Goal: Task Accomplishment & Management: Use online tool/utility

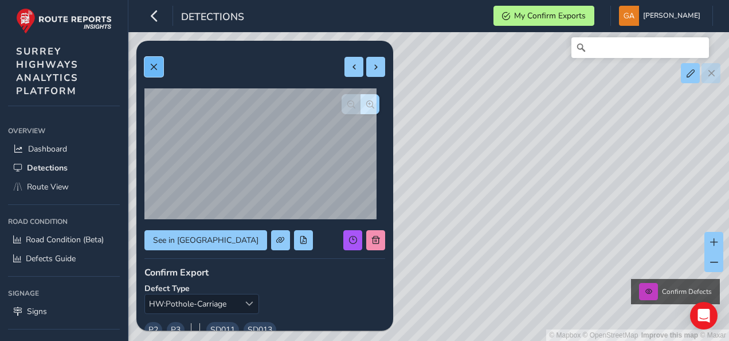
click at [157, 63] on span at bounding box center [154, 67] width 8 height 8
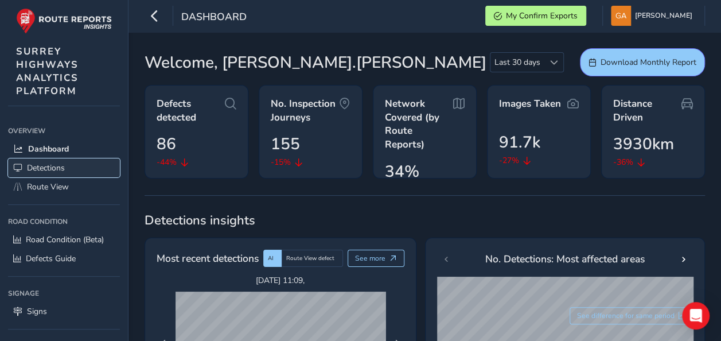
click at [39, 166] on span "Detections" at bounding box center [46, 167] width 38 height 11
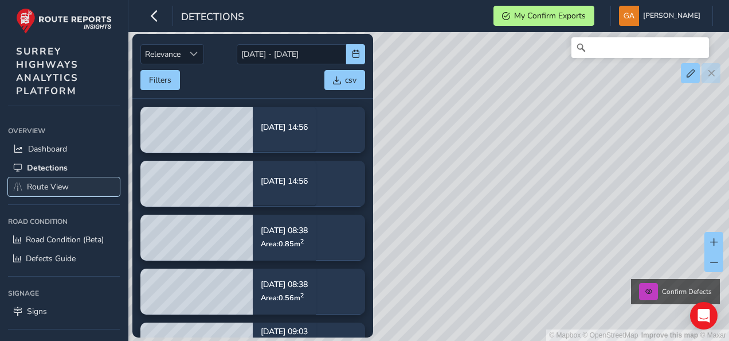
click at [50, 186] on span "Route View" at bounding box center [48, 186] width 42 height 11
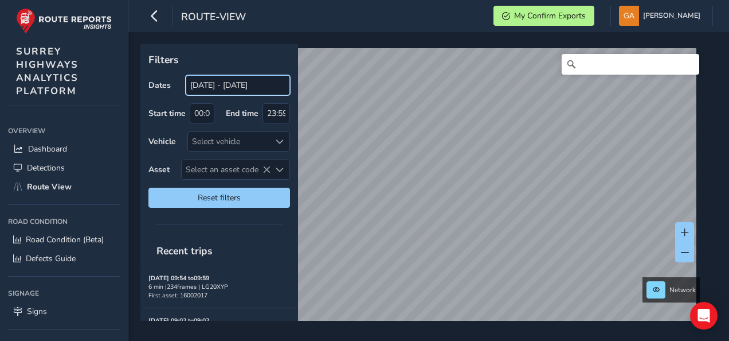
click at [242, 87] on input "[DATE] - [DATE]" at bounding box center [238, 85] width 104 height 20
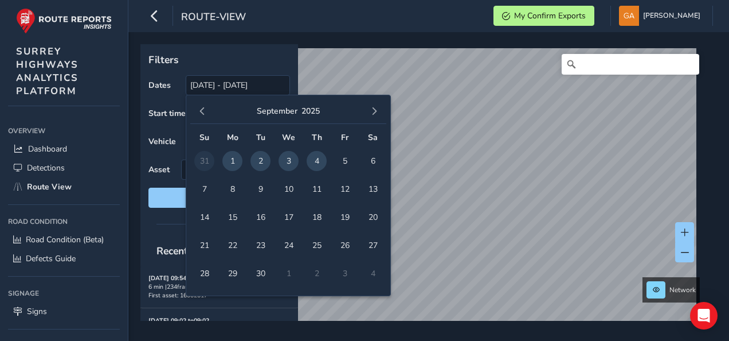
click at [315, 159] on span "4" at bounding box center [317, 161] width 20 height 20
type input "[DATE]"
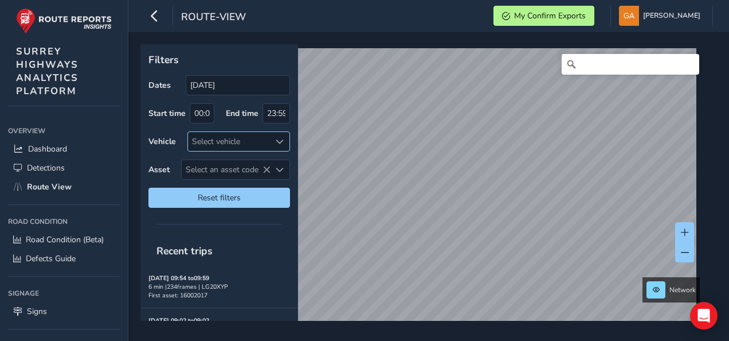
click at [280, 141] on span at bounding box center [280, 142] width 8 height 8
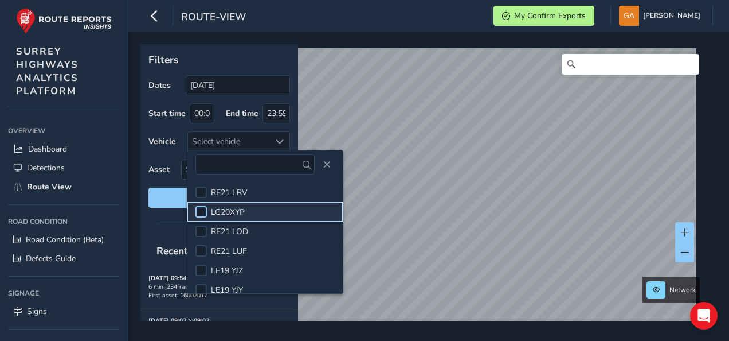
click at [204, 211] on div at bounding box center [201, 211] width 11 height 11
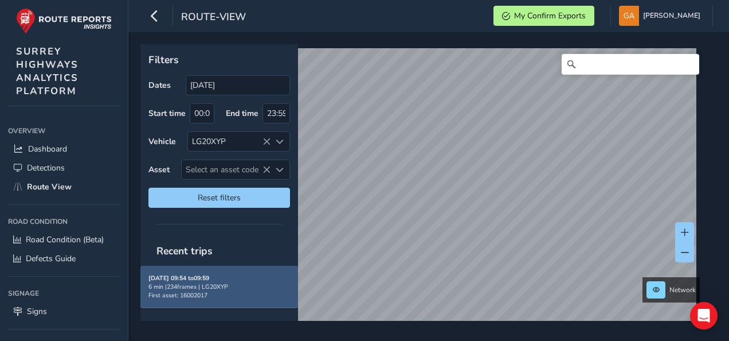
click at [193, 277] on strong "[DATE] 09:54 to 09:59" at bounding box center [179, 278] width 61 height 9
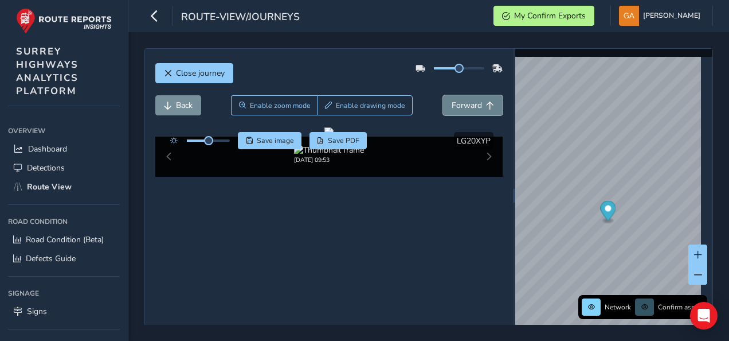
click at [466, 106] on span "Forward" at bounding box center [467, 105] width 30 height 11
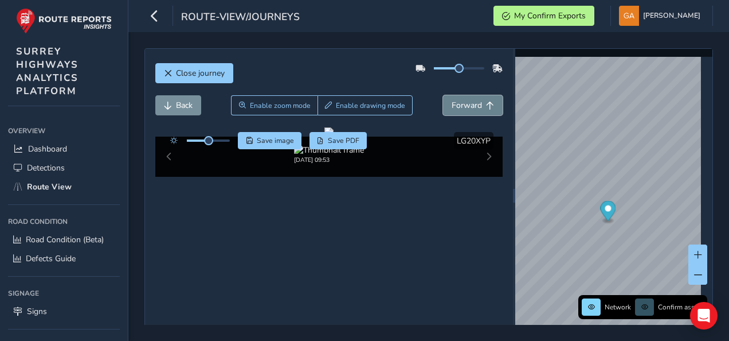
click at [466, 106] on span "Forward" at bounding box center [467, 105] width 30 height 11
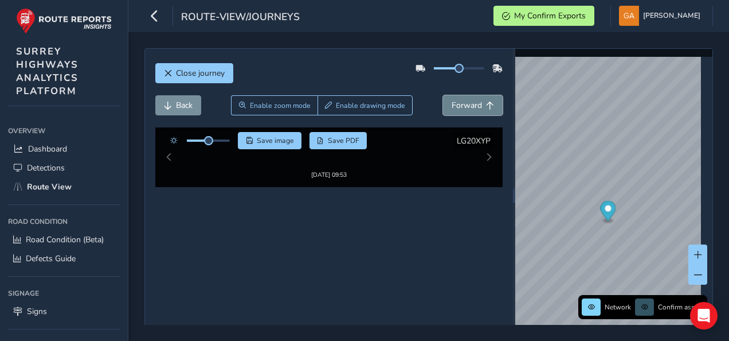
click at [466, 106] on span "Forward" at bounding box center [467, 105] width 30 height 11
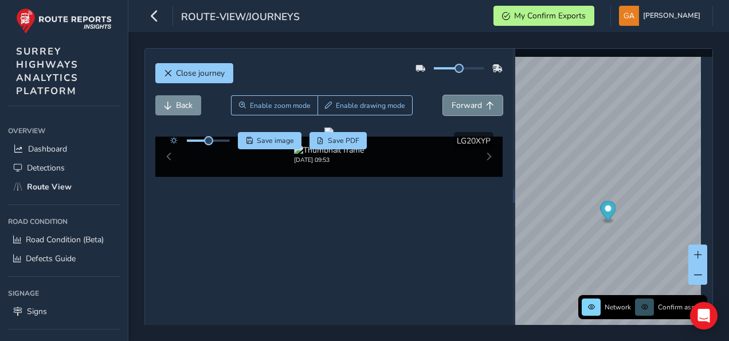
click at [466, 106] on span "Forward" at bounding box center [467, 105] width 30 height 11
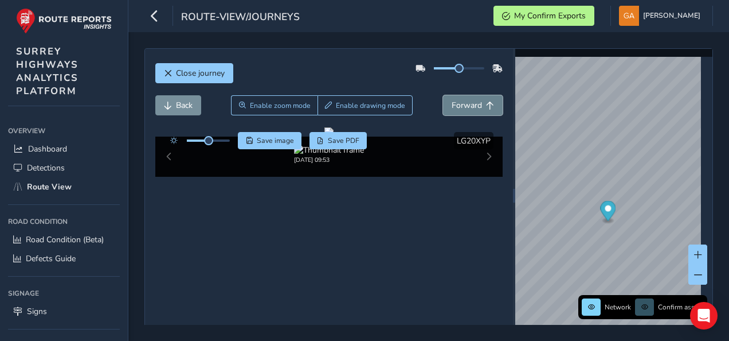
click at [466, 106] on span "Forward" at bounding box center [467, 105] width 30 height 11
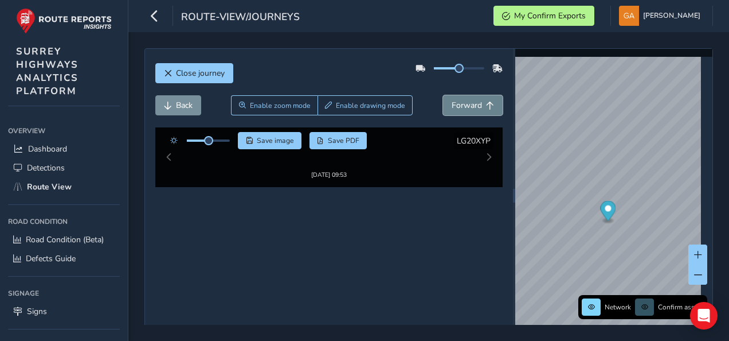
click at [466, 106] on span "Forward" at bounding box center [467, 105] width 30 height 11
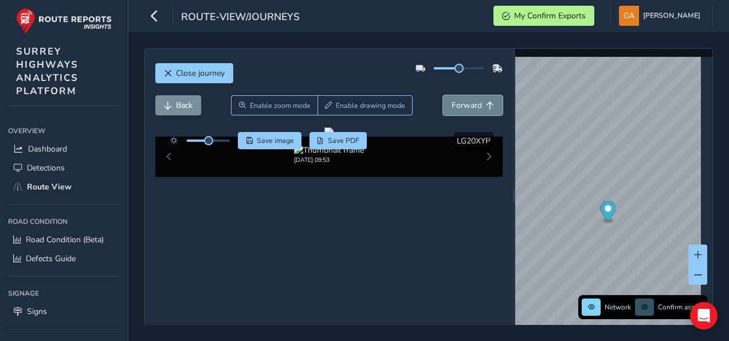
click at [466, 106] on span "Forward" at bounding box center [467, 105] width 30 height 11
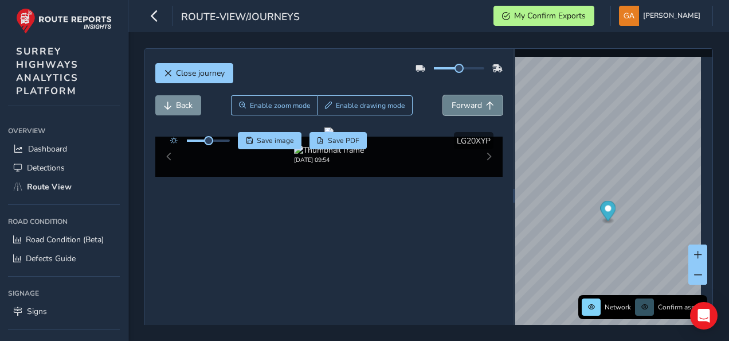
click at [466, 106] on span "Forward" at bounding box center [467, 105] width 30 height 11
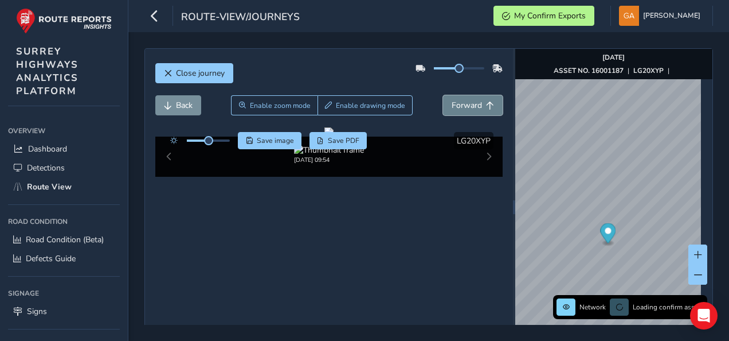
click at [466, 106] on span "Forward" at bounding box center [467, 105] width 30 height 11
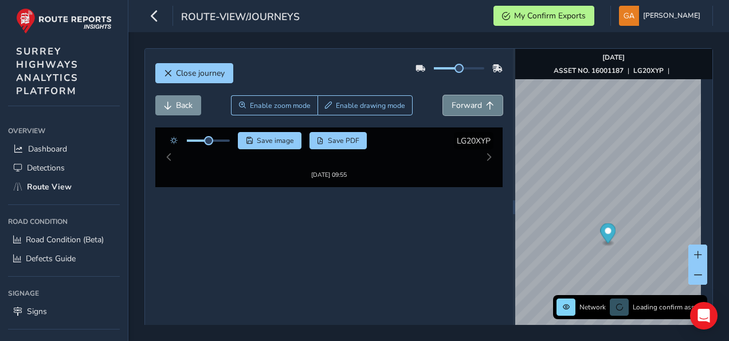
click at [466, 106] on span "Forward" at bounding box center [467, 105] width 30 height 11
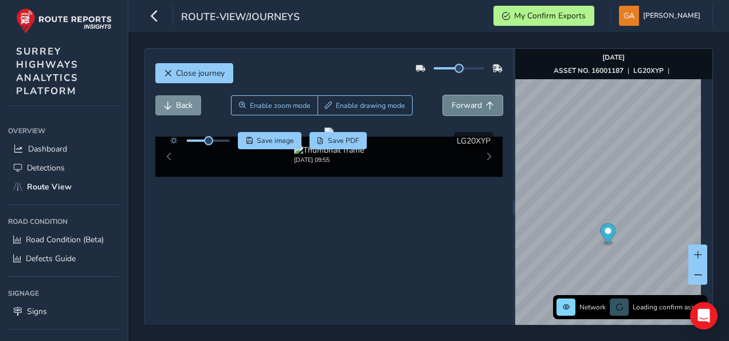
click at [466, 106] on span "Forward" at bounding box center [467, 105] width 30 height 11
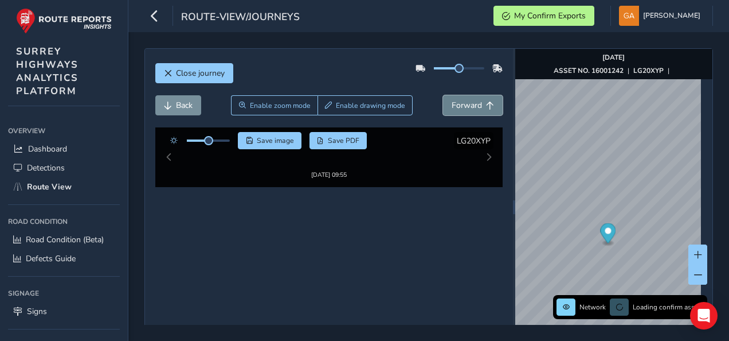
click at [466, 106] on span "Forward" at bounding box center [467, 105] width 30 height 11
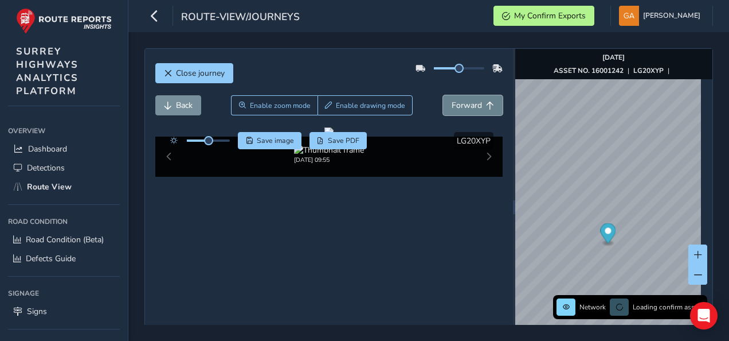
click at [466, 106] on span "Forward" at bounding box center [467, 105] width 30 height 11
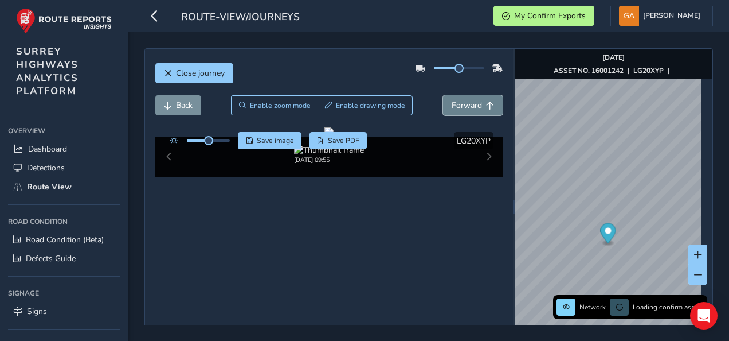
click at [466, 106] on span "Forward" at bounding box center [467, 105] width 30 height 11
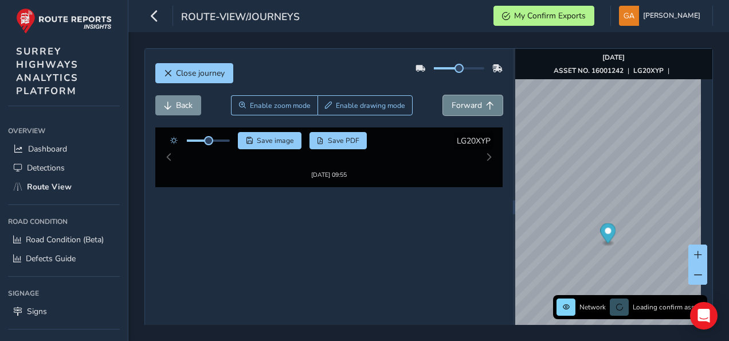
click at [466, 106] on span "Forward" at bounding box center [467, 105] width 30 height 11
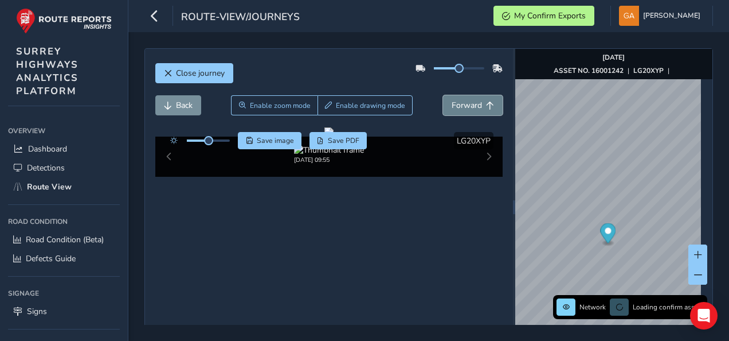
click at [466, 106] on span "Forward" at bounding box center [467, 105] width 30 height 11
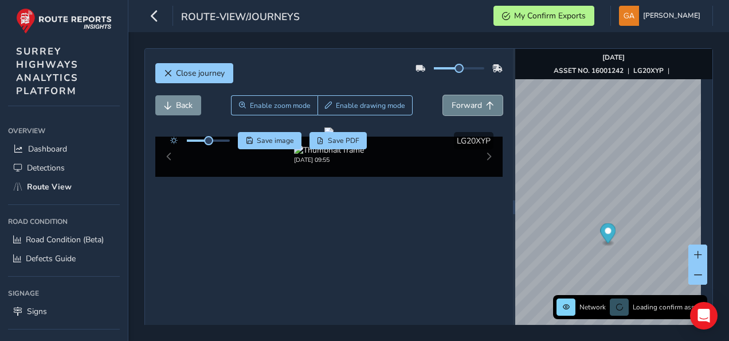
click at [466, 106] on span "Forward" at bounding box center [467, 105] width 30 height 11
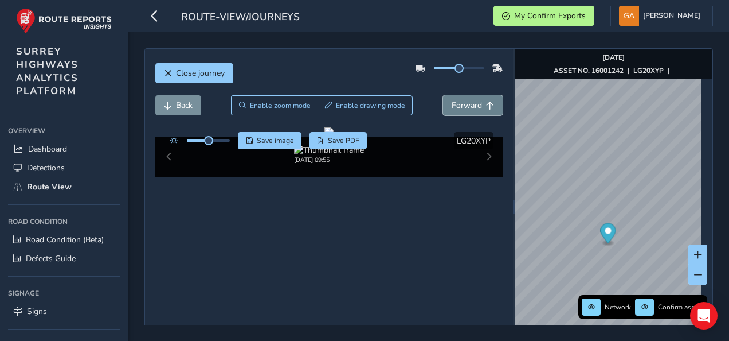
click at [466, 106] on span "Forward" at bounding box center [467, 105] width 30 height 11
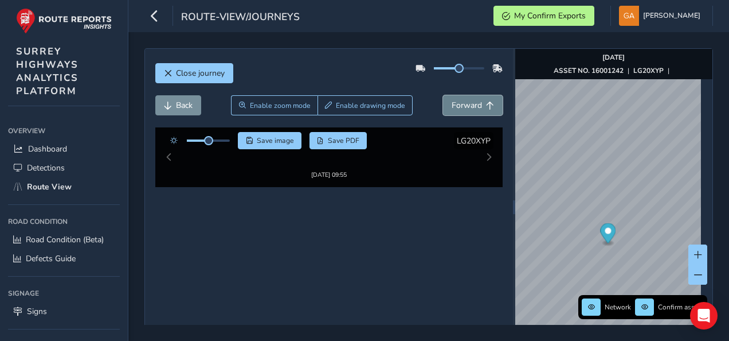
click at [466, 106] on span "Forward" at bounding box center [467, 105] width 30 height 11
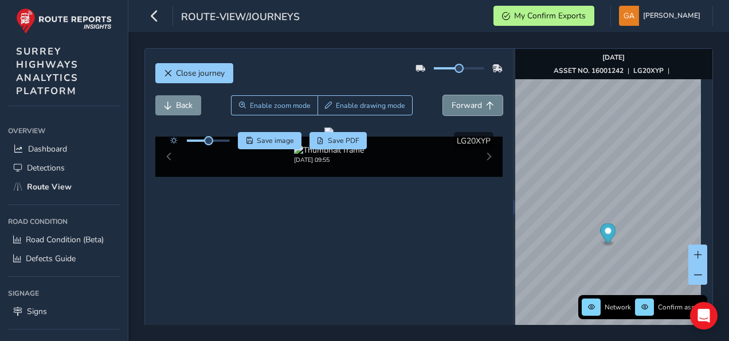
click at [466, 106] on span "Forward" at bounding box center [467, 105] width 30 height 11
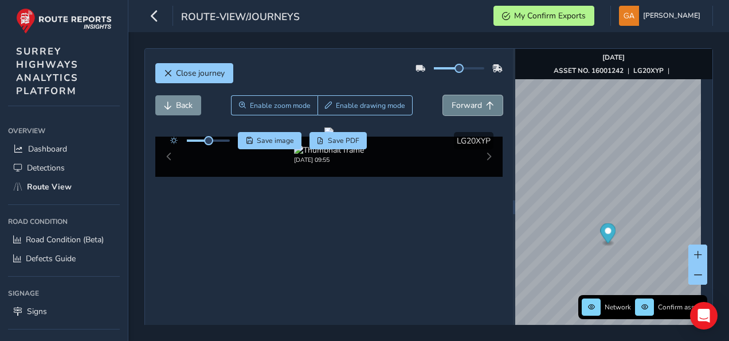
click at [466, 106] on span "Forward" at bounding box center [467, 105] width 30 height 11
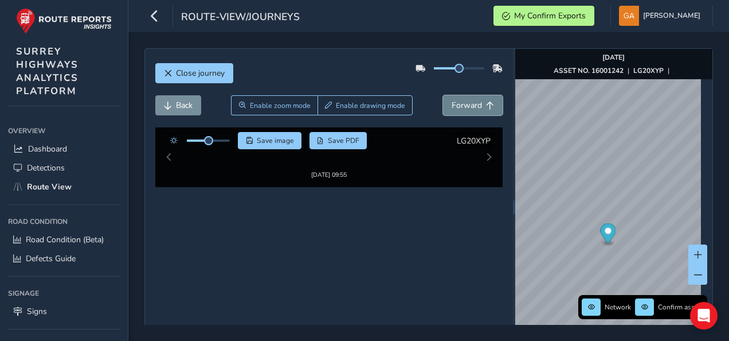
click at [466, 106] on span "Forward" at bounding box center [467, 105] width 30 height 11
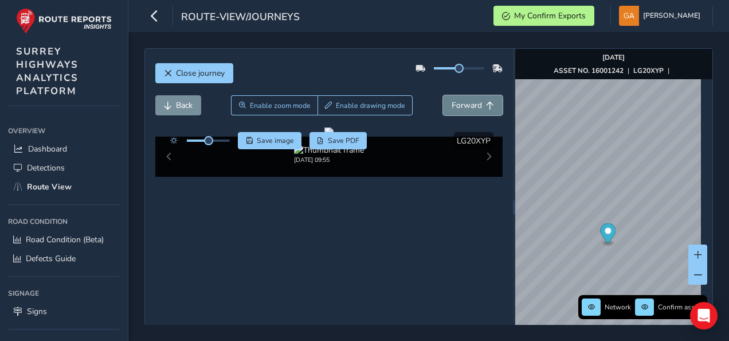
click at [466, 106] on span "Forward" at bounding box center [467, 105] width 30 height 11
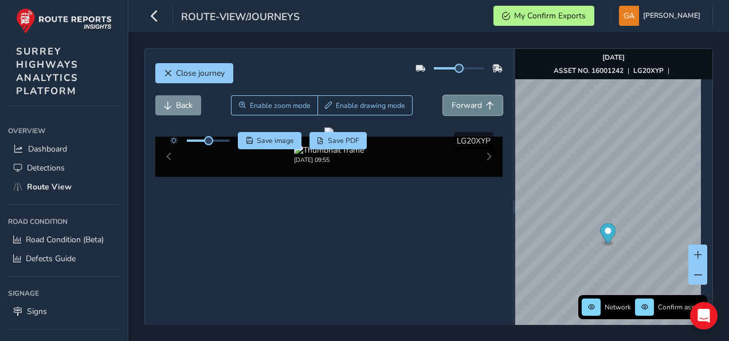
click at [466, 106] on span "Forward" at bounding box center [467, 105] width 30 height 11
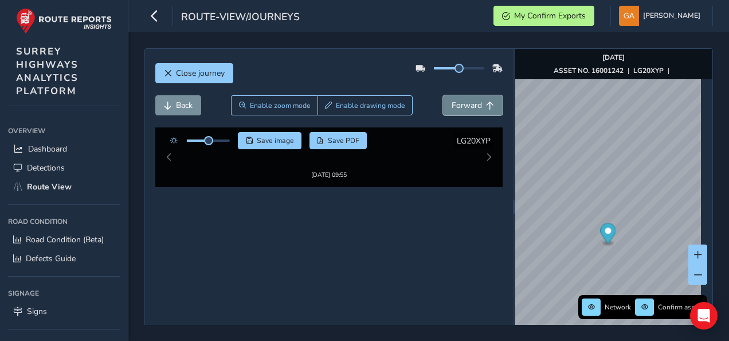
click at [466, 106] on span "Forward" at bounding box center [467, 105] width 30 height 11
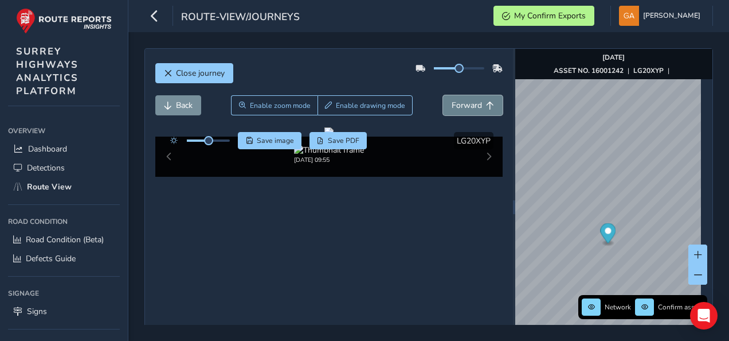
click at [466, 106] on span "Forward" at bounding box center [467, 105] width 30 height 11
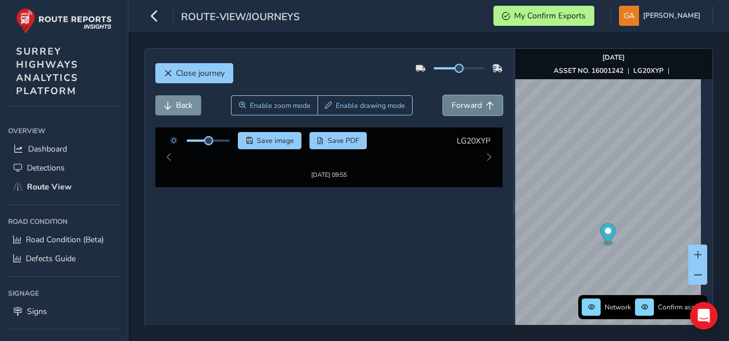
click at [466, 106] on span "Forward" at bounding box center [467, 105] width 30 height 11
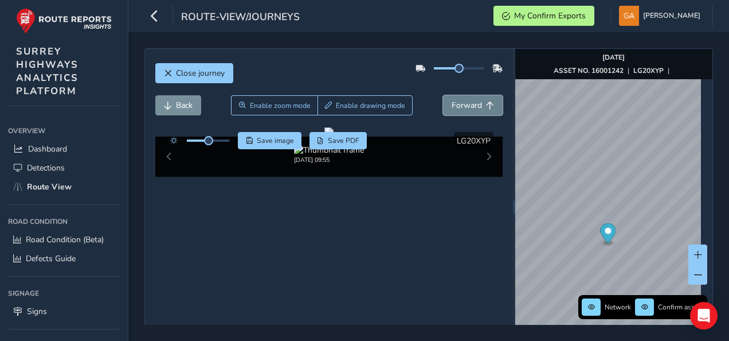
click at [466, 106] on span "Forward" at bounding box center [467, 105] width 30 height 11
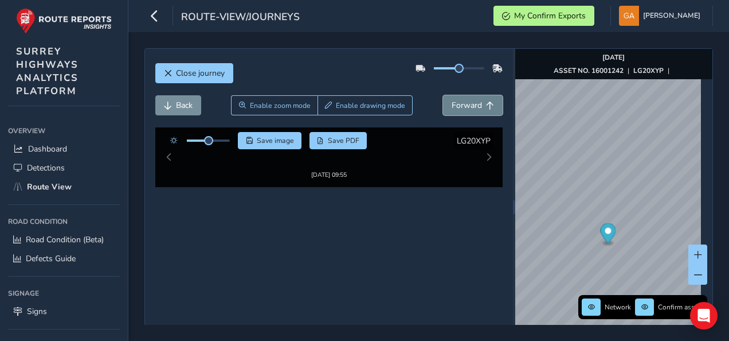
click at [466, 106] on span "Forward" at bounding box center [467, 105] width 30 height 11
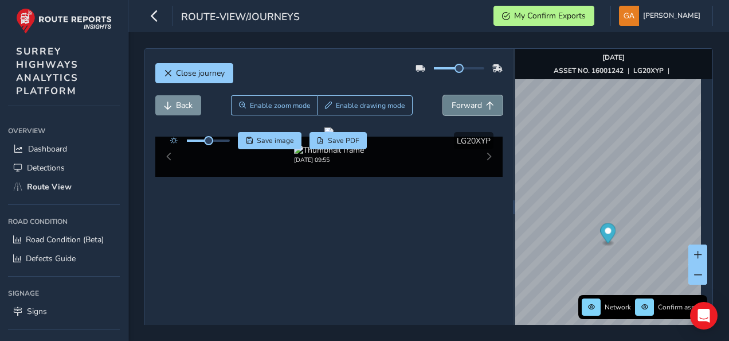
click at [466, 106] on span "Forward" at bounding box center [467, 105] width 30 height 11
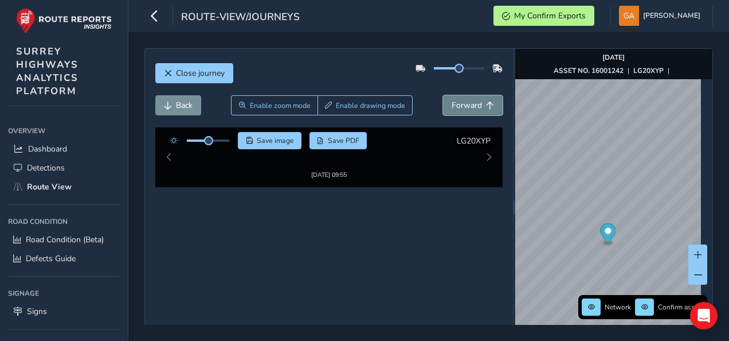
click at [466, 106] on span "Forward" at bounding box center [467, 105] width 30 height 11
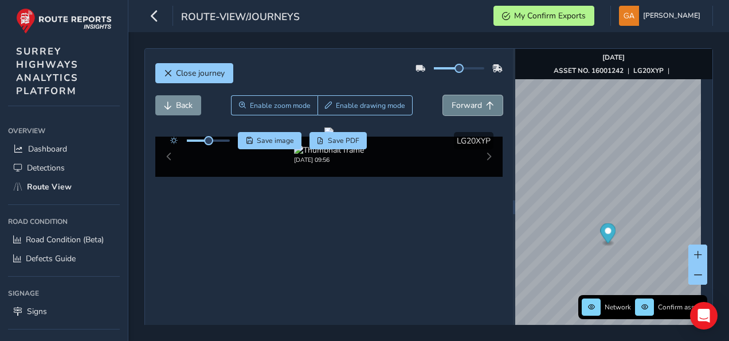
click at [466, 106] on span "Forward" at bounding box center [467, 105] width 30 height 11
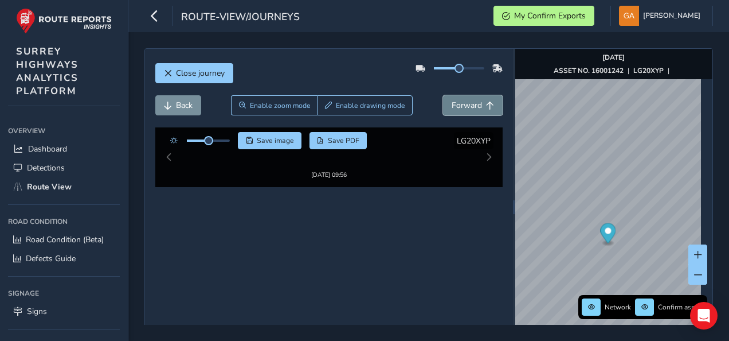
click at [466, 106] on span "Forward" at bounding box center [467, 105] width 30 height 11
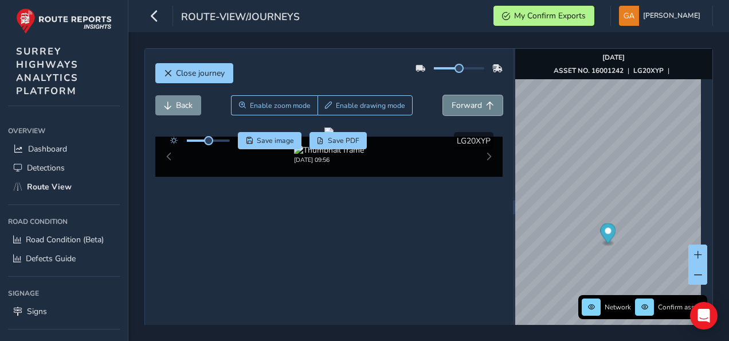
click at [466, 106] on span "Forward" at bounding box center [467, 105] width 30 height 11
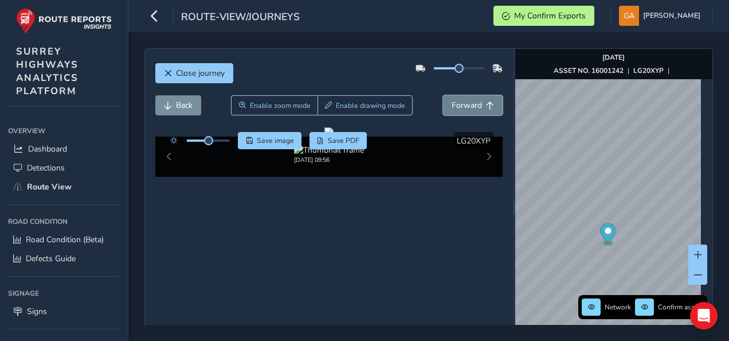
click at [466, 106] on span "Forward" at bounding box center [467, 105] width 30 height 11
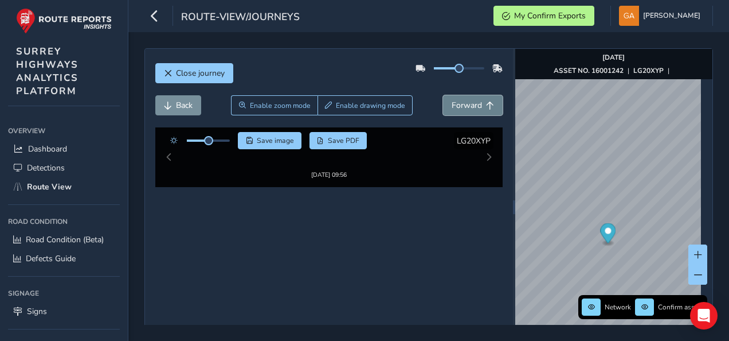
click at [466, 106] on span "Forward" at bounding box center [467, 105] width 30 height 11
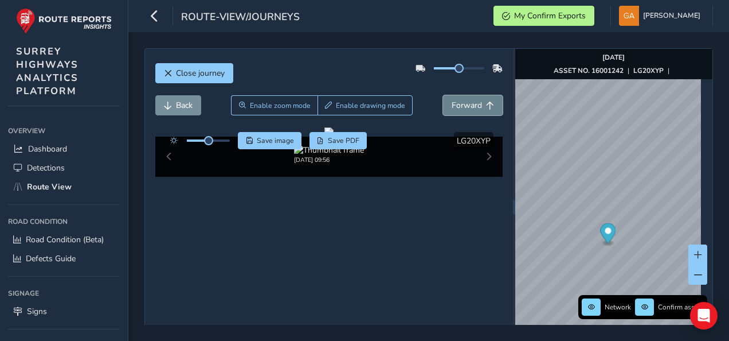
click at [466, 106] on span "Forward" at bounding box center [467, 105] width 30 height 11
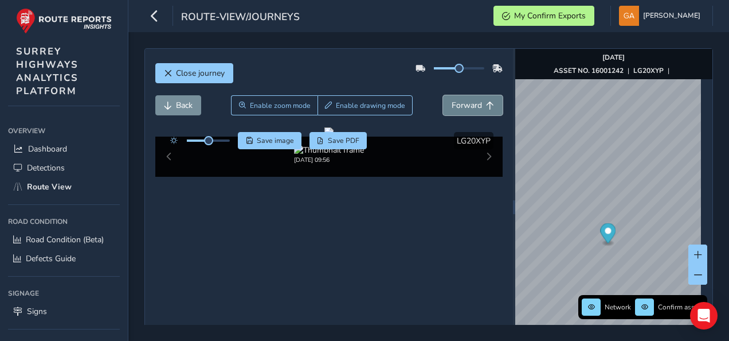
click at [466, 106] on span "Forward" at bounding box center [467, 105] width 30 height 11
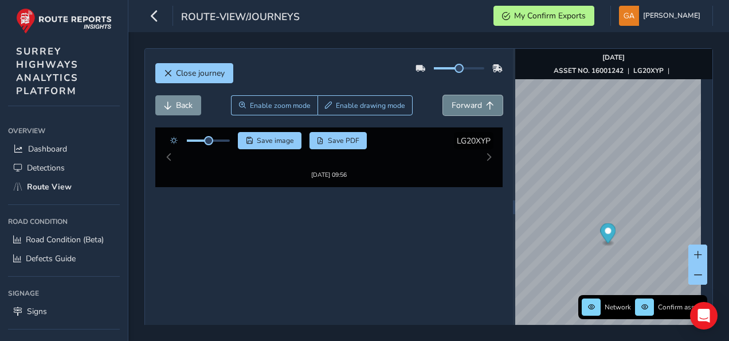
click at [466, 106] on span "Forward" at bounding box center [467, 105] width 30 height 11
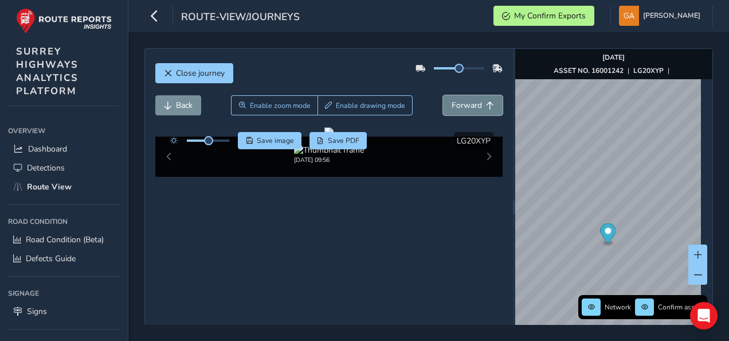
click at [466, 106] on span "Forward" at bounding box center [467, 105] width 30 height 11
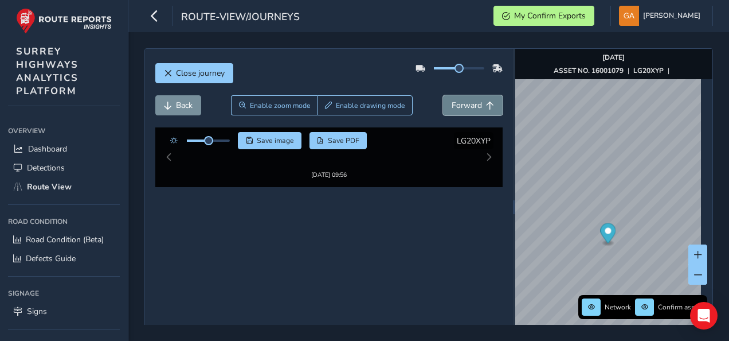
click at [466, 106] on span "Forward" at bounding box center [467, 105] width 30 height 11
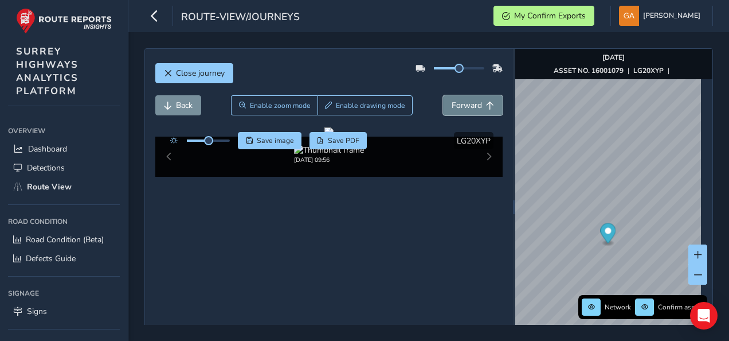
click at [466, 106] on span "Forward" at bounding box center [467, 105] width 30 height 11
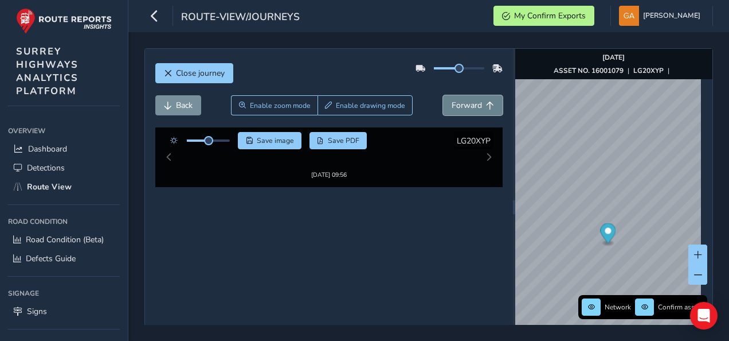
click at [466, 106] on span "Forward" at bounding box center [467, 105] width 30 height 11
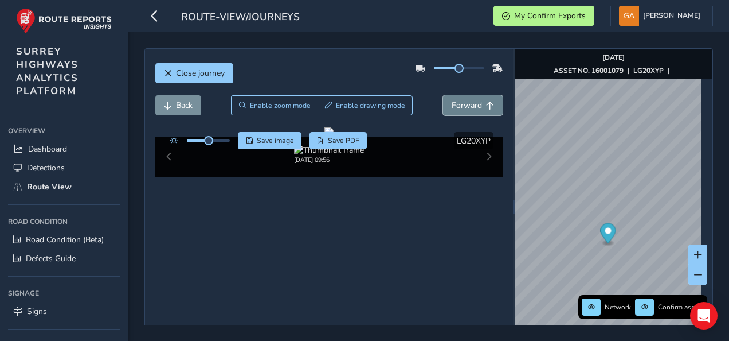
click at [466, 106] on span "Forward" at bounding box center [467, 105] width 30 height 11
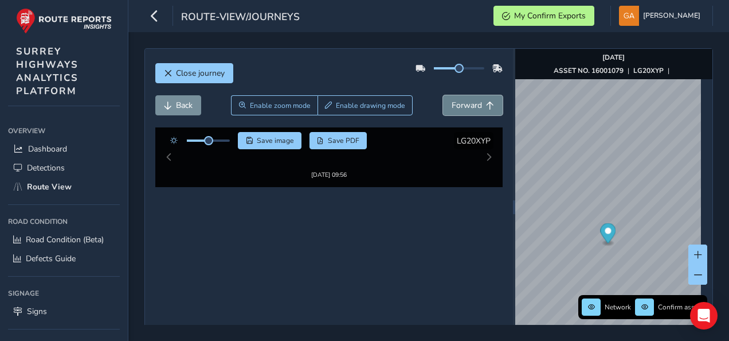
click at [466, 106] on span "Forward" at bounding box center [467, 105] width 30 height 11
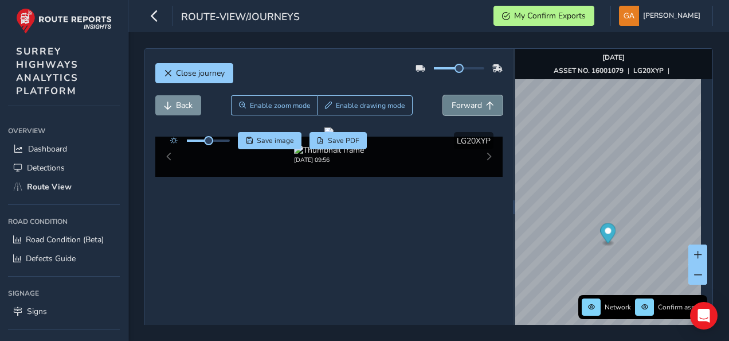
click at [466, 106] on span "Forward" at bounding box center [467, 105] width 30 height 11
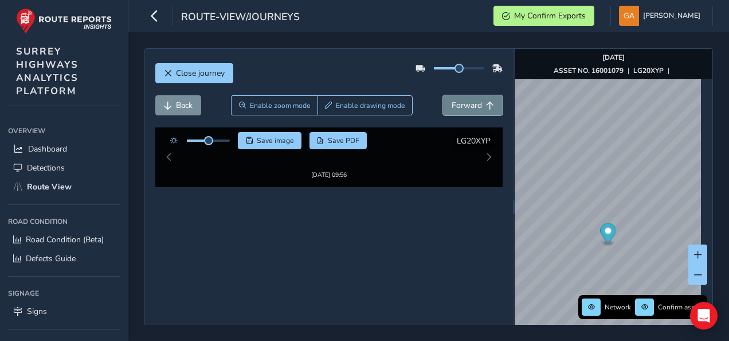
click at [466, 106] on span "Forward" at bounding box center [467, 105] width 30 height 11
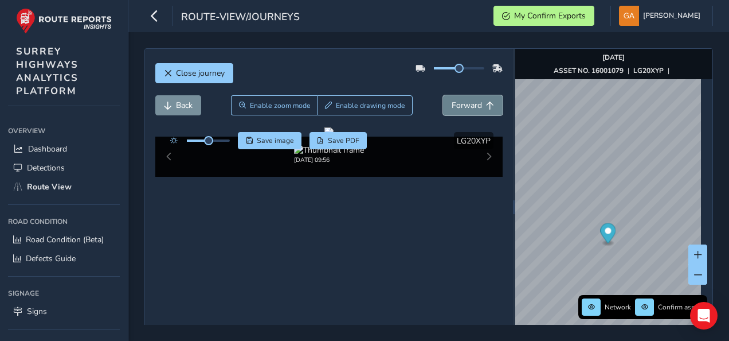
click at [466, 106] on span "Forward" at bounding box center [467, 105] width 30 height 11
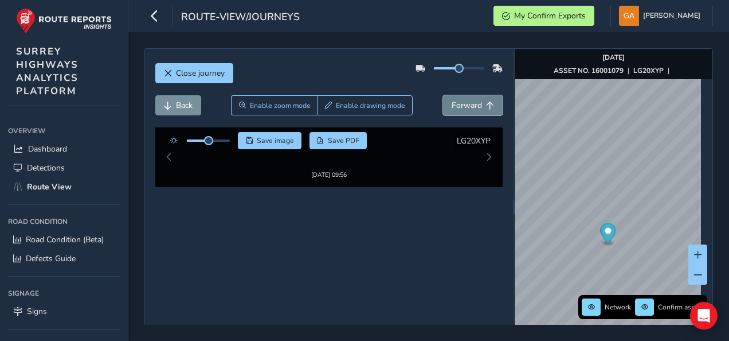
click at [466, 106] on span "Forward" at bounding box center [467, 105] width 30 height 11
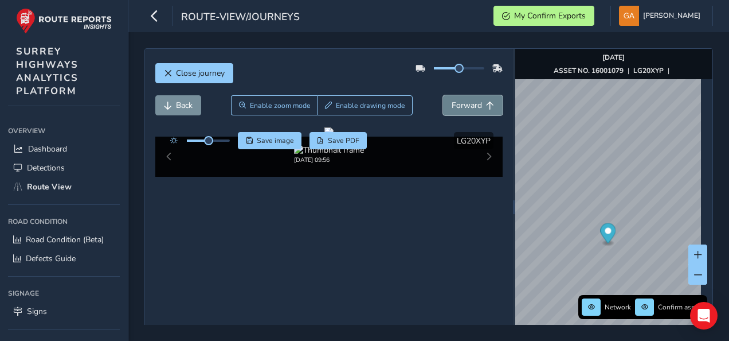
click at [466, 106] on span "Forward" at bounding box center [467, 105] width 30 height 11
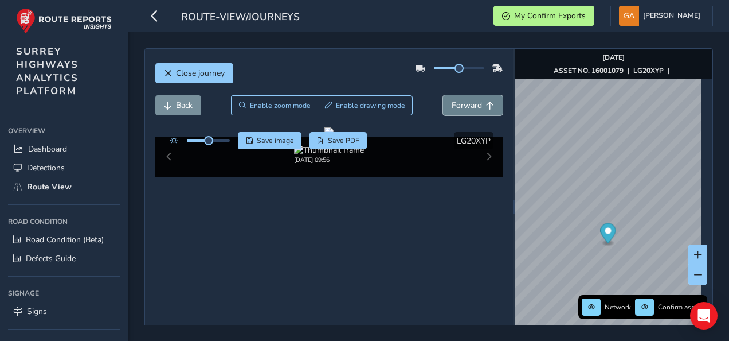
click at [466, 106] on span "Forward" at bounding box center [467, 105] width 30 height 11
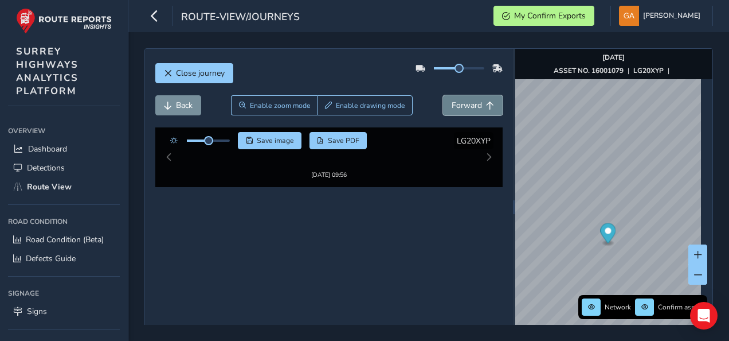
click at [466, 106] on span "Forward" at bounding box center [467, 105] width 30 height 11
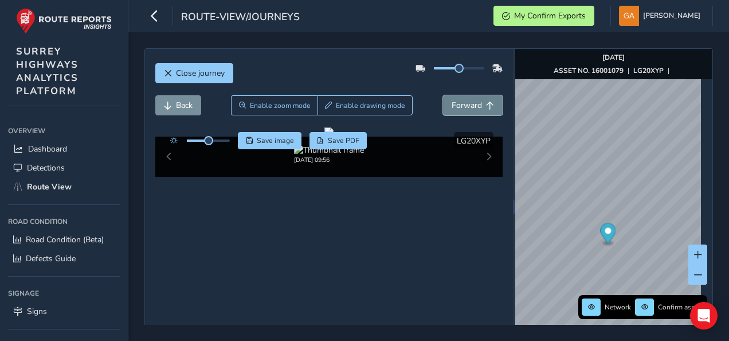
click at [466, 106] on span "Forward" at bounding box center [467, 105] width 30 height 11
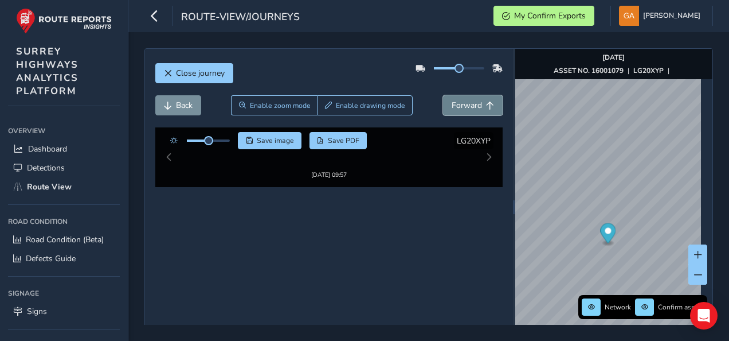
click at [466, 106] on span "Forward" at bounding box center [467, 105] width 30 height 11
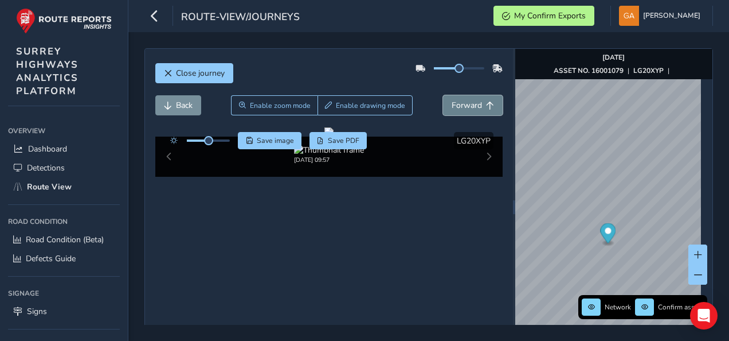
click at [466, 106] on span "Forward" at bounding box center [467, 105] width 30 height 11
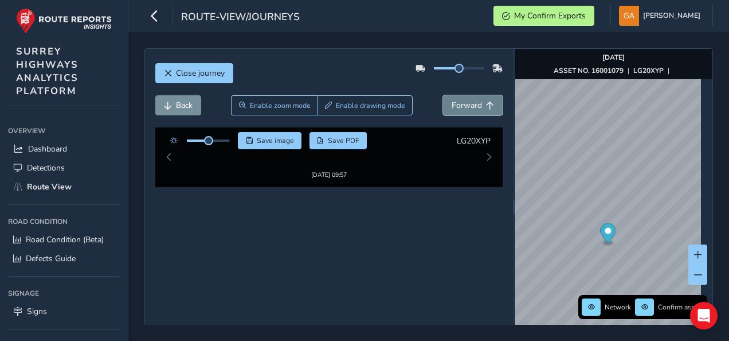
click at [466, 106] on span "Forward" at bounding box center [467, 105] width 30 height 11
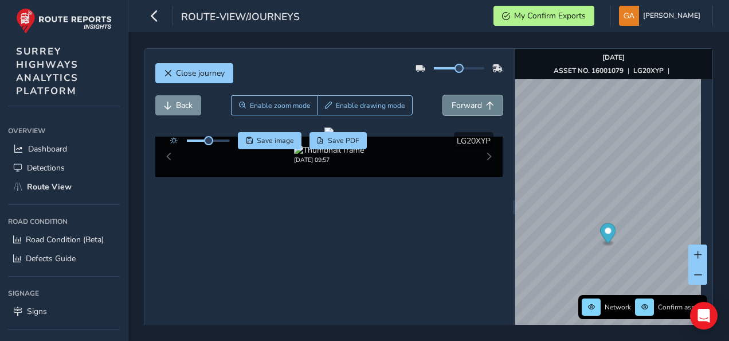
click at [466, 106] on span "Forward" at bounding box center [467, 105] width 30 height 11
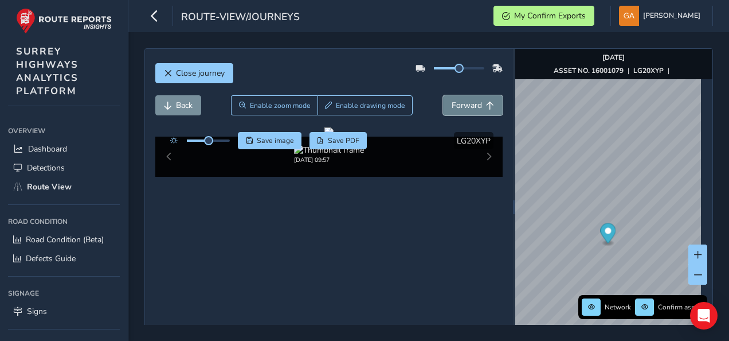
click at [466, 106] on span "Forward" at bounding box center [467, 105] width 30 height 11
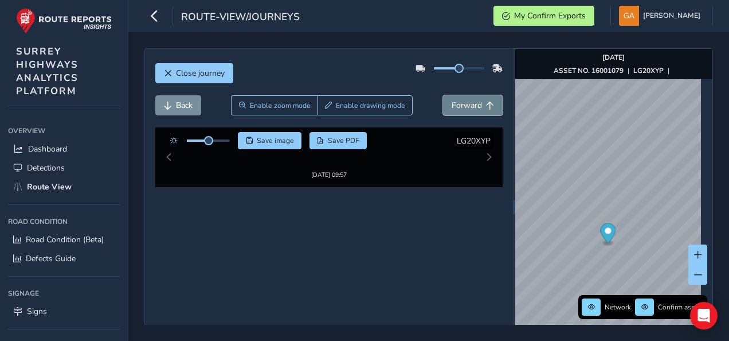
click at [466, 106] on span "Forward" at bounding box center [467, 105] width 30 height 11
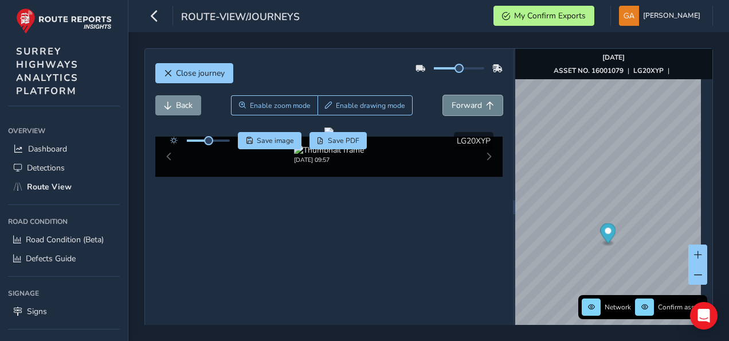
click at [466, 106] on span "Forward" at bounding box center [467, 105] width 30 height 11
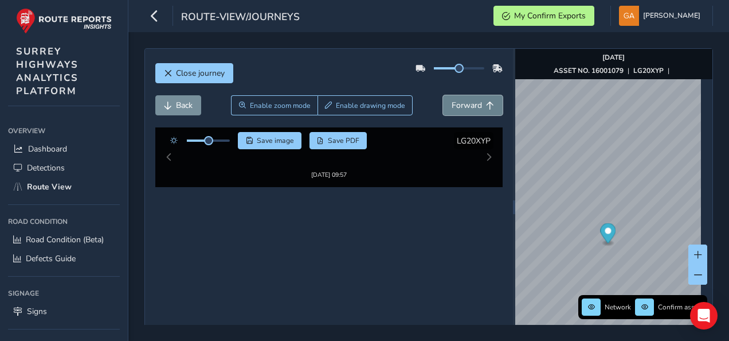
click at [466, 106] on span "Forward" at bounding box center [467, 105] width 30 height 11
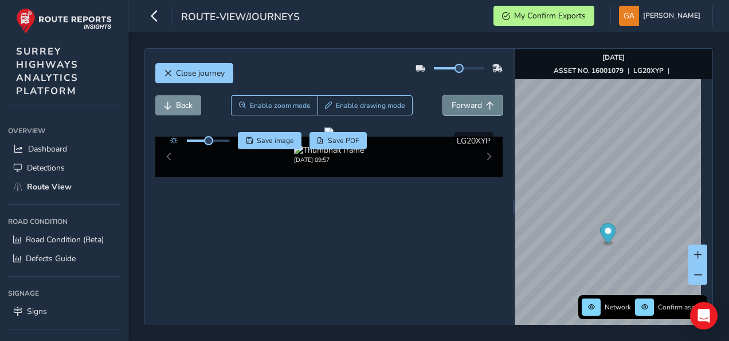
click at [466, 106] on span "Forward" at bounding box center [467, 105] width 30 height 11
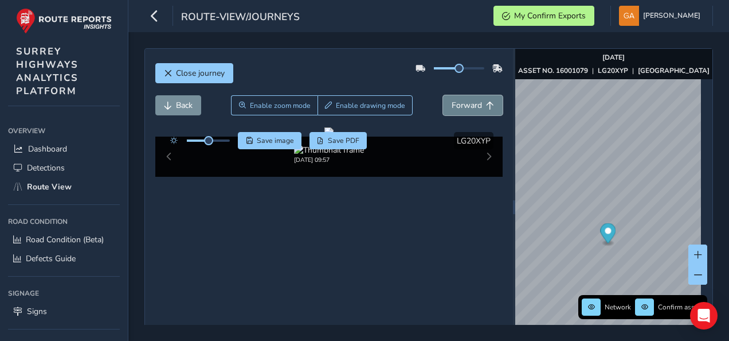
click at [466, 106] on span "Forward" at bounding box center [467, 105] width 30 height 11
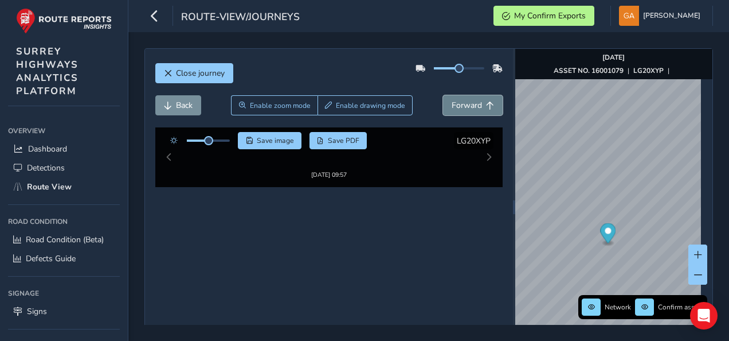
click at [466, 106] on span "Forward" at bounding box center [467, 105] width 30 height 11
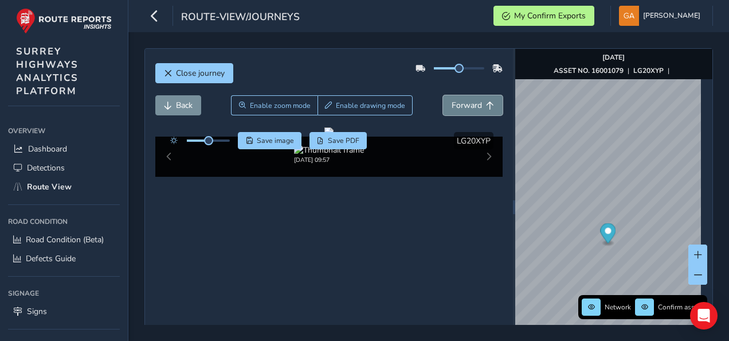
click at [466, 106] on span "Forward" at bounding box center [467, 105] width 30 height 11
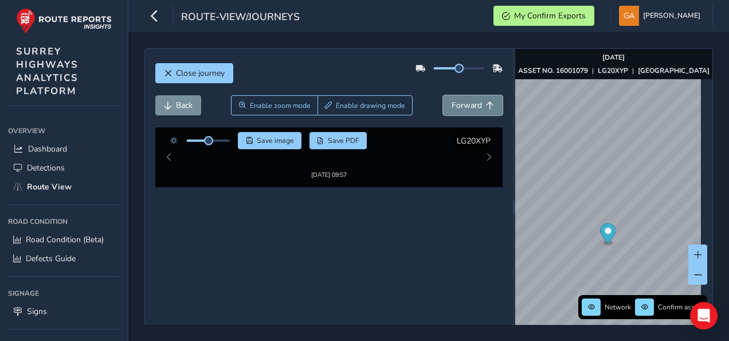
click at [466, 106] on span "Forward" at bounding box center [467, 105] width 30 height 11
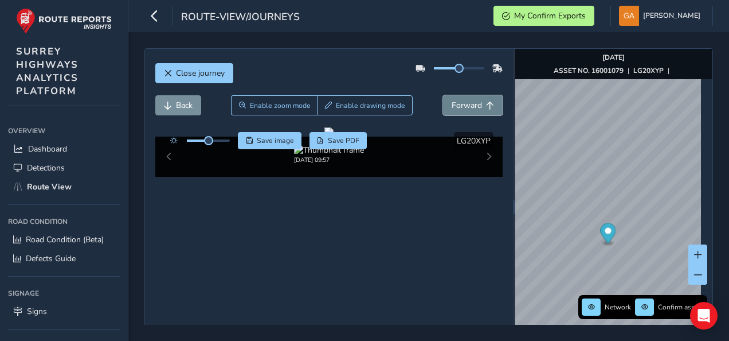
click at [466, 106] on span "Forward" at bounding box center [467, 105] width 30 height 11
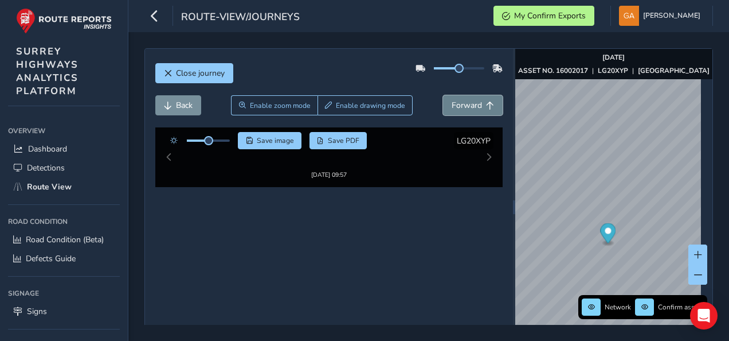
click at [466, 106] on span "Forward" at bounding box center [467, 105] width 30 height 11
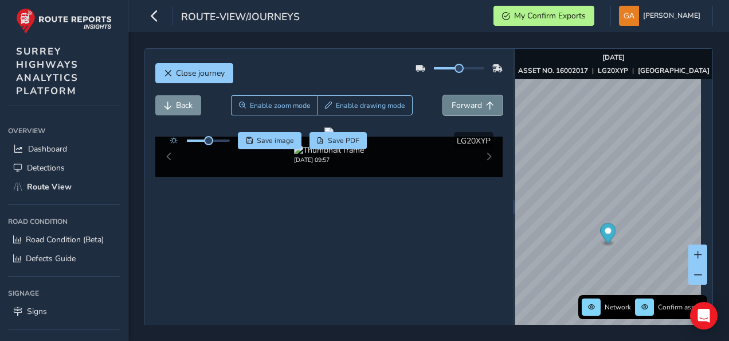
click at [466, 106] on span "Forward" at bounding box center [467, 105] width 30 height 11
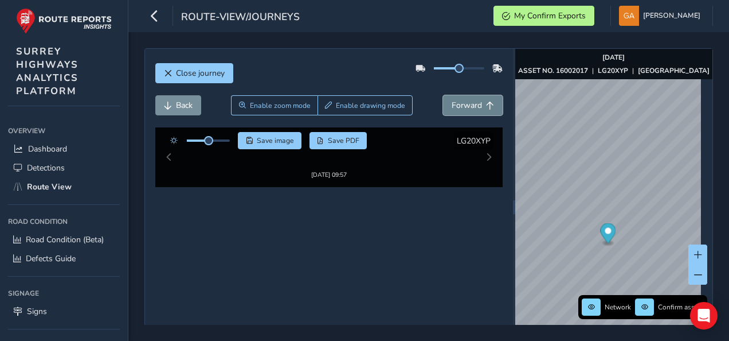
click at [466, 106] on span "Forward" at bounding box center [467, 105] width 30 height 11
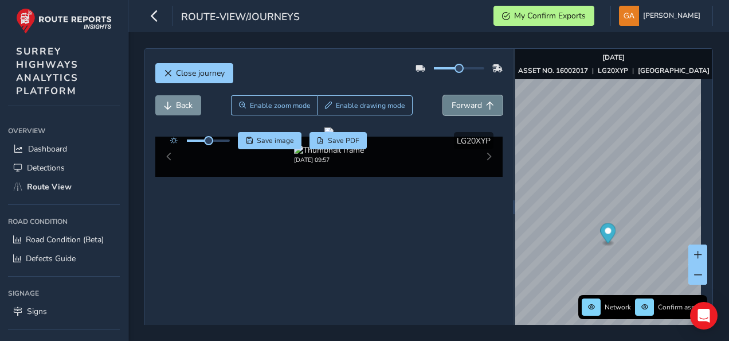
click at [466, 106] on span "Forward" at bounding box center [467, 105] width 30 height 11
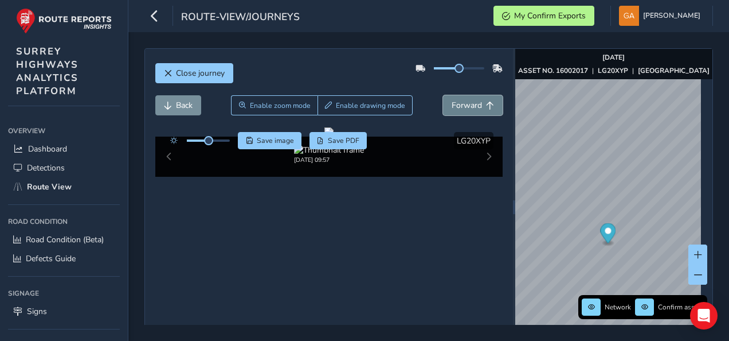
click at [466, 106] on span "Forward" at bounding box center [467, 105] width 30 height 11
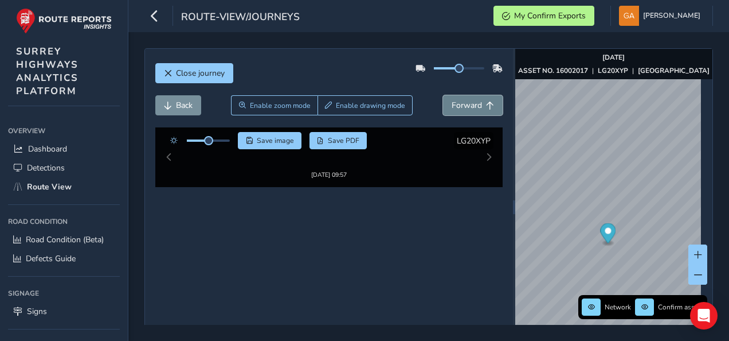
click at [466, 106] on span "Forward" at bounding box center [467, 105] width 30 height 11
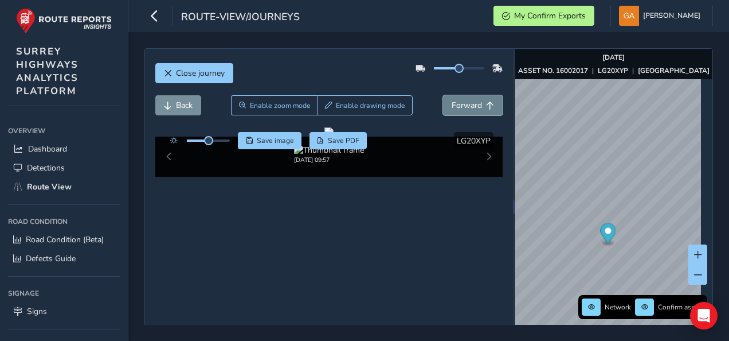
click at [466, 106] on span "Forward" at bounding box center [467, 105] width 30 height 11
click at [466, 104] on span "Forward" at bounding box center [467, 105] width 30 height 11
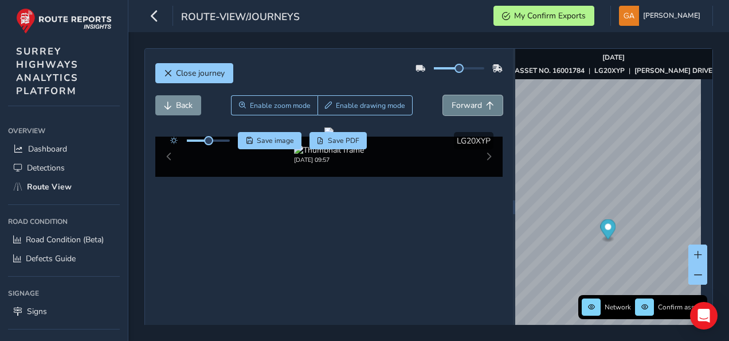
click at [466, 104] on span "Forward" at bounding box center [467, 105] width 30 height 11
click at [478, 107] on button "Forward" at bounding box center [473, 105] width 60 height 20
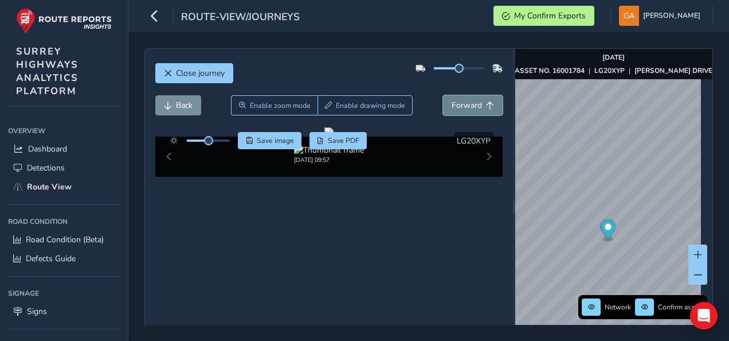
click at [478, 107] on button "Forward" at bounding box center [473, 105] width 60 height 20
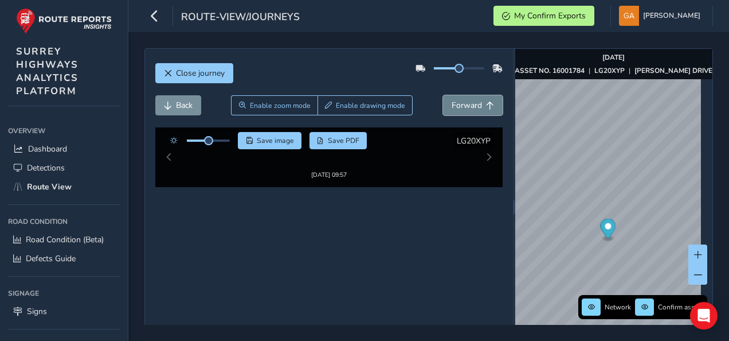
click at [478, 107] on button "Forward" at bounding box center [473, 105] width 60 height 20
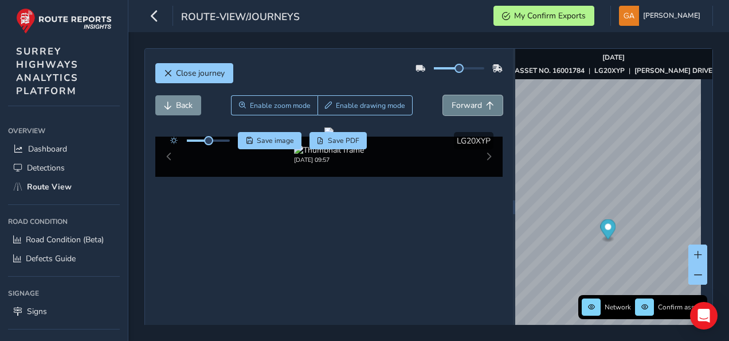
click at [478, 107] on button "Forward" at bounding box center [473, 105] width 60 height 20
click at [473, 107] on span "Forward" at bounding box center [467, 105] width 30 height 11
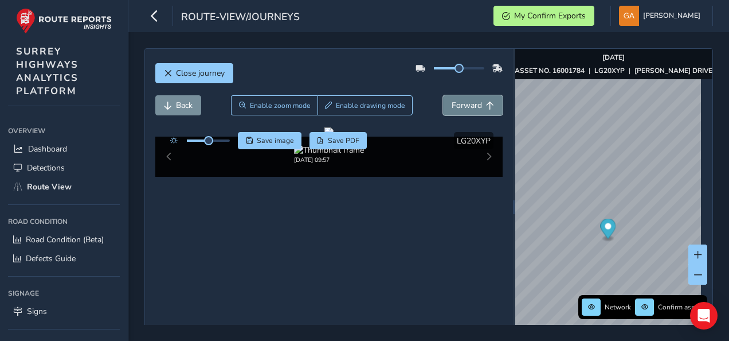
click at [473, 107] on span "Forward" at bounding box center [467, 105] width 30 height 11
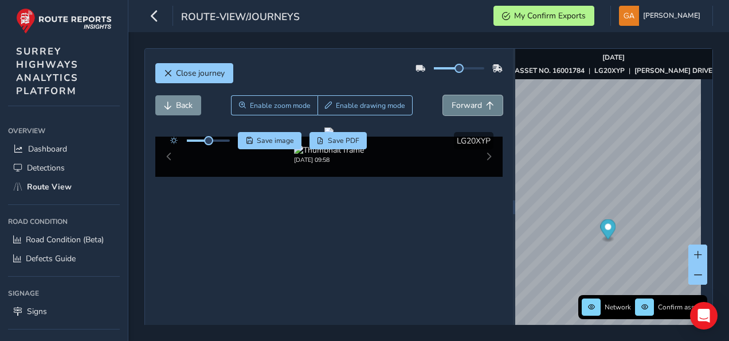
click at [473, 107] on span "Forward" at bounding box center [467, 105] width 30 height 11
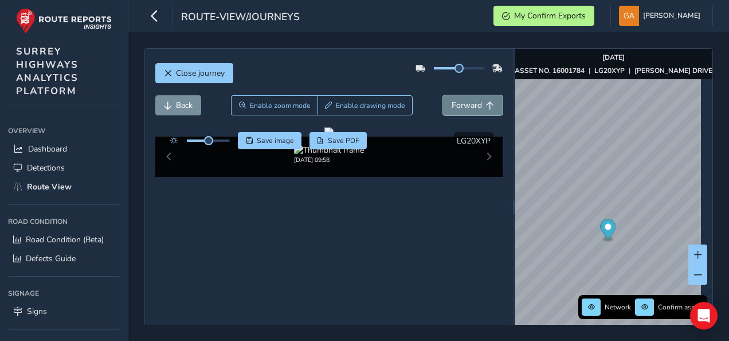
click at [473, 107] on span "Forward" at bounding box center [467, 105] width 30 height 11
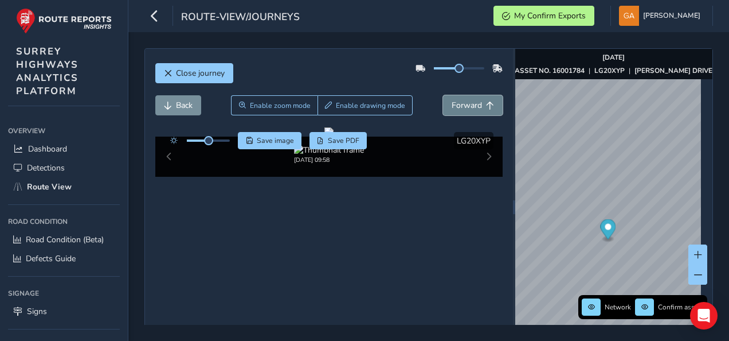
click at [473, 107] on span "Forward" at bounding box center [467, 105] width 30 height 11
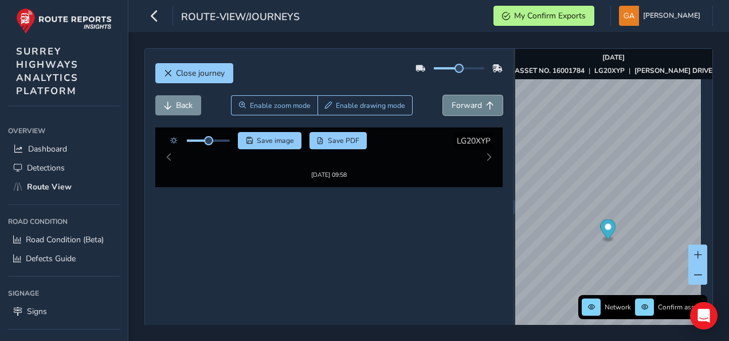
click at [473, 107] on span "Forward" at bounding box center [467, 105] width 30 height 11
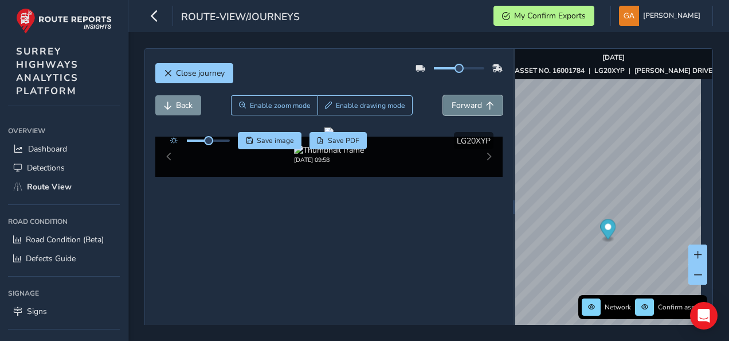
click at [473, 107] on span "Forward" at bounding box center [467, 105] width 30 height 11
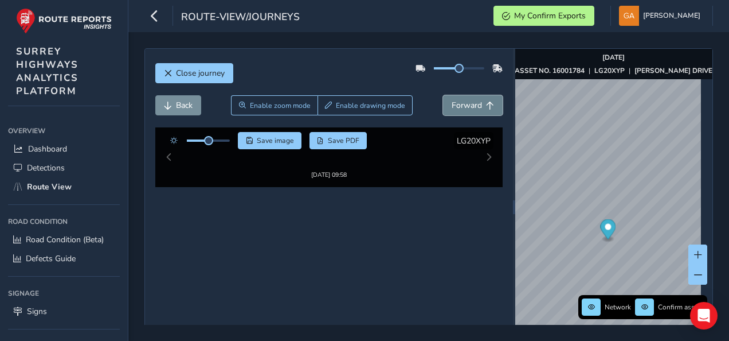
click at [473, 107] on span "Forward" at bounding box center [467, 105] width 30 height 11
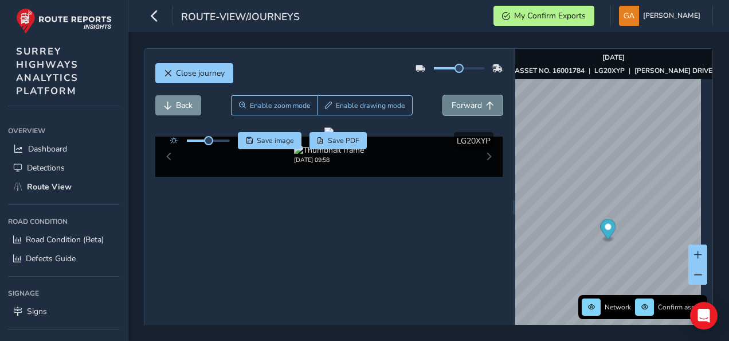
click at [473, 107] on span "Forward" at bounding box center [467, 105] width 30 height 11
click at [182, 106] on span "Back" at bounding box center [184, 105] width 17 height 11
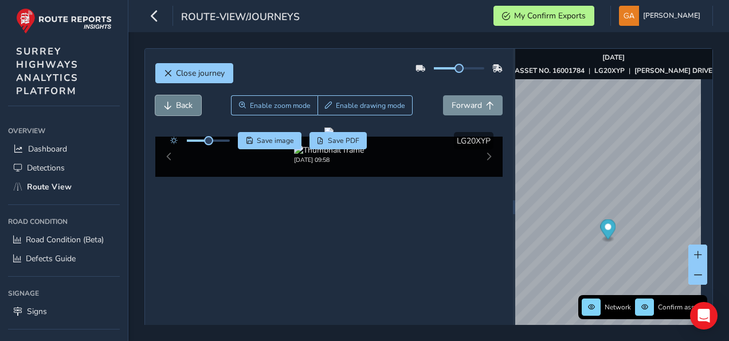
click at [182, 106] on span "Back" at bounding box center [184, 105] width 17 height 11
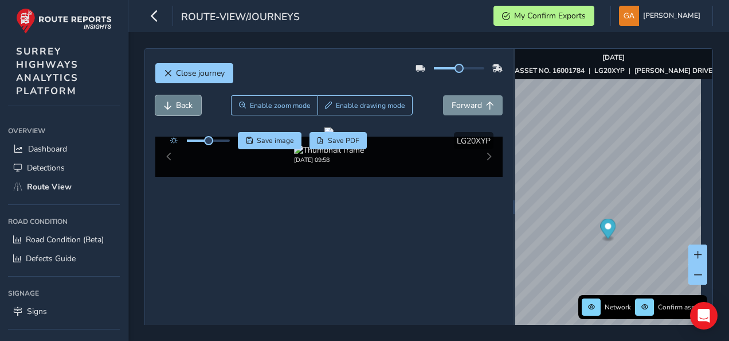
click at [182, 106] on span "Back" at bounding box center [184, 105] width 17 height 11
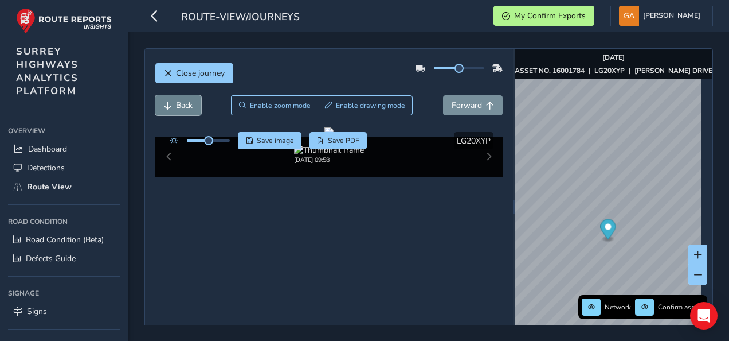
click at [182, 106] on span "Back" at bounding box center [184, 105] width 17 height 11
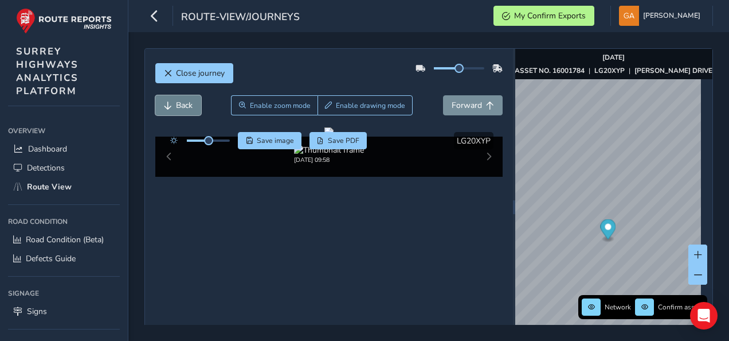
click at [182, 106] on span "Back" at bounding box center [184, 105] width 17 height 11
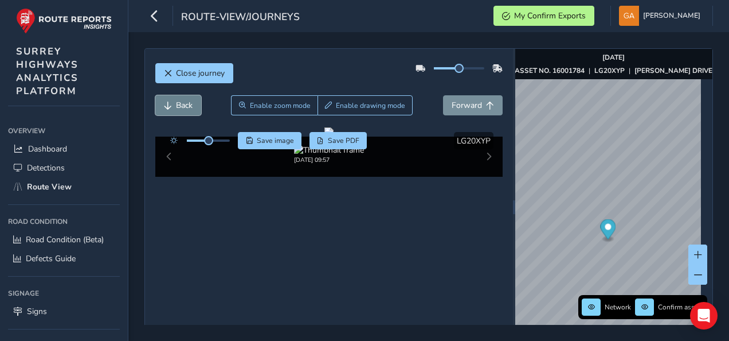
click at [182, 106] on span "Back" at bounding box center [184, 105] width 17 height 11
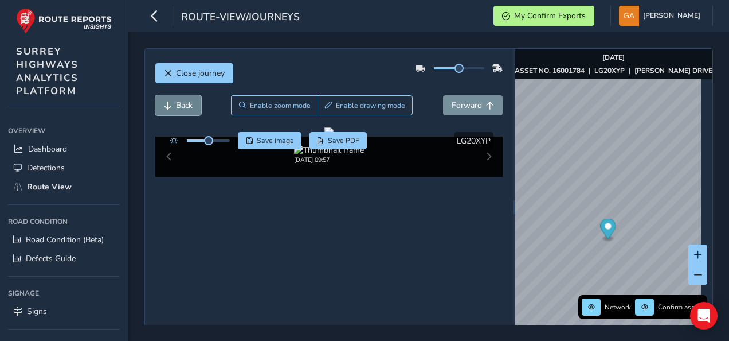
click at [182, 106] on span "Back" at bounding box center [184, 105] width 17 height 11
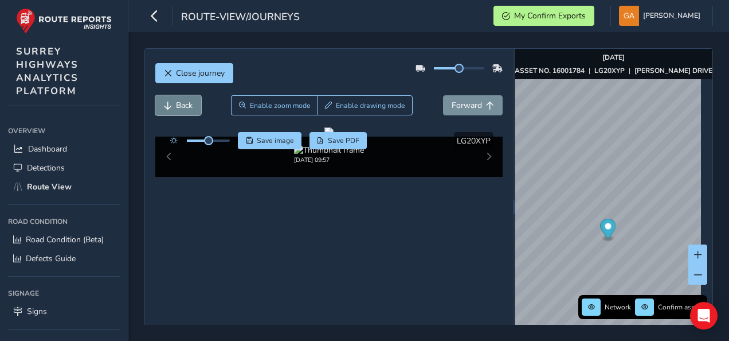
click at [182, 106] on span "Back" at bounding box center [184, 105] width 17 height 11
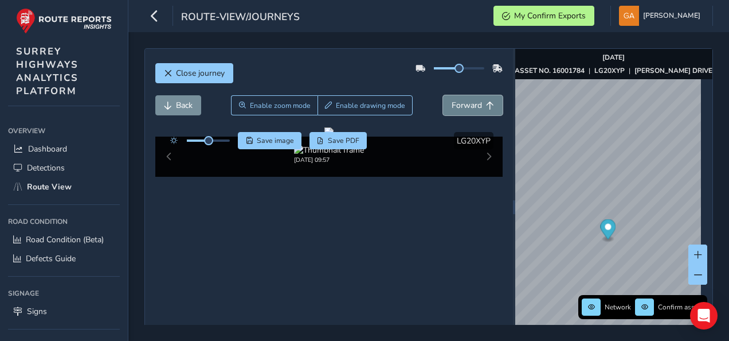
click at [467, 107] on span "Forward" at bounding box center [467, 105] width 30 height 11
click at [183, 106] on span "Back" at bounding box center [184, 105] width 17 height 11
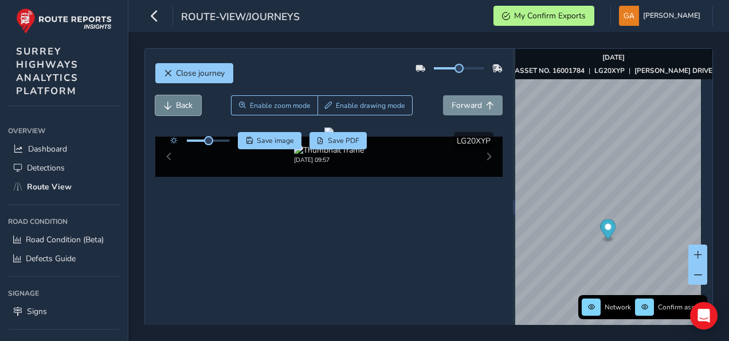
click at [183, 106] on span "Back" at bounding box center [184, 105] width 17 height 11
click at [184, 106] on span "Back" at bounding box center [184, 105] width 17 height 11
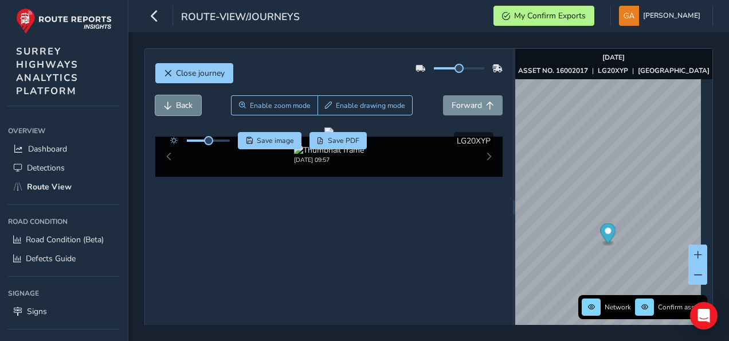
click at [184, 106] on span "Back" at bounding box center [184, 105] width 17 height 11
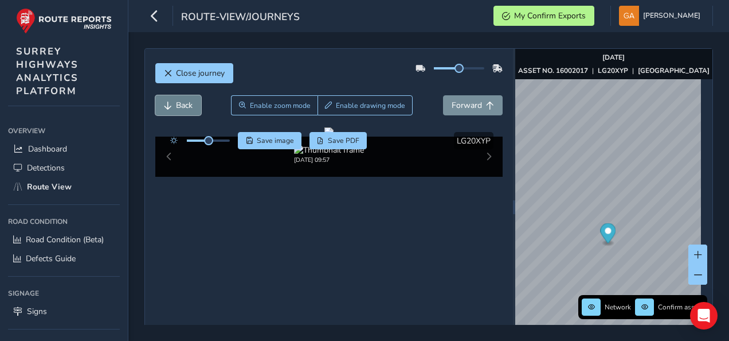
click at [184, 106] on span "Back" at bounding box center [184, 105] width 17 height 11
click at [465, 109] on span "Forward" at bounding box center [467, 105] width 30 height 11
click at [466, 107] on span "Forward" at bounding box center [467, 105] width 30 height 11
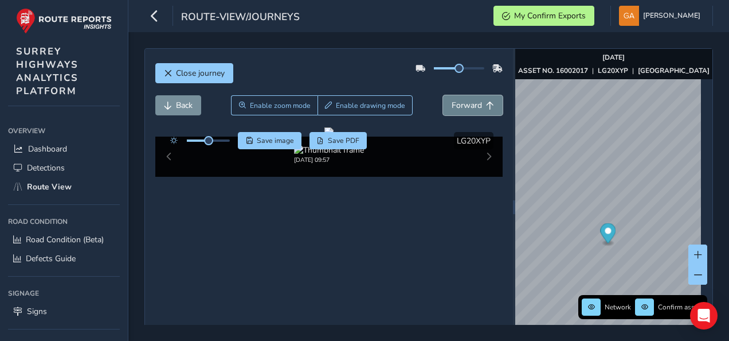
click at [466, 107] on span "Forward" at bounding box center [467, 105] width 30 height 11
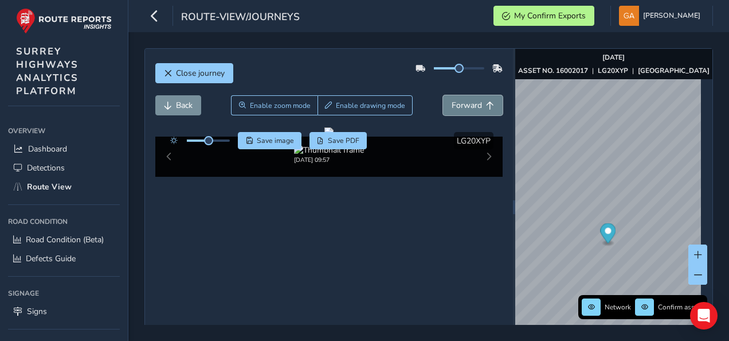
click at [466, 107] on span "Forward" at bounding box center [467, 105] width 30 height 11
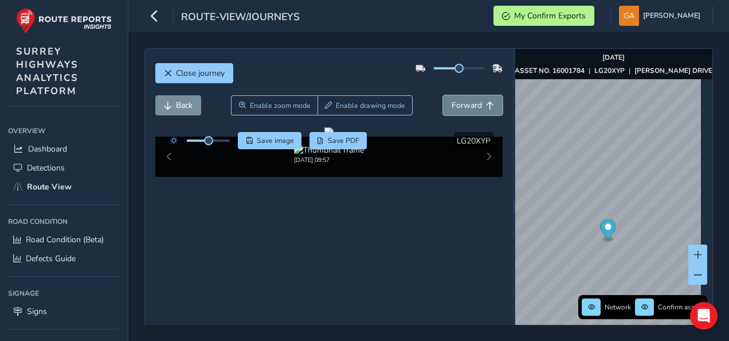
click at [466, 107] on span "Forward" at bounding box center [467, 105] width 30 height 11
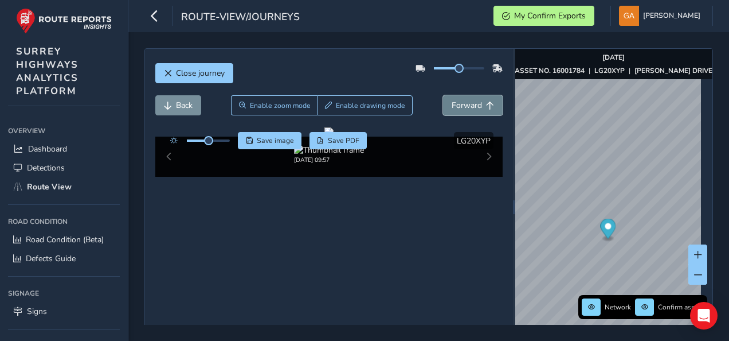
click at [466, 107] on span "Forward" at bounding box center [467, 105] width 30 height 11
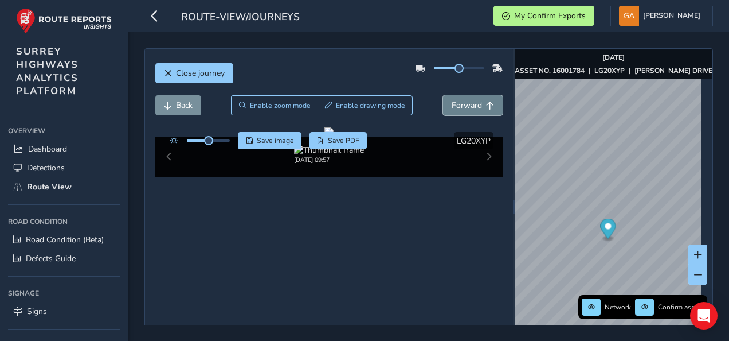
click at [466, 107] on span "Forward" at bounding box center [467, 105] width 30 height 11
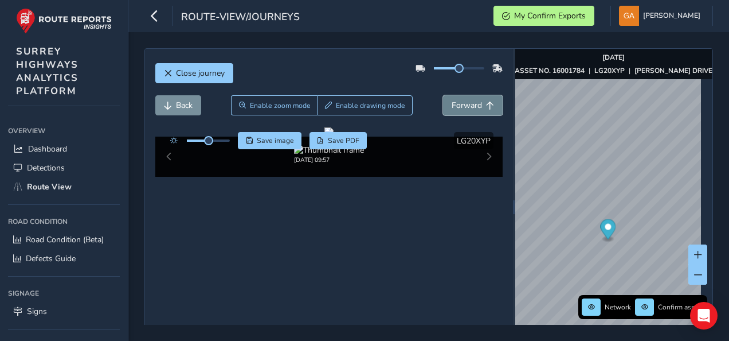
click at [466, 107] on span "Forward" at bounding box center [467, 105] width 30 height 11
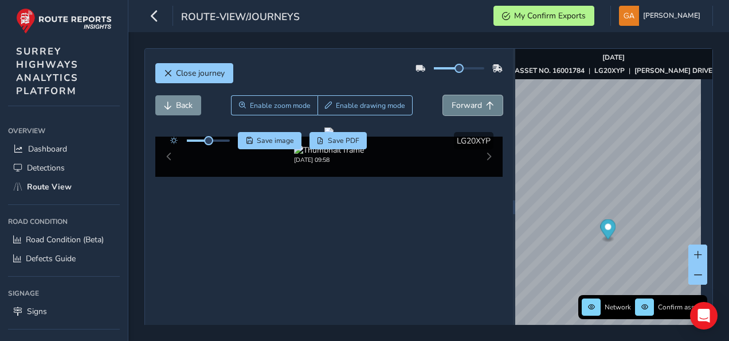
click at [466, 107] on span "Forward" at bounding box center [467, 105] width 30 height 11
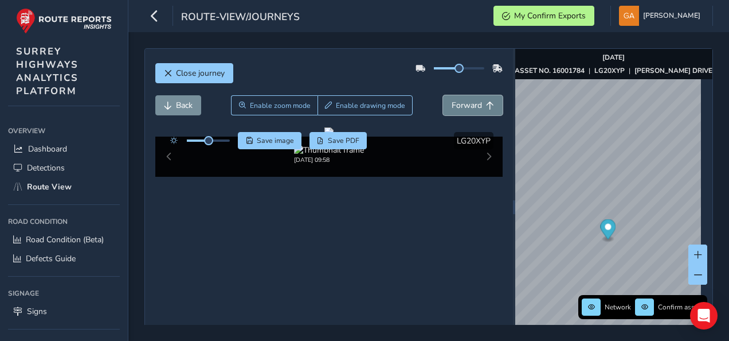
click at [466, 107] on span "Forward" at bounding box center [467, 105] width 30 height 11
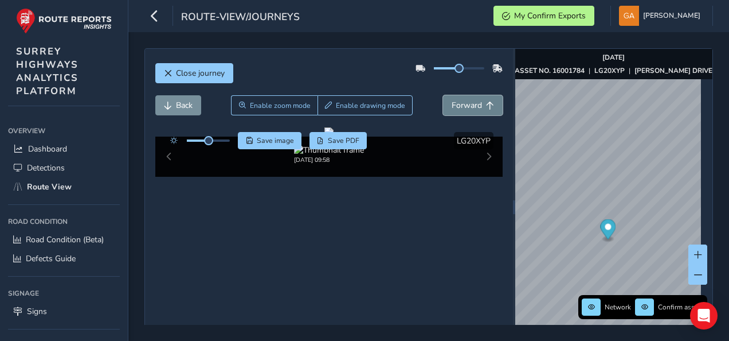
click at [466, 107] on span "Forward" at bounding box center [467, 105] width 30 height 11
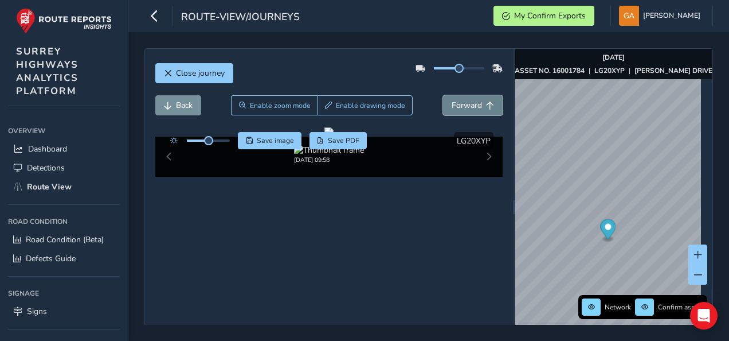
click at [466, 107] on span "Forward" at bounding box center [467, 105] width 30 height 11
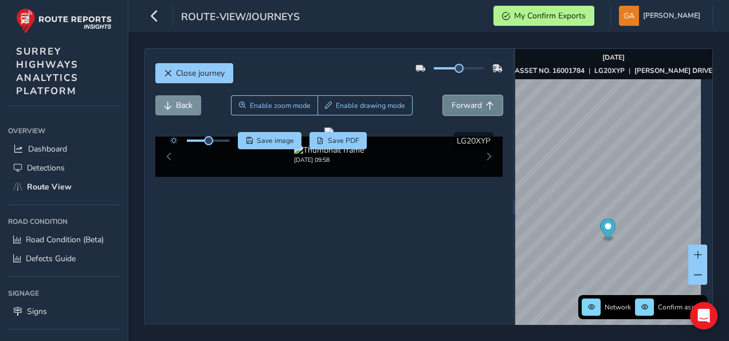
click at [466, 107] on span "Forward" at bounding box center [467, 105] width 30 height 11
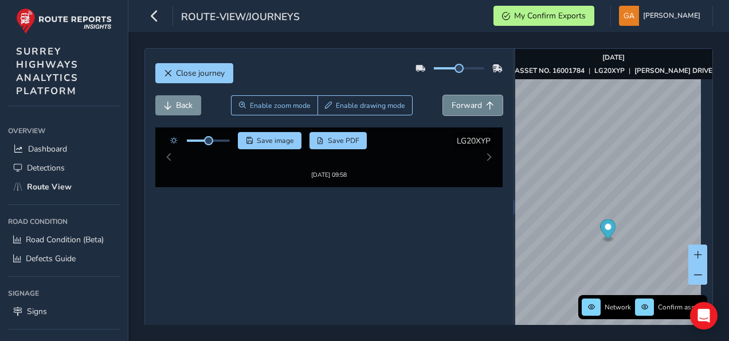
click at [466, 107] on span "Forward" at bounding box center [467, 105] width 30 height 11
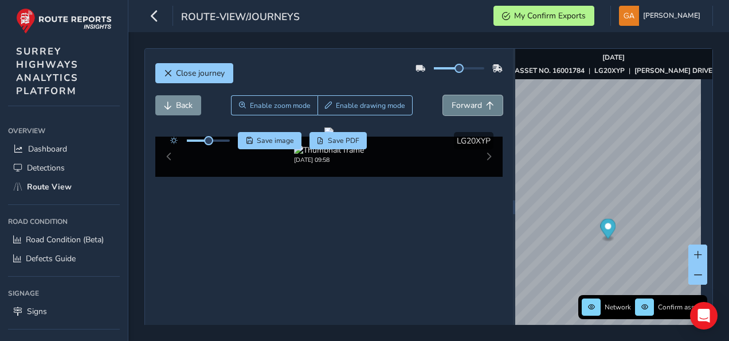
click at [466, 107] on span "Forward" at bounding box center [467, 105] width 30 height 11
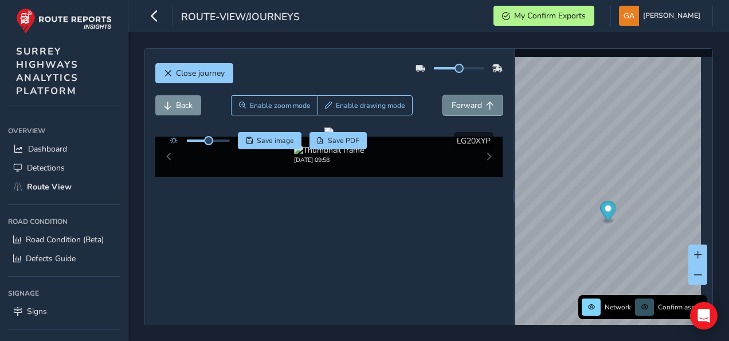
click at [466, 107] on span "Forward" at bounding box center [467, 105] width 30 height 11
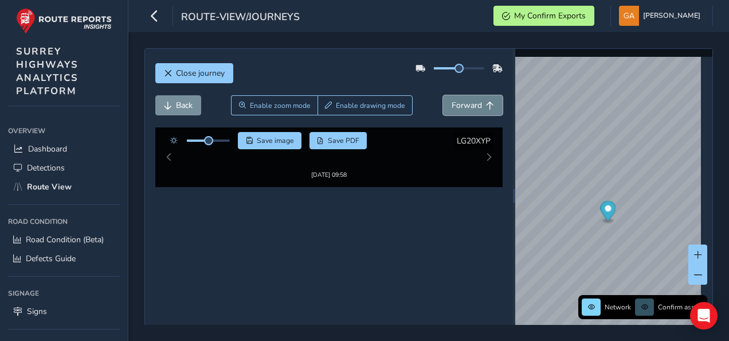
click at [466, 107] on span "Forward" at bounding box center [467, 105] width 30 height 11
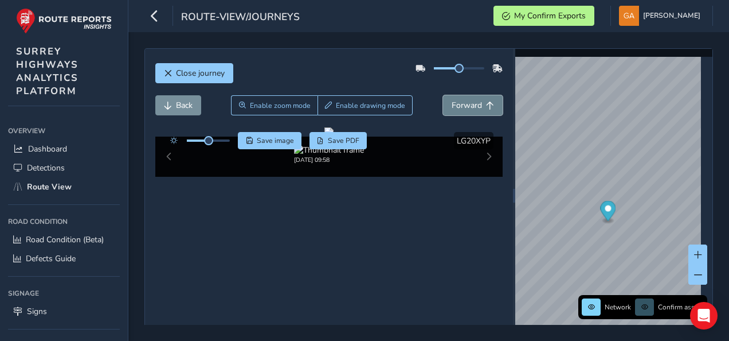
click at [466, 107] on span "Forward" at bounding box center [467, 105] width 30 height 11
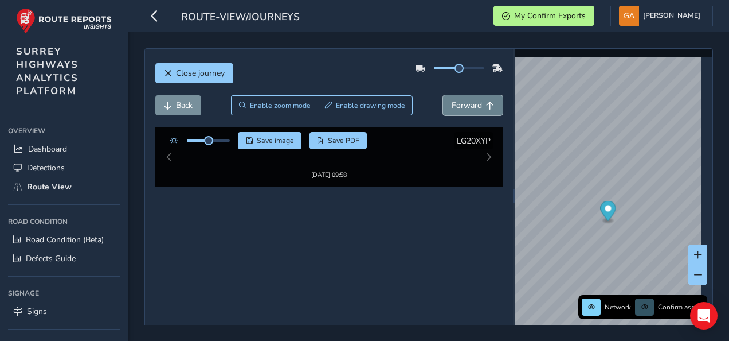
click at [466, 107] on span "Forward" at bounding box center [467, 105] width 30 height 11
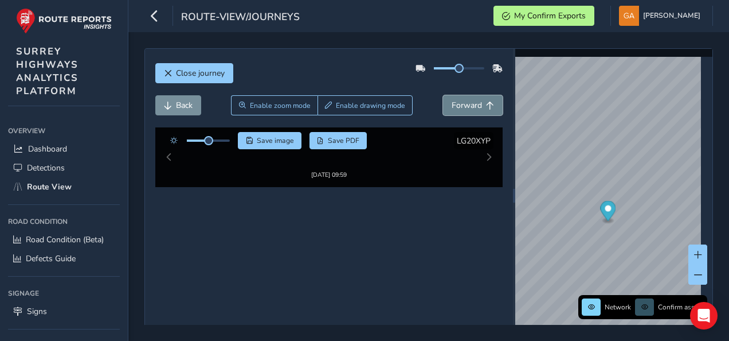
click at [466, 107] on span "Forward" at bounding box center [467, 105] width 30 height 11
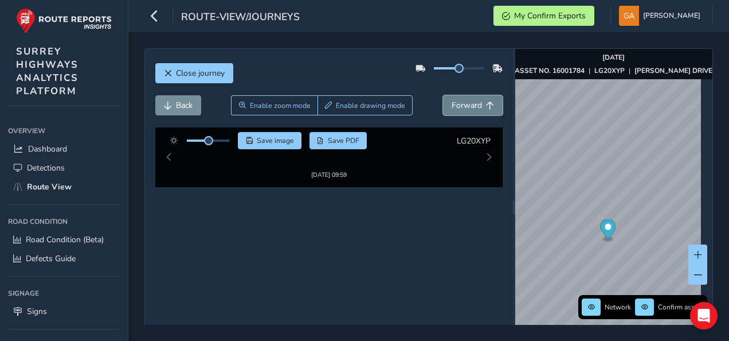
click at [466, 107] on span "Forward" at bounding box center [467, 105] width 30 height 11
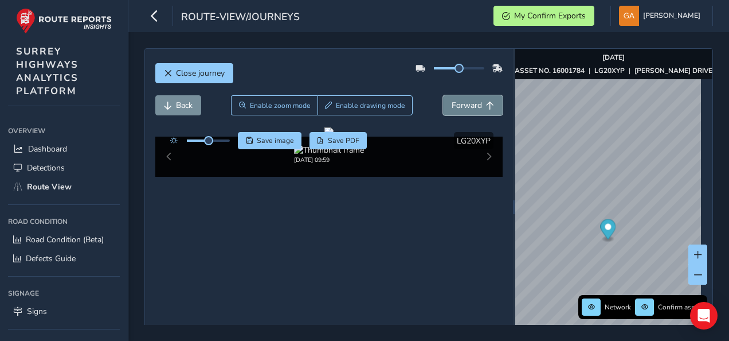
click at [466, 107] on span "Forward" at bounding box center [467, 105] width 30 height 11
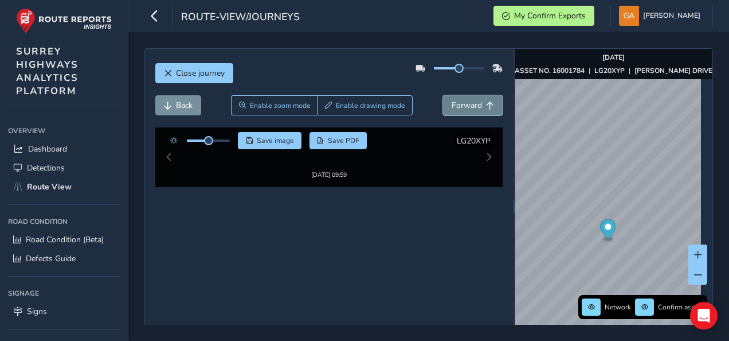
click at [466, 107] on span "Forward" at bounding box center [467, 105] width 30 height 11
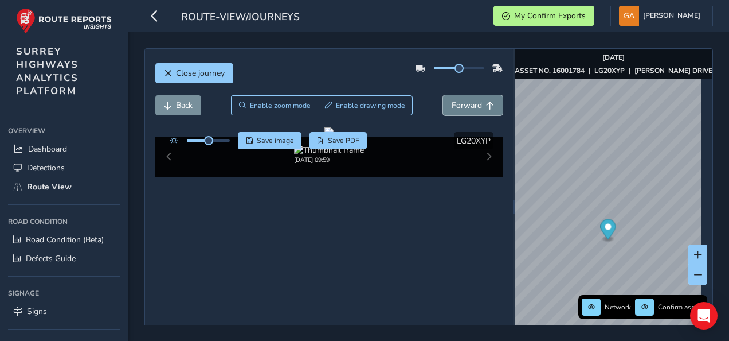
click at [466, 107] on span "Forward" at bounding box center [467, 105] width 30 height 11
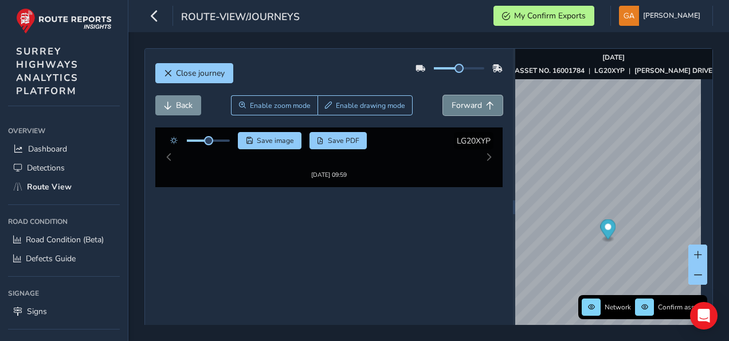
click at [466, 107] on span "Forward" at bounding box center [467, 105] width 30 height 11
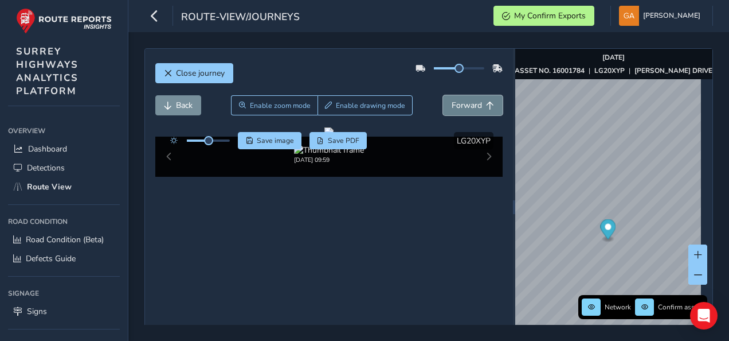
click at [466, 107] on span "Forward" at bounding box center [467, 105] width 30 height 11
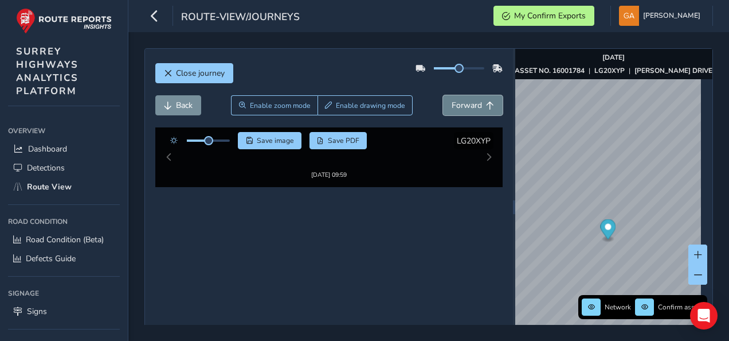
click at [466, 107] on span "Forward" at bounding box center [467, 105] width 30 height 11
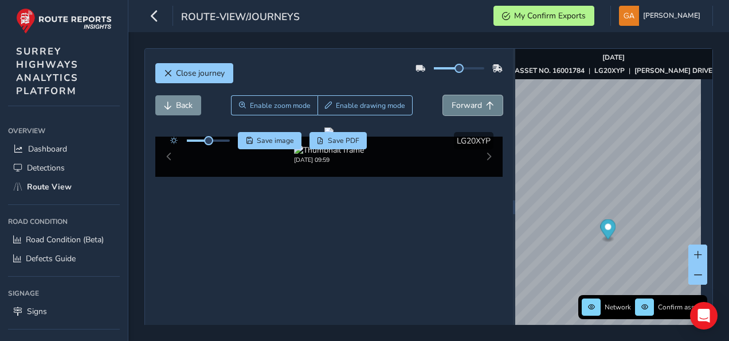
click at [466, 107] on span "Forward" at bounding box center [467, 105] width 30 height 11
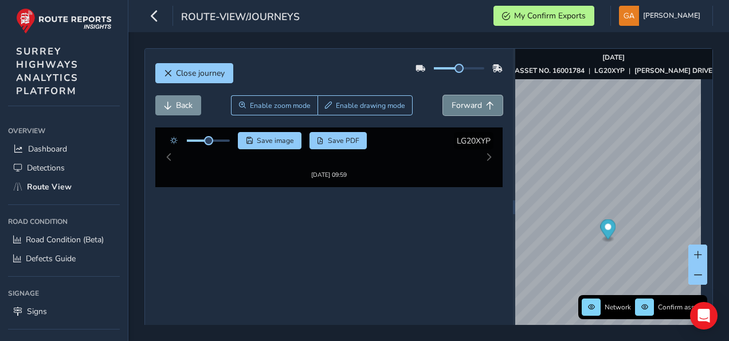
click at [466, 107] on span "Forward" at bounding box center [467, 105] width 30 height 11
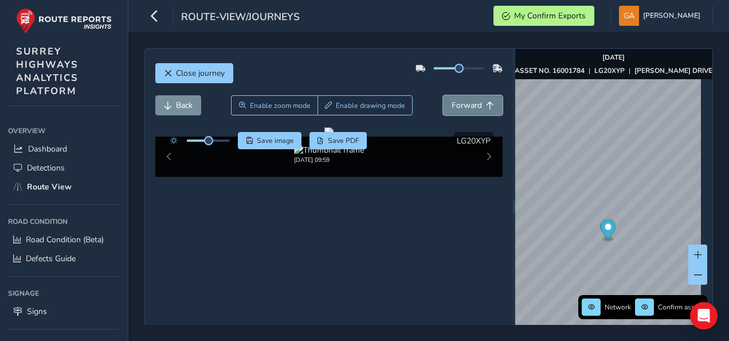
click at [466, 107] on span "Forward" at bounding box center [467, 105] width 30 height 11
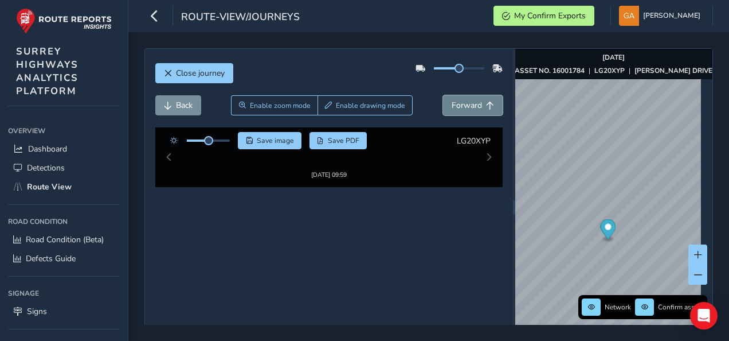
click at [466, 107] on span "Forward" at bounding box center [467, 105] width 30 height 11
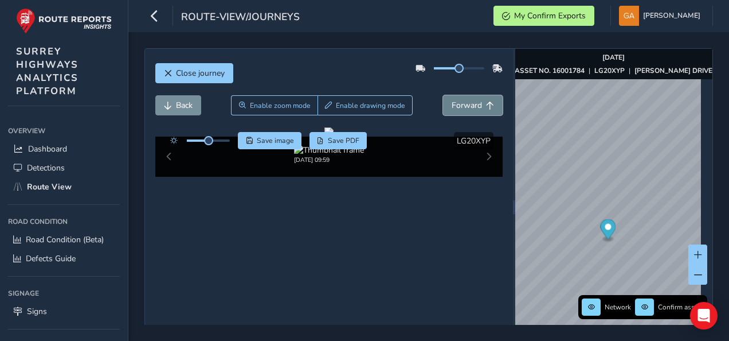
click at [466, 107] on span "Forward" at bounding box center [467, 105] width 30 height 11
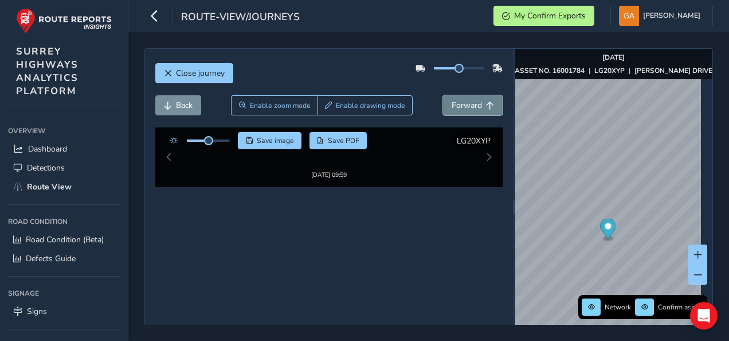
click at [466, 107] on span "Forward" at bounding box center [467, 105] width 30 height 11
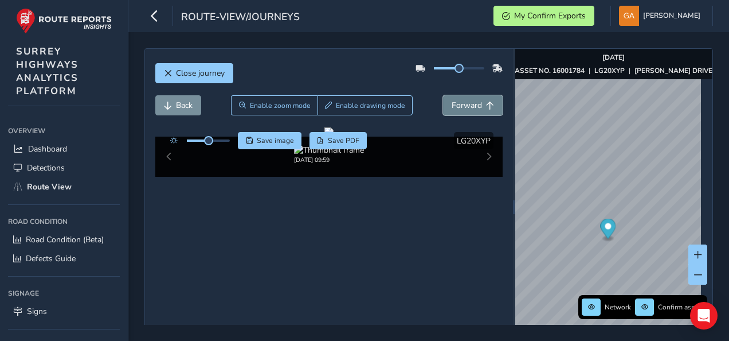
click at [466, 107] on span "Forward" at bounding box center [467, 105] width 30 height 11
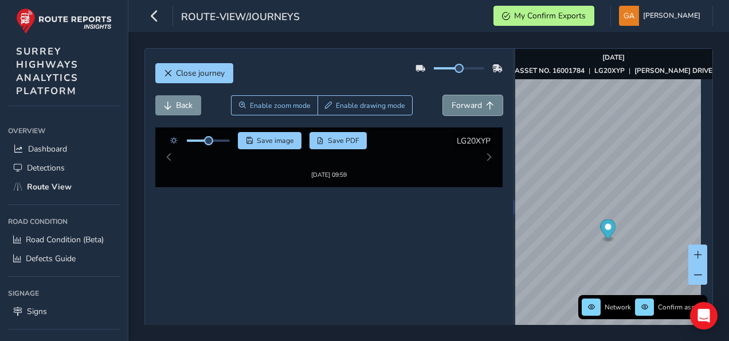
click at [466, 107] on span "Forward" at bounding box center [467, 105] width 30 height 11
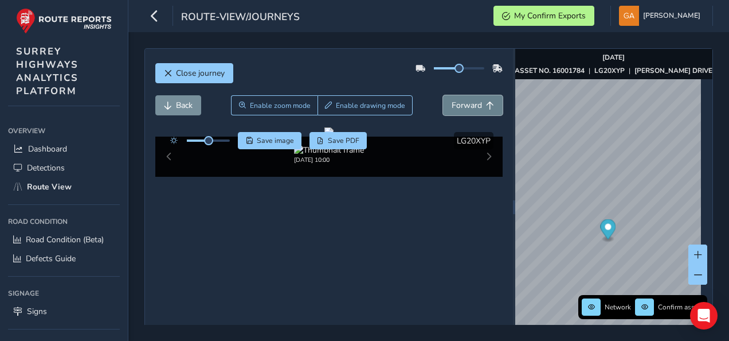
click at [466, 107] on span "Forward" at bounding box center [467, 105] width 30 height 11
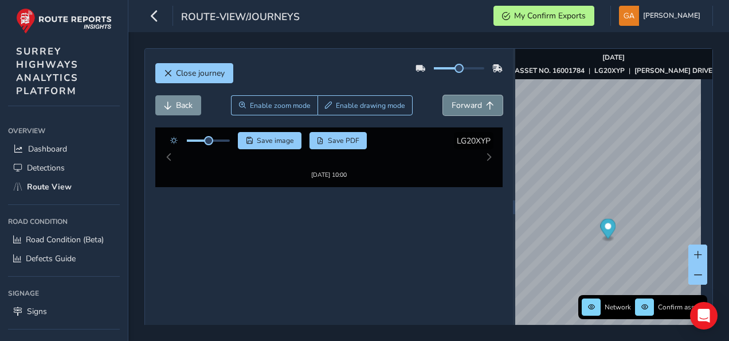
click at [466, 107] on span "Forward" at bounding box center [467, 105] width 30 height 11
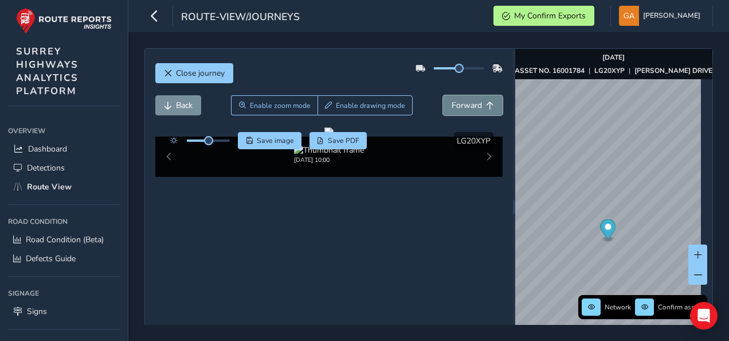
click at [466, 107] on span "Forward" at bounding box center [467, 105] width 30 height 11
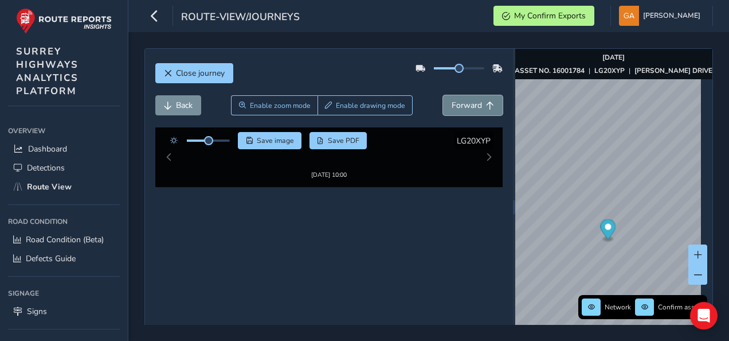
click at [466, 107] on span "Forward" at bounding box center [467, 105] width 30 height 11
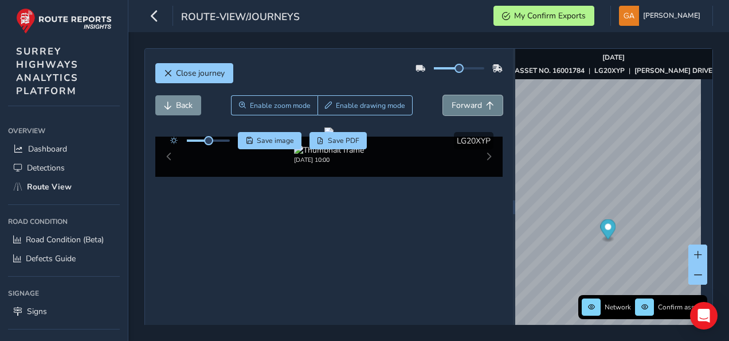
click at [466, 107] on span "Forward" at bounding box center [467, 105] width 30 height 11
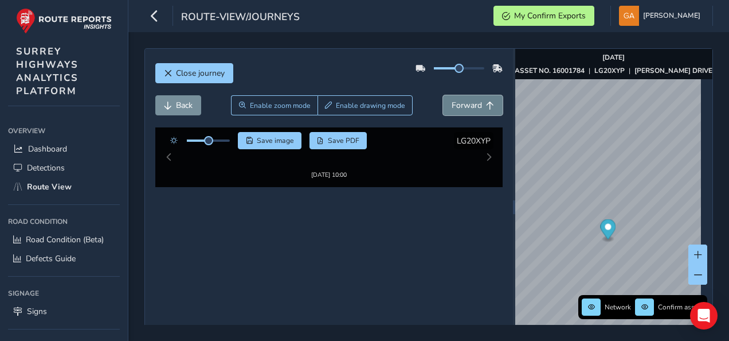
click at [466, 107] on span "Forward" at bounding box center [467, 105] width 30 height 11
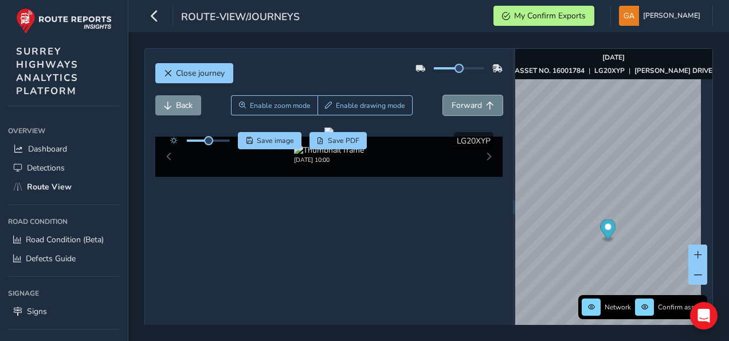
click at [466, 107] on span "Forward" at bounding box center [467, 105] width 30 height 11
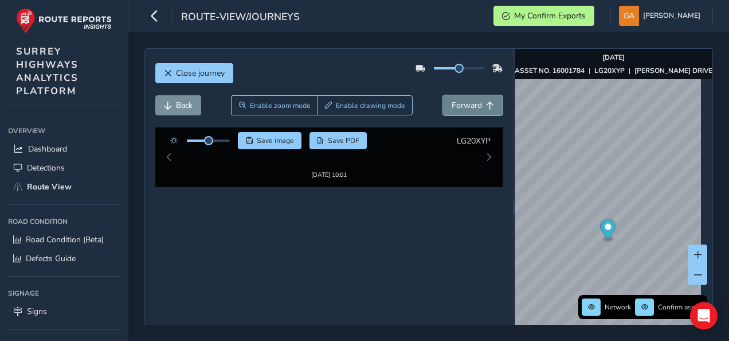
click at [466, 107] on span "Forward" at bounding box center [467, 105] width 30 height 11
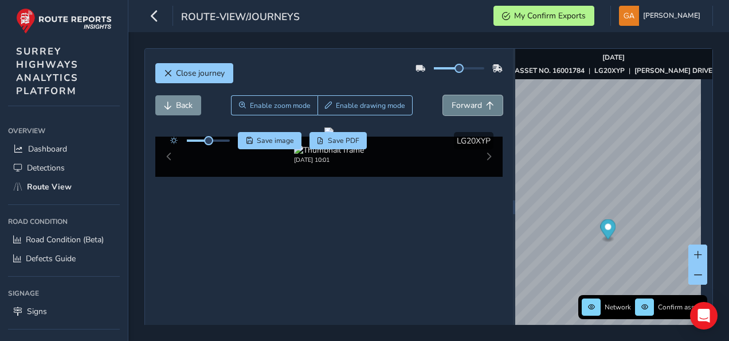
click at [466, 107] on span "Forward" at bounding box center [467, 105] width 30 height 11
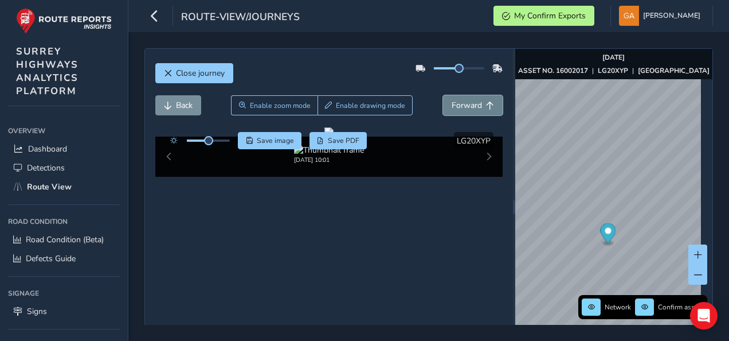
click at [466, 107] on span "Forward" at bounding box center [467, 105] width 30 height 11
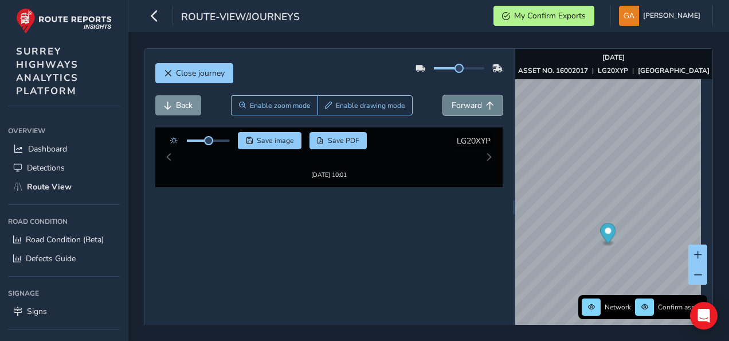
click at [466, 107] on span "Forward" at bounding box center [467, 105] width 30 height 11
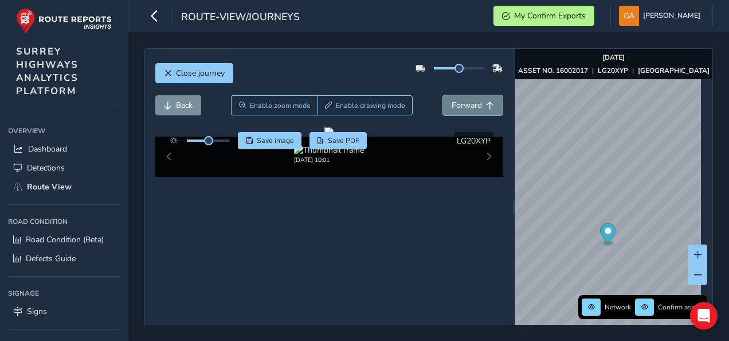
click at [466, 107] on span "Forward" at bounding box center [467, 105] width 30 height 11
click at [192, 104] on span "Back" at bounding box center [184, 105] width 17 height 11
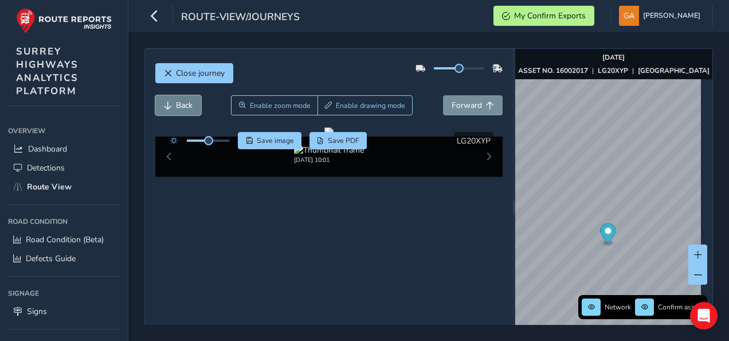
click at [192, 104] on span "Back" at bounding box center [184, 105] width 17 height 11
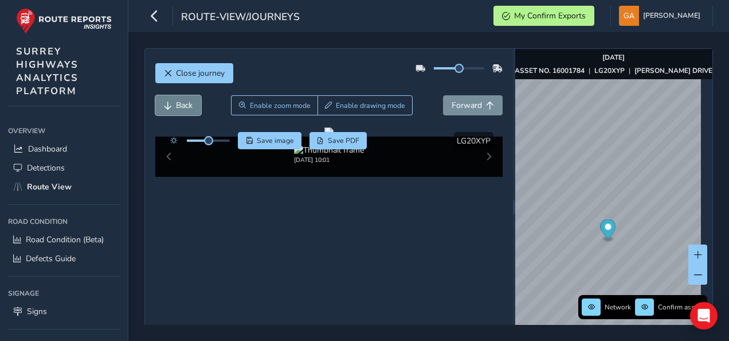
click at [192, 104] on span "Back" at bounding box center [184, 105] width 17 height 11
click at [180, 106] on span "Back" at bounding box center [184, 105] width 17 height 11
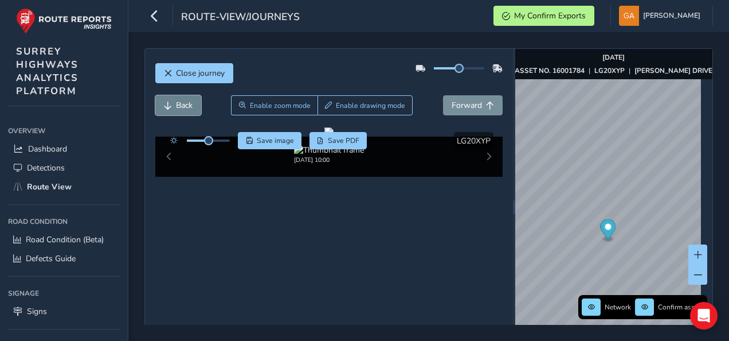
click at [180, 106] on span "Back" at bounding box center [184, 105] width 17 height 11
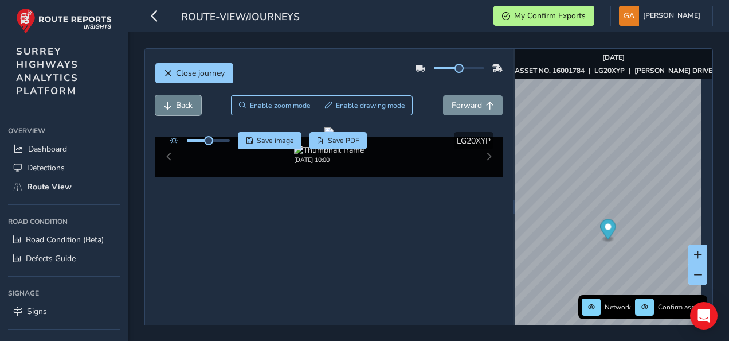
click at [180, 106] on span "Back" at bounding box center [184, 105] width 17 height 11
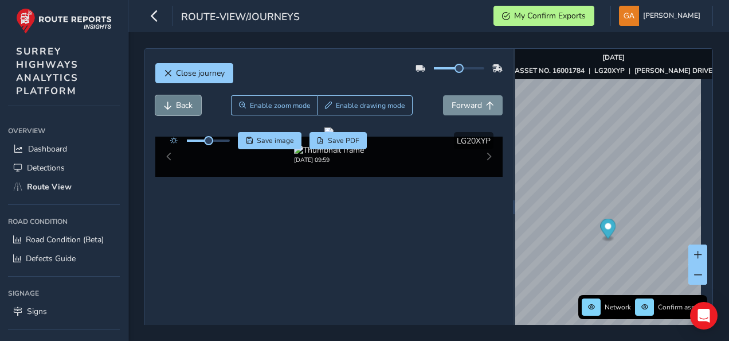
click at [180, 106] on span "Back" at bounding box center [184, 105] width 17 height 11
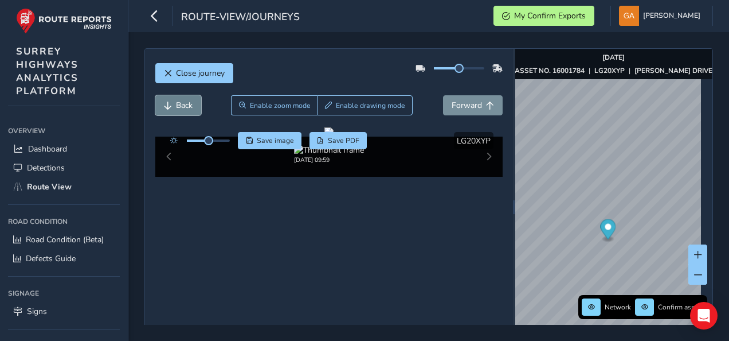
click at [180, 106] on span "Back" at bounding box center [184, 105] width 17 height 11
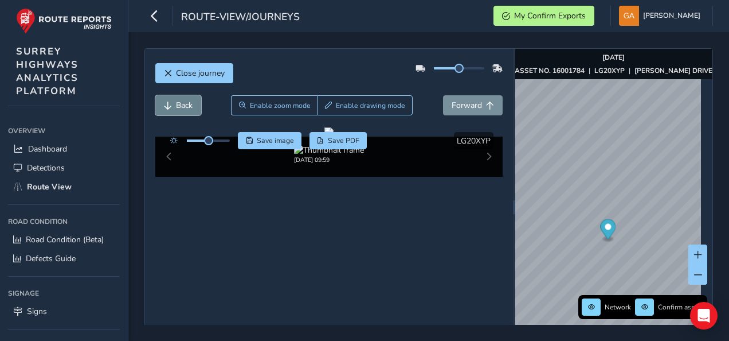
click at [180, 106] on span "Back" at bounding box center [184, 105] width 17 height 11
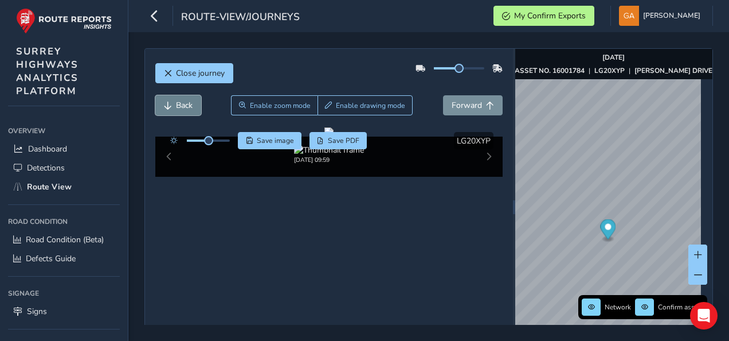
click at [180, 106] on span "Back" at bounding box center [184, 105] width 17 height 11
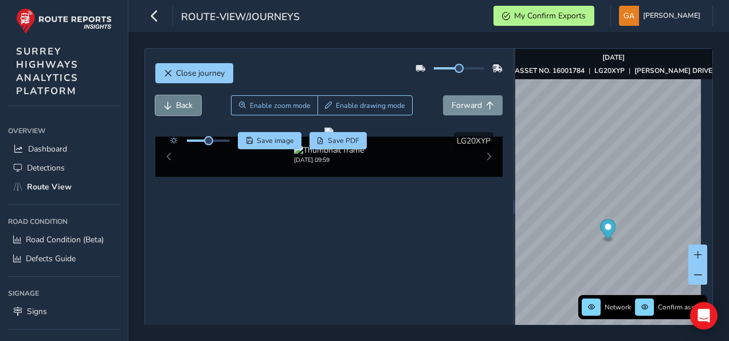
click at [180, 106] on span "Back" at bounding box center [184, 105] width 17 height 11
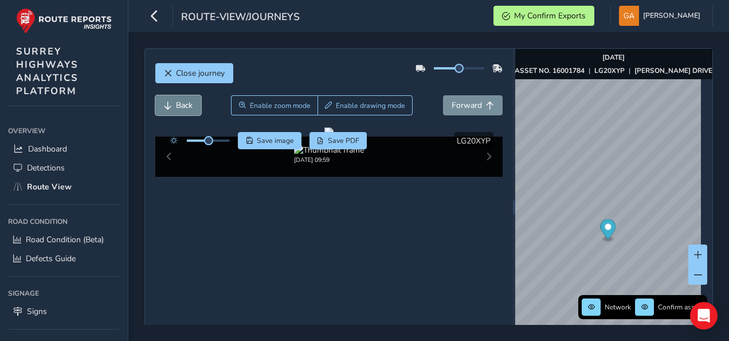
click at [180, 106] on span "Back" at bounding box center [184, 105] width 17 height 11
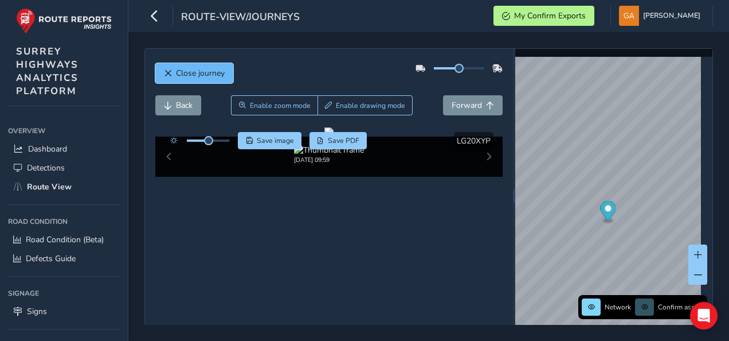
click at [186, 71] on span "Close journey" at bounding box center [200, 73] width 49 height 11
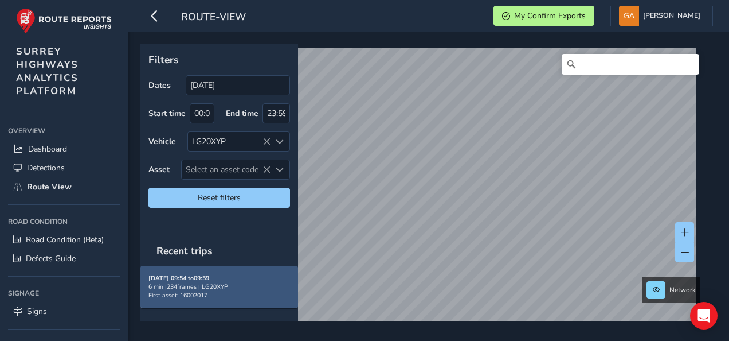
click at [185, 282] on div "6 min | 234 frames | LG20XYP" at bounding box center [220, 286] width 142 height 9
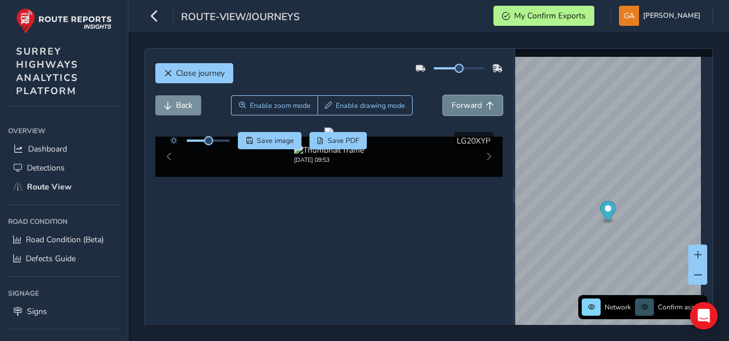
click at [474, 101] on span "Forward" at bounding box center [467, 105] width 30 height 11
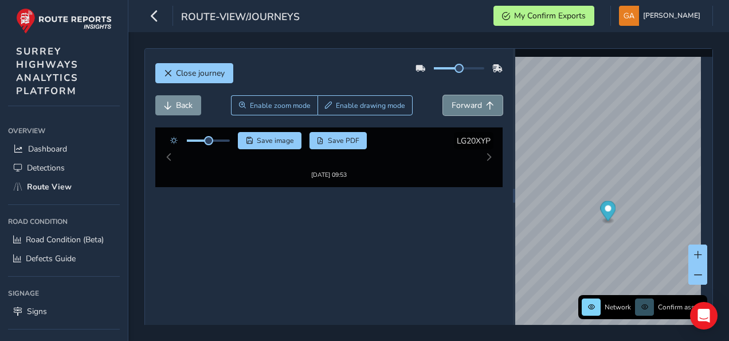
click at [474, 101] on span "Forward" at bounding box center [467, 105] width 30 height 11
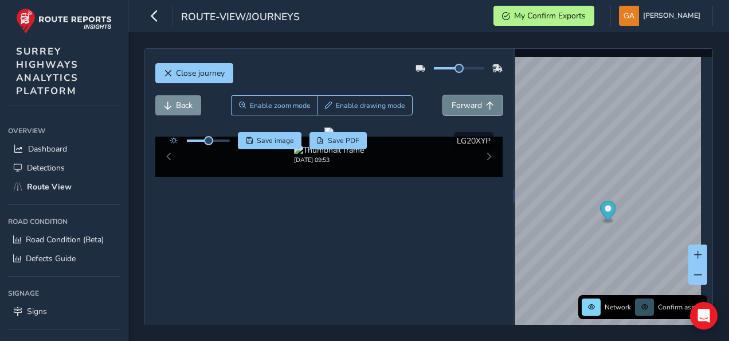
click at [474, 101] on span "Forward" at bounding box center [467, 105] width 30 height 11
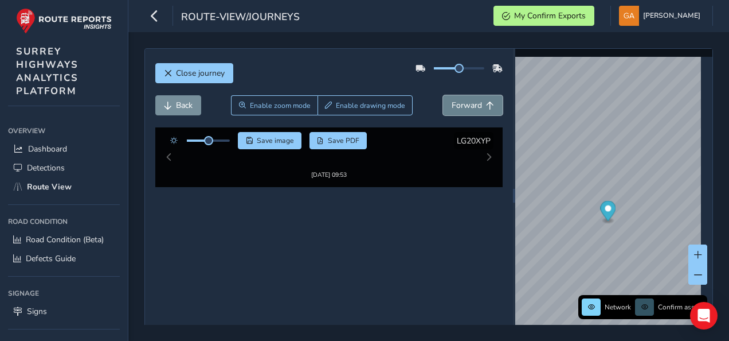
click at [474, 101] on span "Forward" at bounding box center [467, 105] width 30 height 11
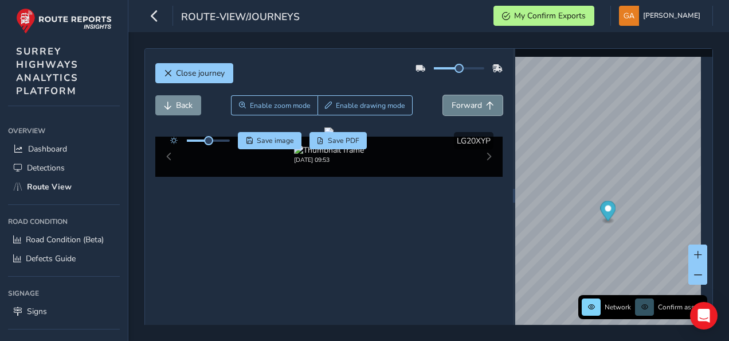
click at [474, 101] on span "Forward" at bounding box center [467, 105] width 30 height 11
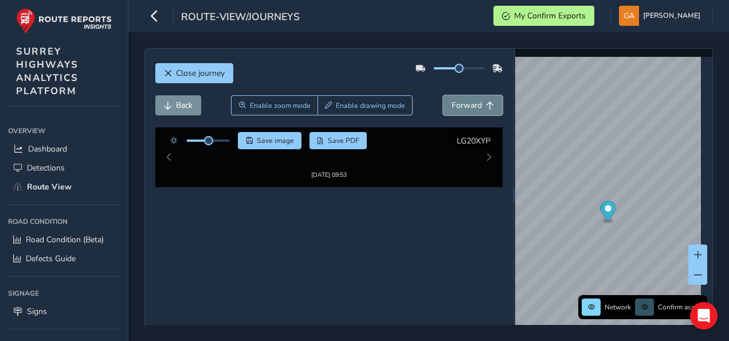
click at [474, 101] on span "Forward" at bounding box center [467, 105] width 30 height 11
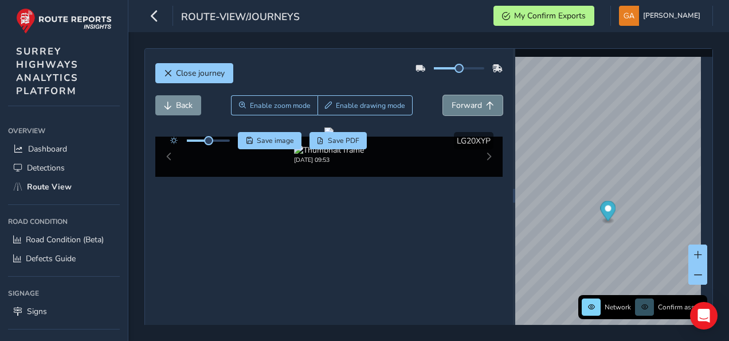
click at [472, 102] on span "Forward" at bounding box center [467, 105] width 30 height 11
click at [471, 103] on span "Forward" at bounding box center [467, 105] width 30 height 11
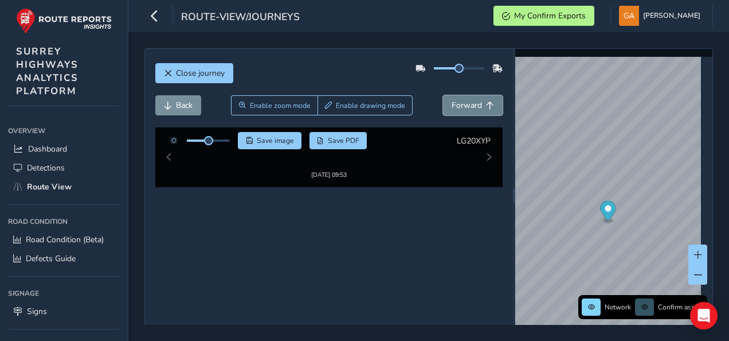
click at [471, 103] on span "Forward" at bounding box center [467, 105] width 30 height 11
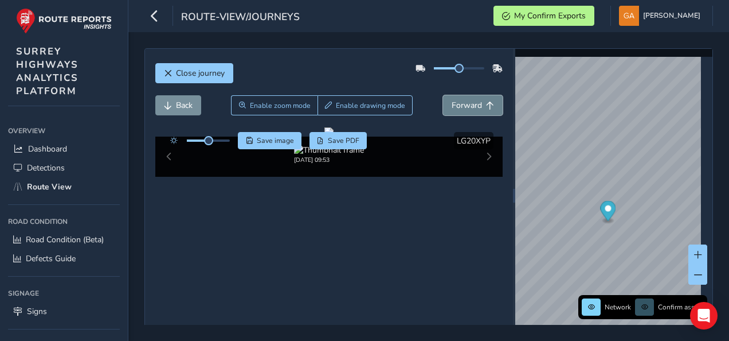
click at [471, 103] on span "Forward" at bounding box center [467, 105] width 30 height 11
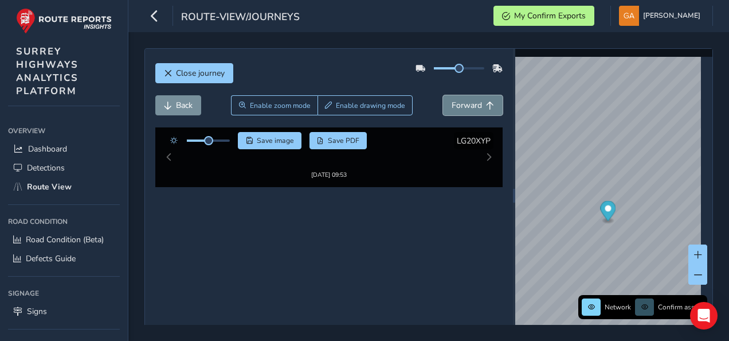
click at [471, 103] on span "Forward" at bounding box center [467, 105] width 30 height 11
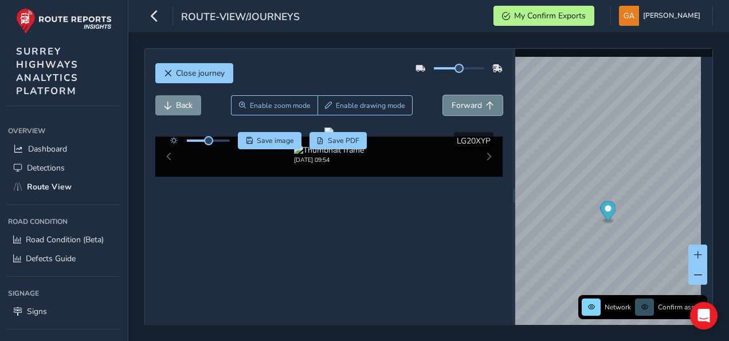
click at [471, 103] on span "Forward" at bounding box center [467, 105] width 30 height 11
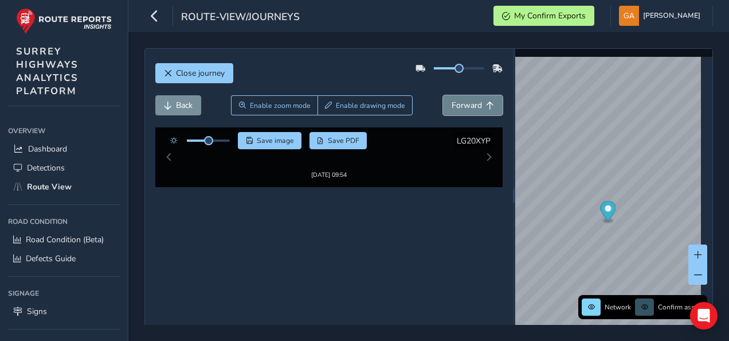
click at [471, 103] on span "Forward" at bounding box center [467, 105] width 30 height 11
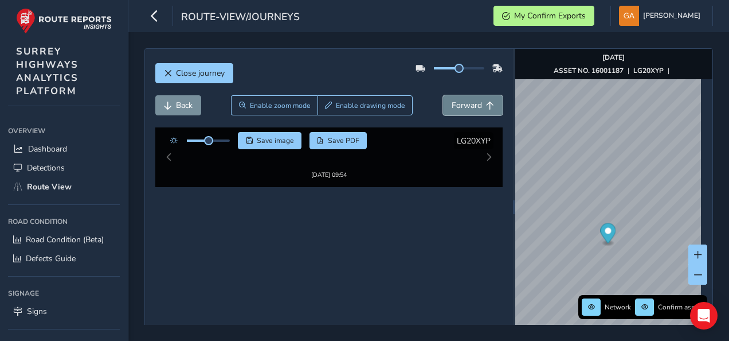
click at [471, 103] on span "Forward" at bounding box center [467, 105] width 30 height 11
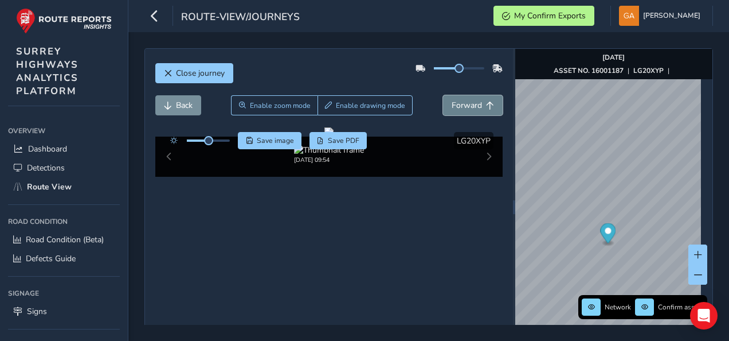
click at [471, 103] on span "Forward" at bounding box center [467, 105] width 30 height 11
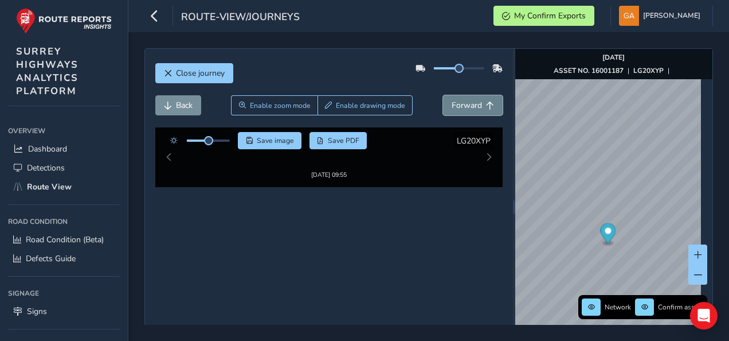
click at [471, 103] on span "Forward" at bounding box center [467, 105] width 30 height 11
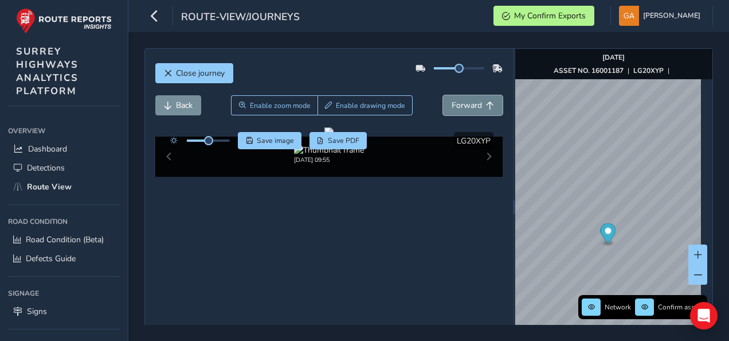
click at [471, 103] on span "Forward" at bounding box center [467, 105] width 30 height 11
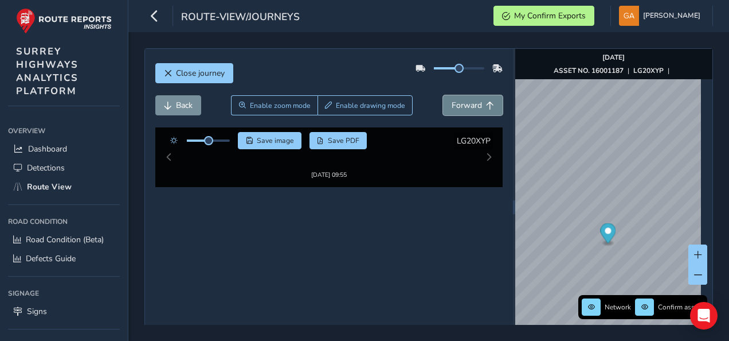
click at [471, 103] on span "Forward" at bounding box center [467, 105] width 30 height 11
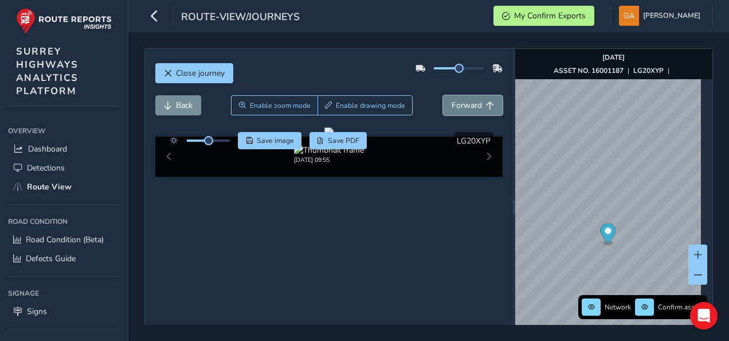
click at [471, 103] on span "Forward" at bounding box center [467, 105] width 30 height 11
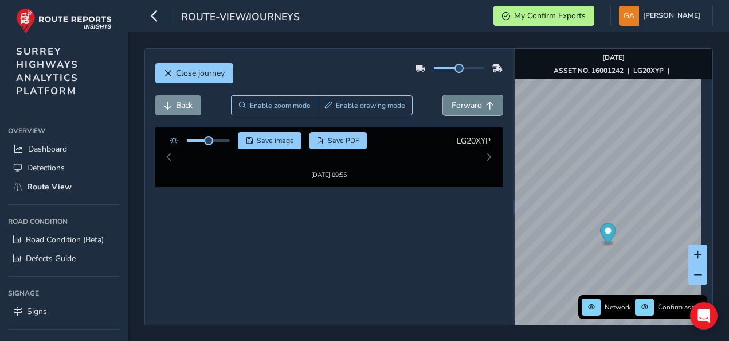
click at [471, 103] on span "Forward" at bounding box center [467, 105] width 30 height 11
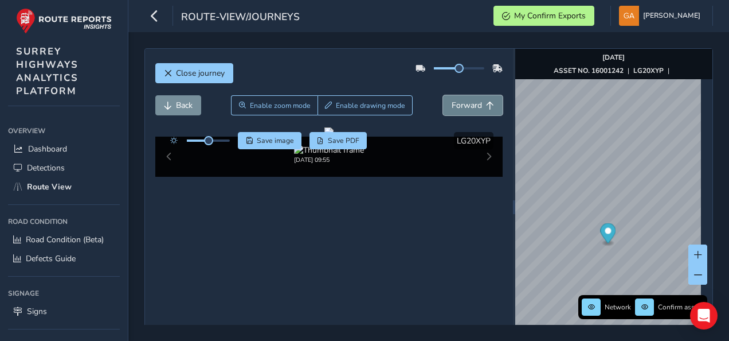
click at [471, 103] on span "Forward" at bounding box center [467, 105] width 30 height 11
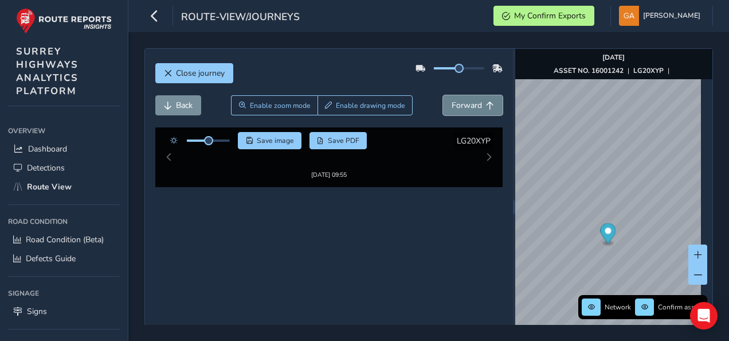
click at [471, 103] on span "Forward" at bounding box center [467, 105] width 30 height 11
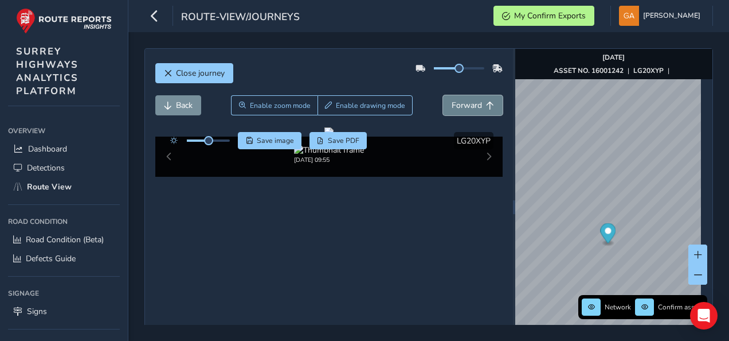
click at [471, 103] on span "Forward" at bounding box center [467, 105] width 30 height 11
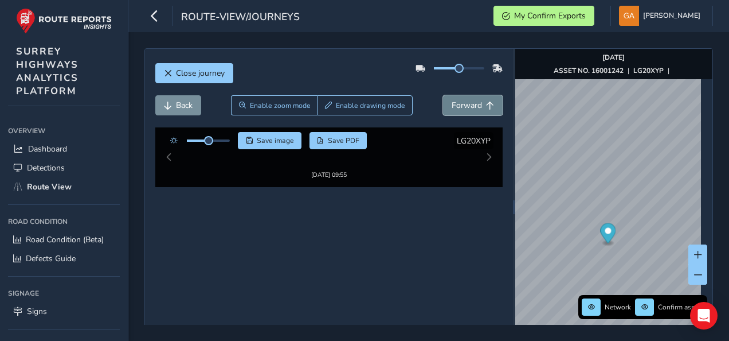
click at [471, 103] on span "Forward" at bounding box center [467, 105] width 30 height 11
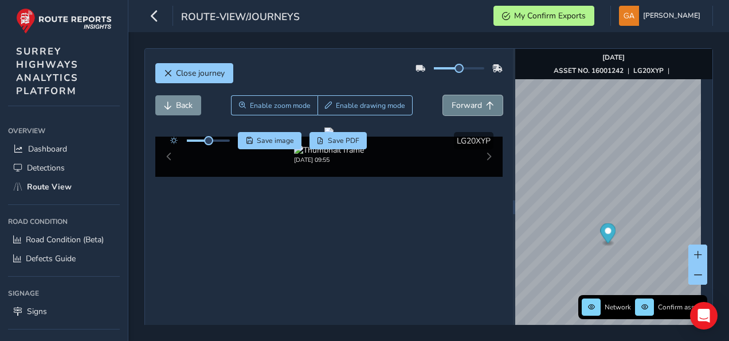
click at [471, 103] on span "Forward" at bounding box center [467, 105] width 30 height 11
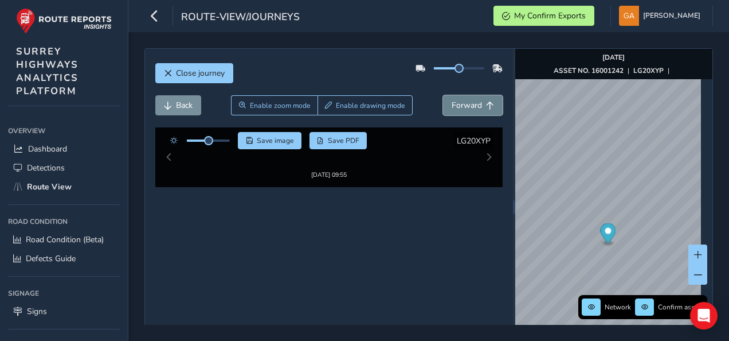
click at [471, 103] on span "Forward" at bounding box center [467, 105] width 30 height 11
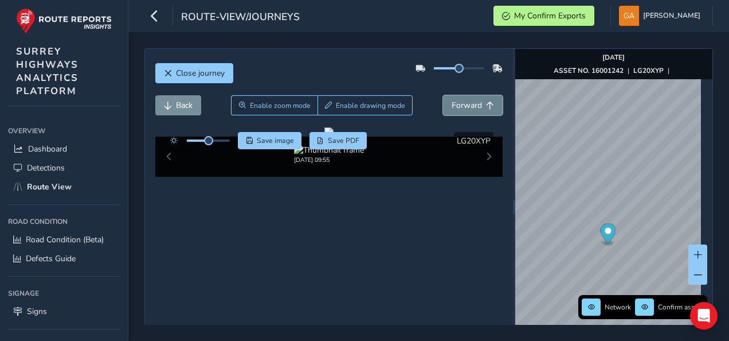
click at [471, 103] on span "Forward" at bounding box center [467, 105] width 30 height 11
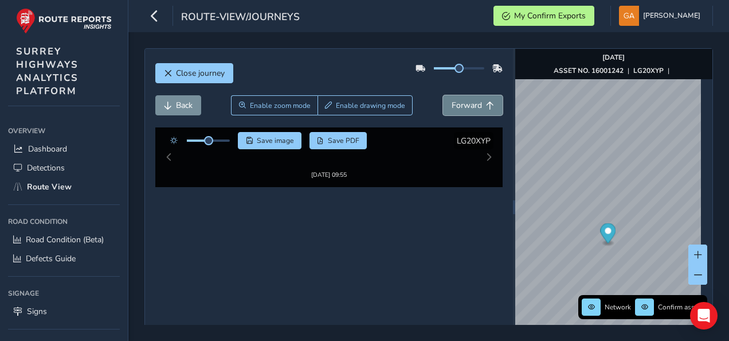
click at [467, 103] on span "Forward" at bounding box center [467, 105] width 30 height 11
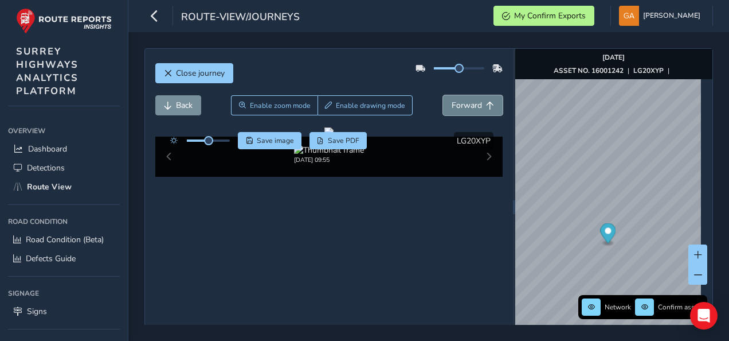
click at [467, 103] on span "Forward" at bounding box center [467, 105] width 30 height 11
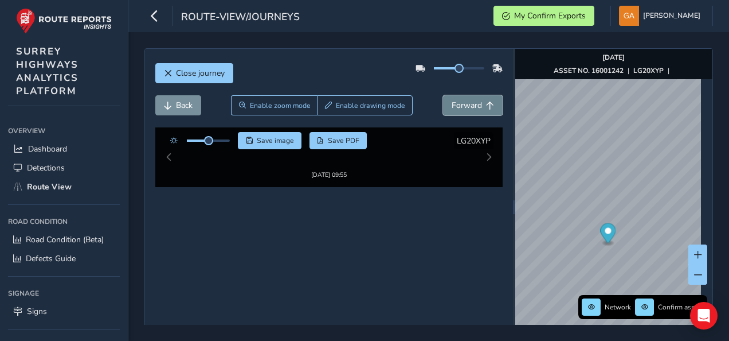
click at [467, 103] on span "Forward" at bounding box center [467, 105] width 30 height 11
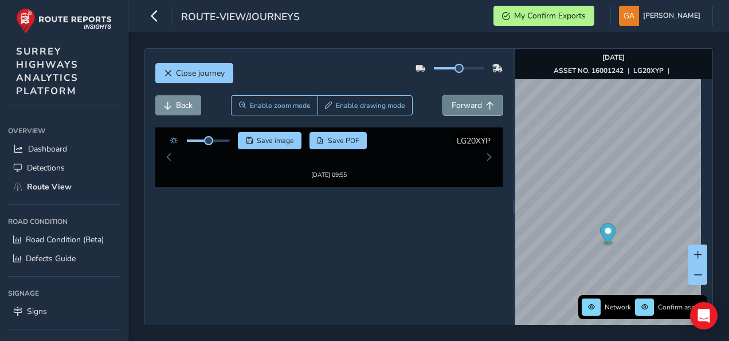
click at [467, 103] on span "Forward" at bounding box center [467, 105] width 30 height 11
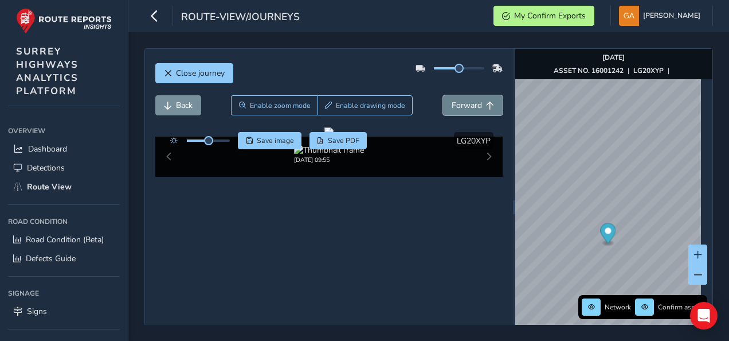
click at [467, 103] on span "Forward" at bounding box center [467, 105] width 30 height 11
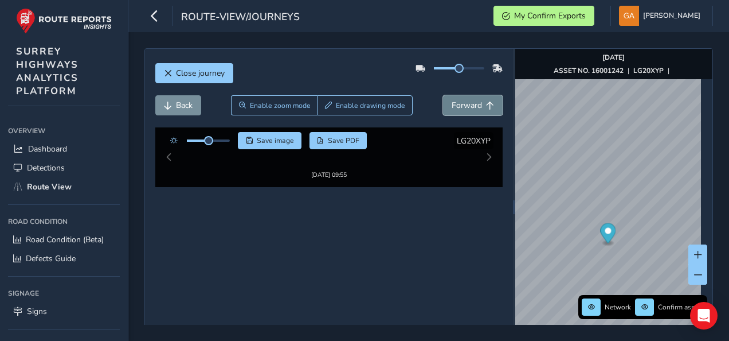
click at [467, 103] on span "Forward" at bounding box center [467, 105] width 30 height 11
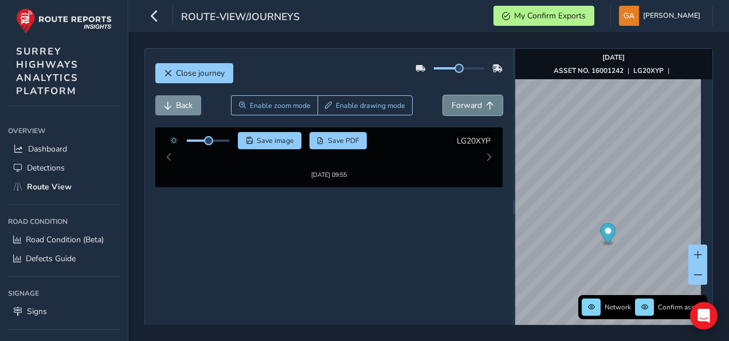
click at [467, 103] on span "Forward" at bounding box center [467, 105] width 30 height 11
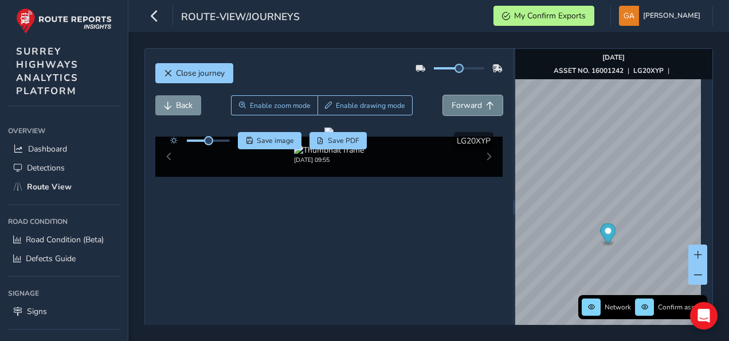
click at [467, 103] on span "Forward" at bounding box center [467, 105] width 30 height 11
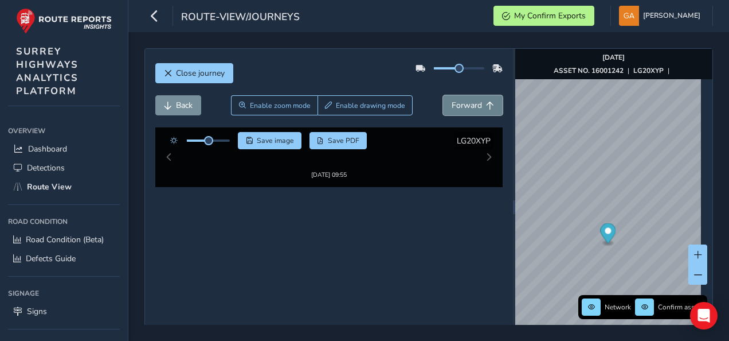
click at [467, 103] on span "Forward" at bounding box center [467, 105] width 30 height 11
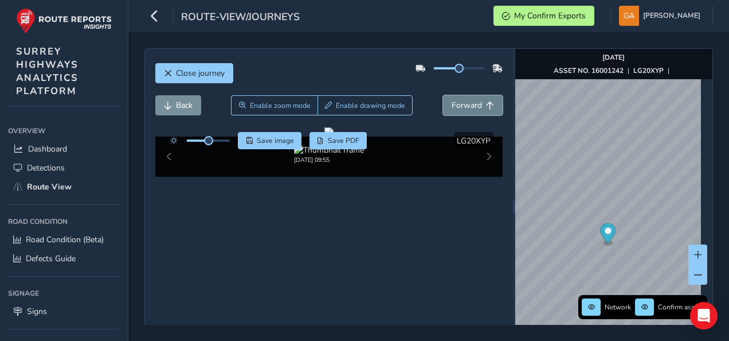
click at [467, 103] on span "Forward" at bounding box center [467, 105] width 30 height 11
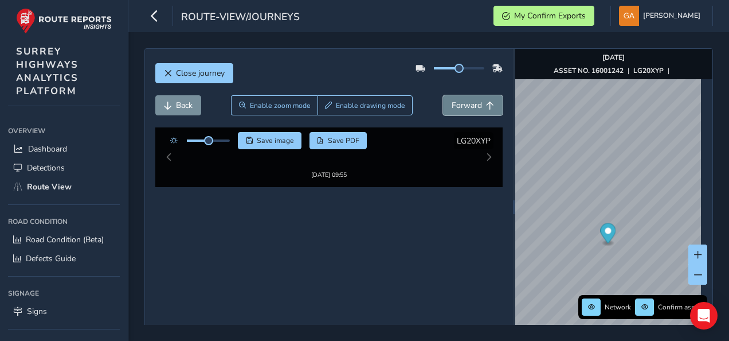
click at [467, 103] on span "Forward" at bounding box center [467, 105] width 30 height 11
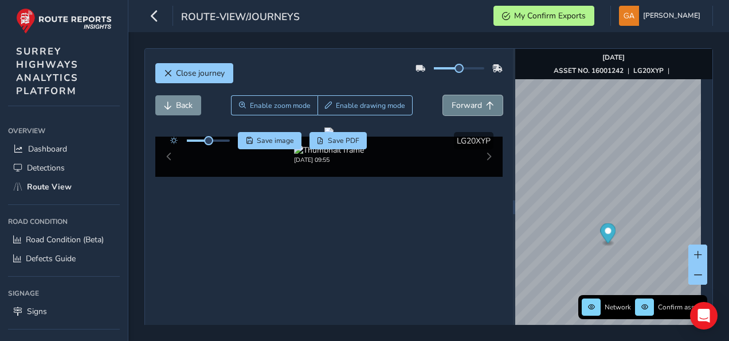
click at [467, 103] on span "Forward" at bounding box center [467, 105] width 30 height 11
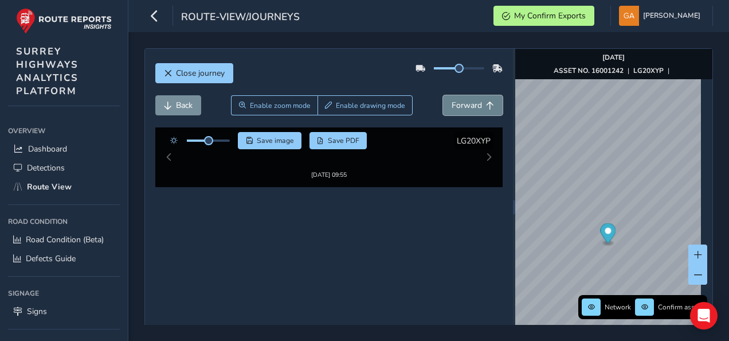
click at [467, 103] on span "Forward" at bounding box center [467, 105] width 30 height 11
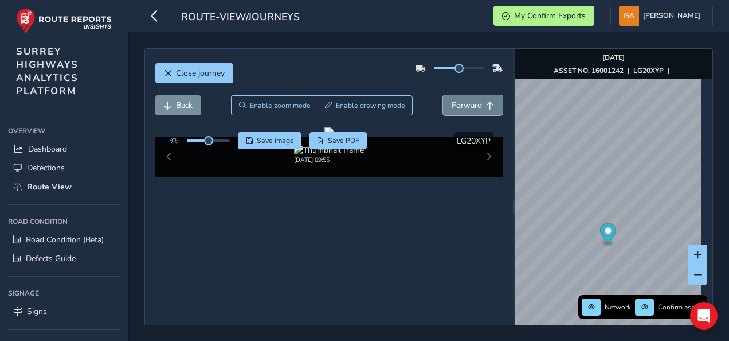
click at [467, 103] on span "Forward" at bounding box center [467, 105] width 30 height 11
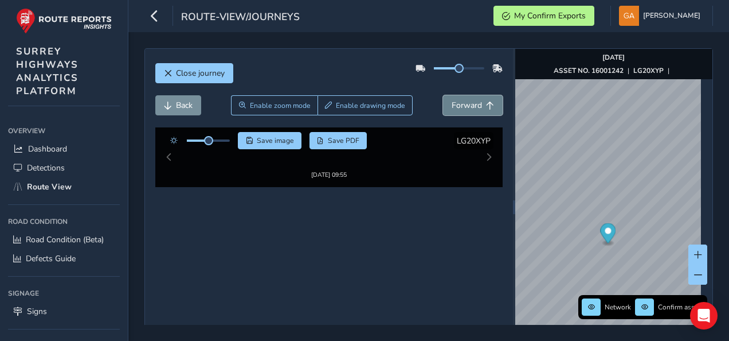
click at [467, 103] on span "Forward" at bounding box center [467, 105] width 30 height 11
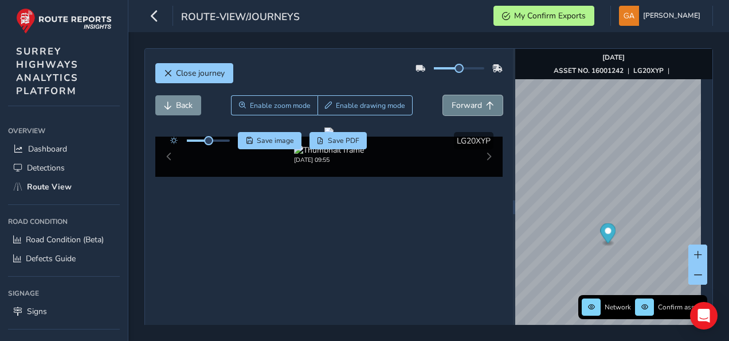
click at [467, 103] on span "Forward" at bounding box center [467, 105] width 30 height 11
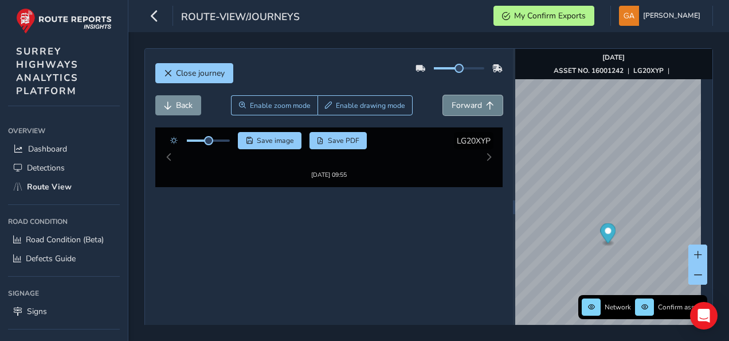
click at [467, 103] on span "Forward" at bounding box center [467, 105] width 30 height 11
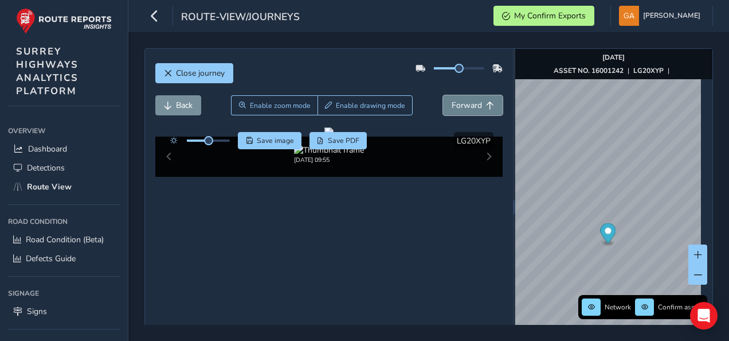
click at [467, 103] on span "Forward" at bounding box center [467, 105] width 30 height 11
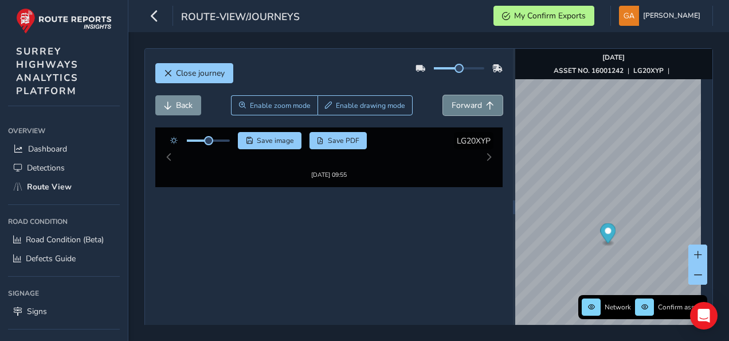
click at [467, 103] on span "Forward" at bounding box center [467, 105] width 30 height 11
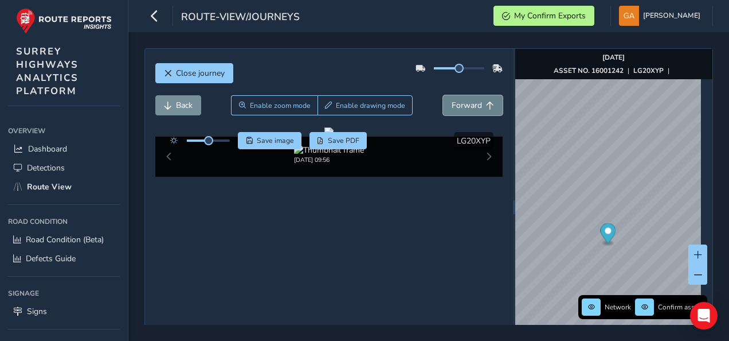
click at [467, 103] on span "Forward" at bounding box center [467, 105] width 30 height 11
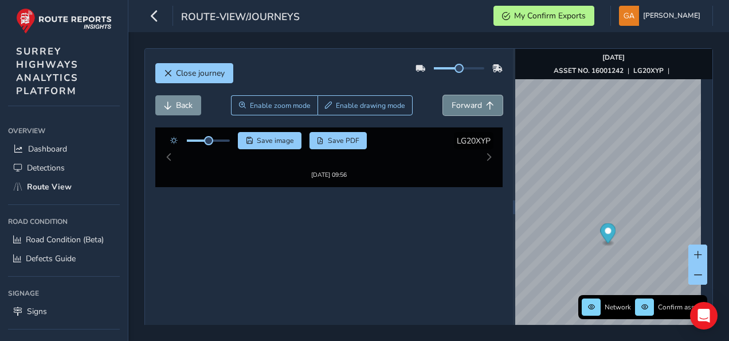
click at [467, 103] on span "Forward" at bounding box center [467, 105] width 30 height 11
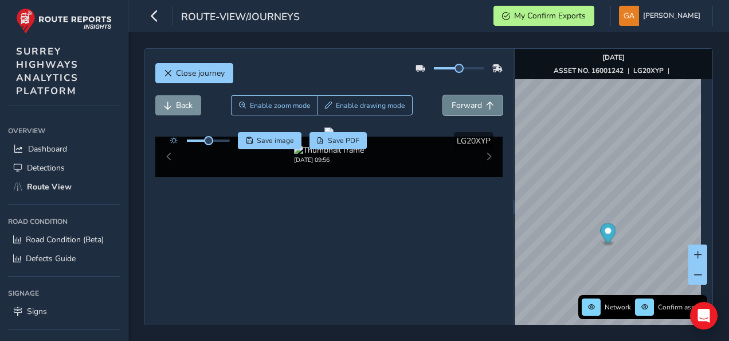
click at [467, 103] on span "Forward" at bounding box center [467, 105] width 30 height 11
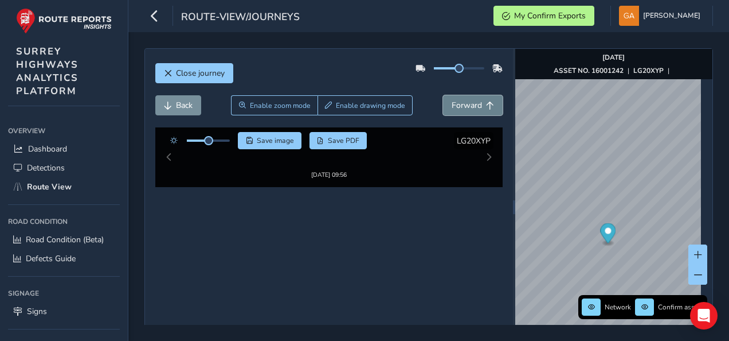
click at [467, 103] on span "Forward" at bounding box center [467, 105] width 30 height 11
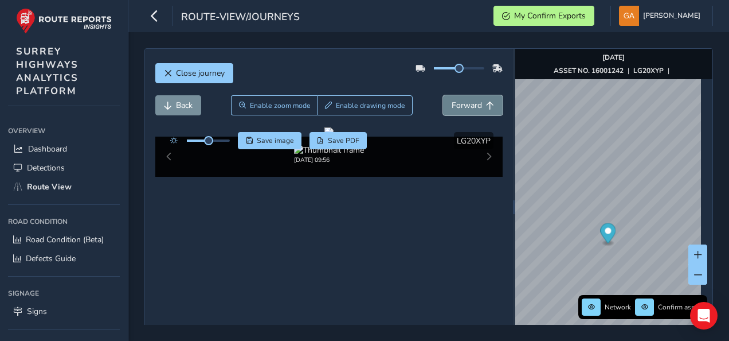
click at [467, 103] on span "Forward" at bounding box center [467, 105] width 30 height 11
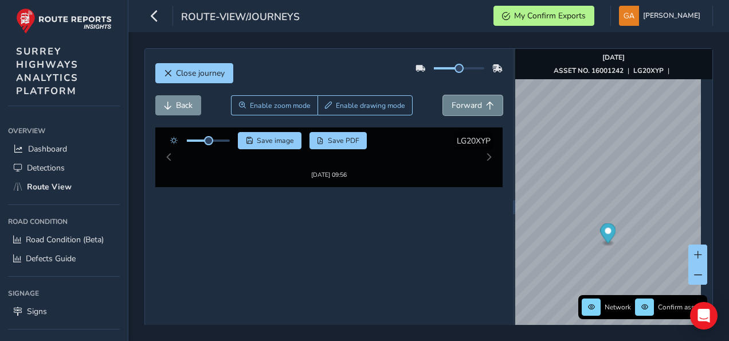
click at [467, 103] on span "Forward" at bounding box center [467, 105] width 30 height 11
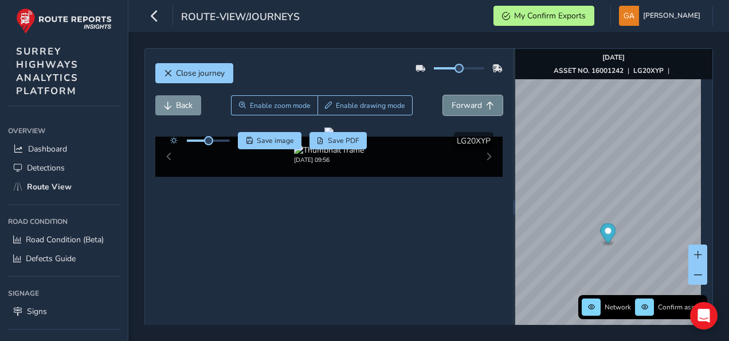
click at [467, 103] on span "Forward" at bounding box center [467, 105] width 30 height 11
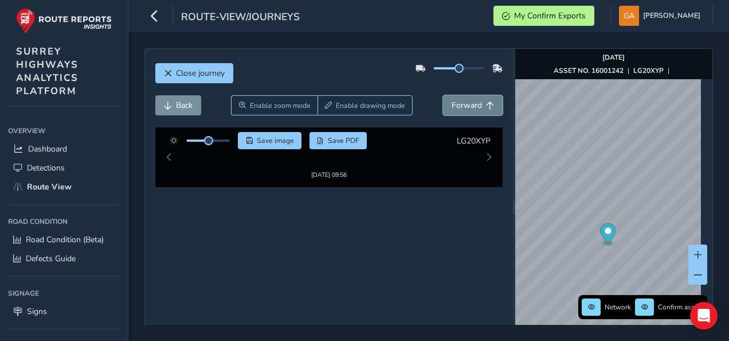
click at [467, 103] on span "Forward" at bounding box center [467, 105] width 30 height 11
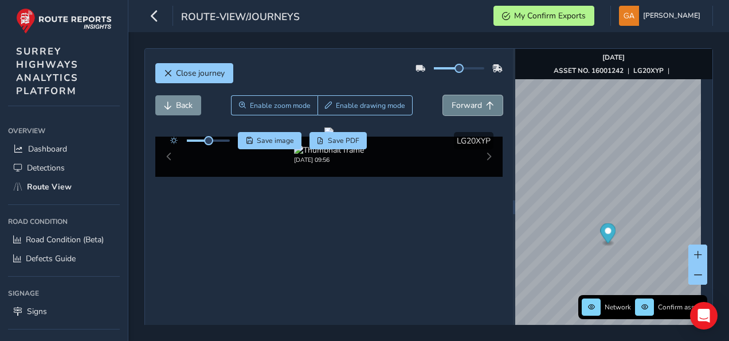
click at [467, 103] on span "Forward" at bounding box center [467, 105] width 30 height 11
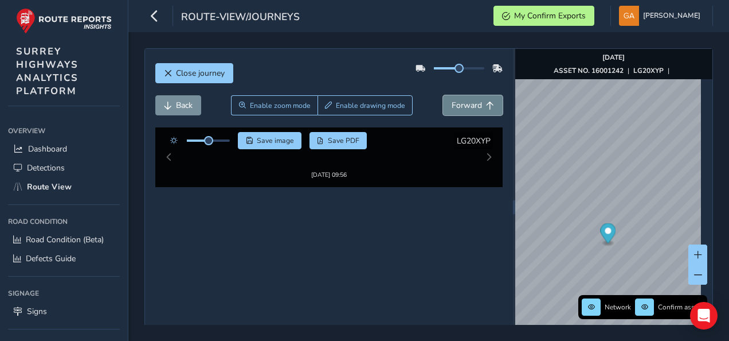
click at [467, 103] on span "Forward" at bounding box center [467, 105] width 30 height 11
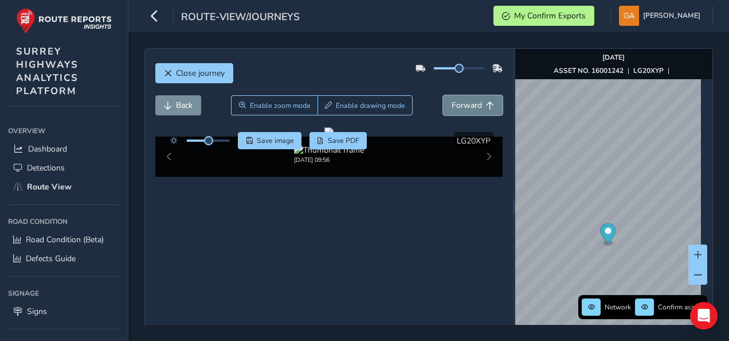
click at [467, 103] on span "Forward" at bounding box center [467, 105] width 30 height 11
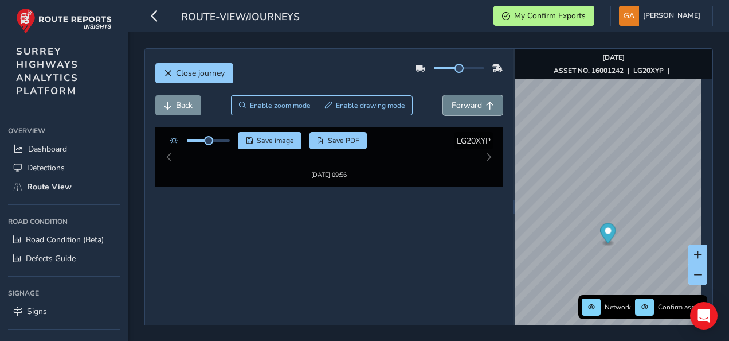
click at [467, 103] on span "Forward" at bounding box center [467, 105] width 30 height 11
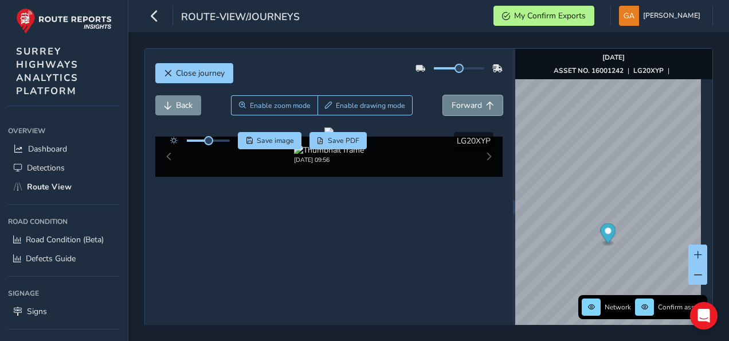
click at [467, 103] on span "Forward" at bounding box center [467, 105] width 30 height 11
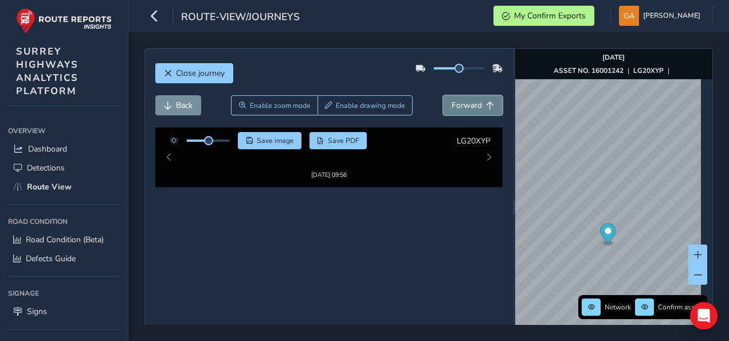
click at [467, 103] on span "Forward" at bounding box center [467, 105] width 30 height 11
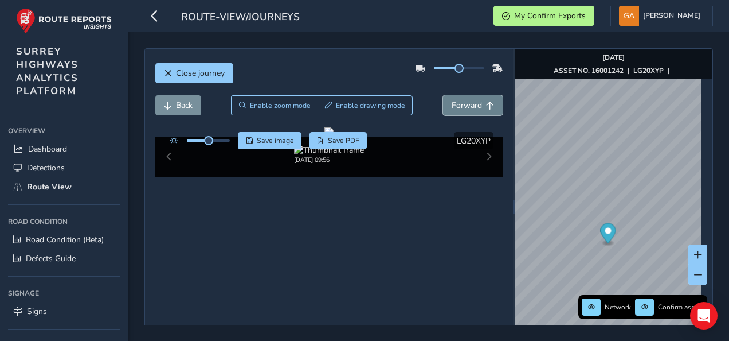
click at [467, 103] on span "Forward" at bounding box center [467, 105] width 30 height 11
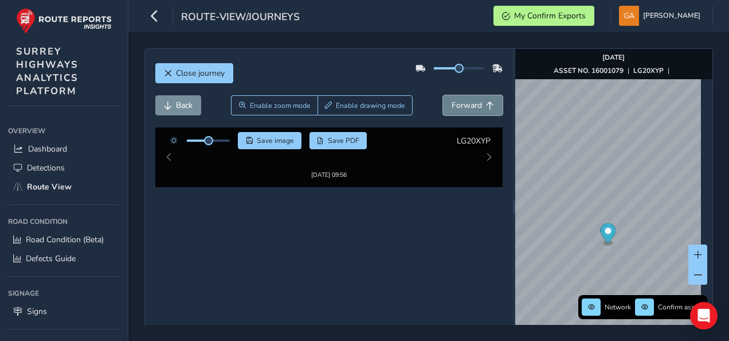
click at [467, 103] on span "Forward" at bounding box center [467, 105] width 30 height 11
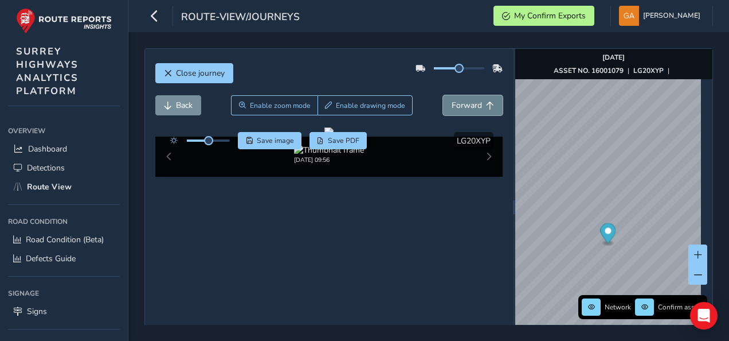
click at [467, 103] on span "Forward" at bounding box center [467, 105] width 30 height 11
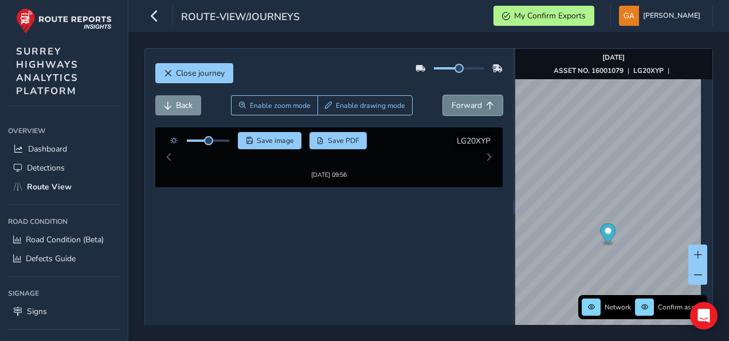
click at [467, 103] on span "Forward" at bounding box center [467, 105] width 30 height 11
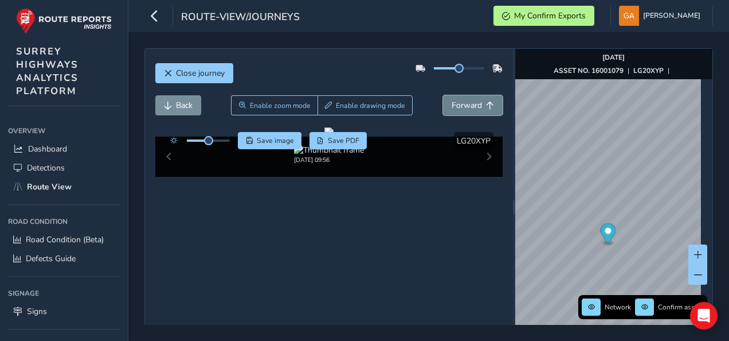
click at [467, 103] on span "Forward" at bounding box center [467, 105] width 30 height 11
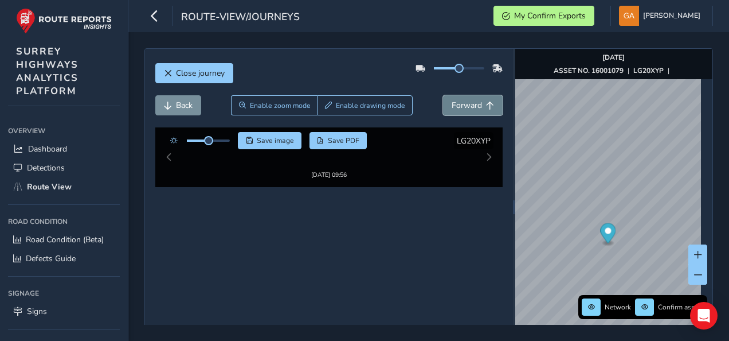
click at [467, 103] on span "Forward" at bounding box center [467, 105] width 30 height 11
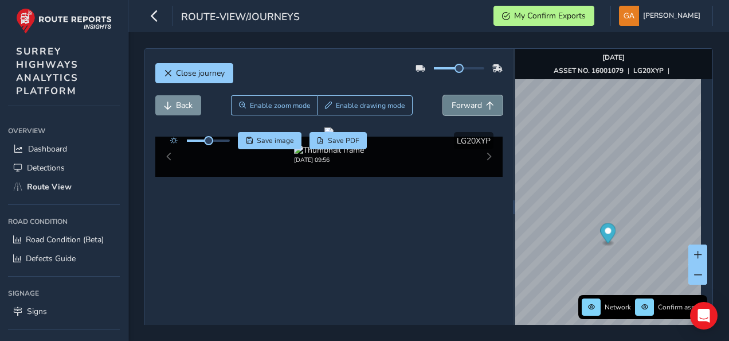
click at [467, 103] on span "Forward" at bounding box center [467, 105] width 30 height 11
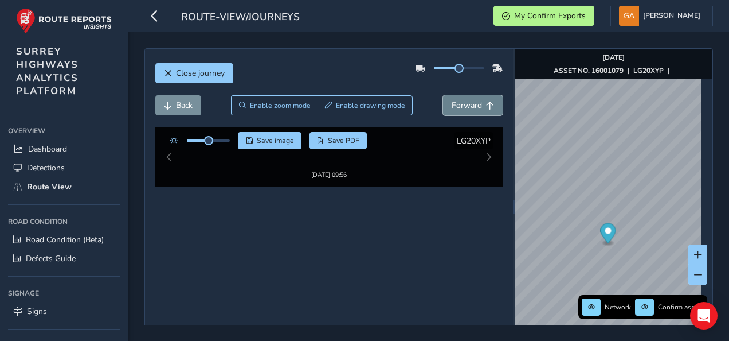
click at [467, 103] on span "Forward" at bounding box center [467, 105] width 30 height 11
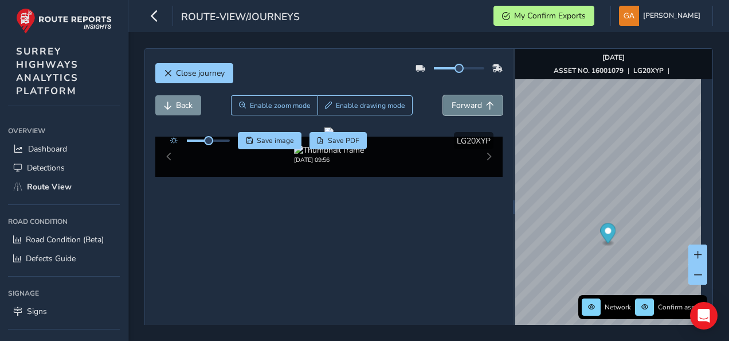
click at [467, 103] on span "Forward" at bounding box center [467, 105] width 30 height 11
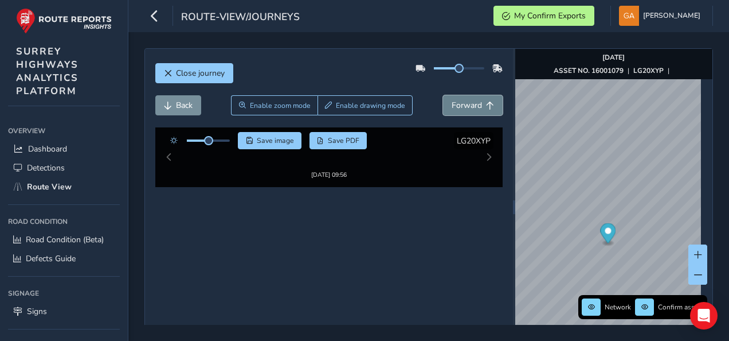
click at [467, 103] on span "Forward" at bounding box center [467, 105] width 30 height 11
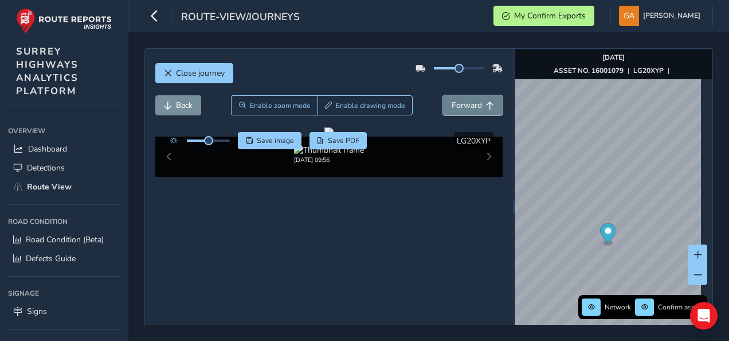
click at [467, 103] on span "Forward" at bounding box center [467, 105] width 30 height 11
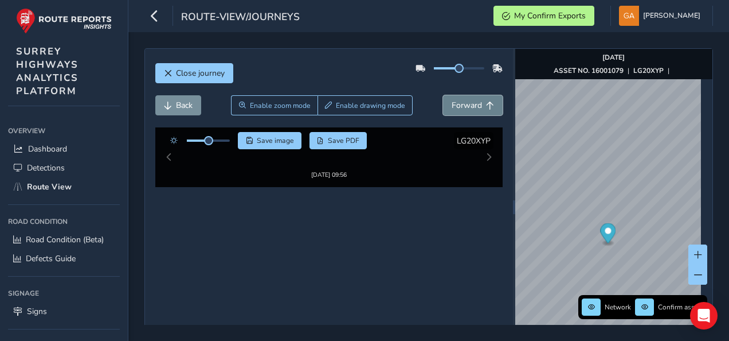
click at [467, 103] on span "Forward" at bounding box center [467, 105] width 30 height 11
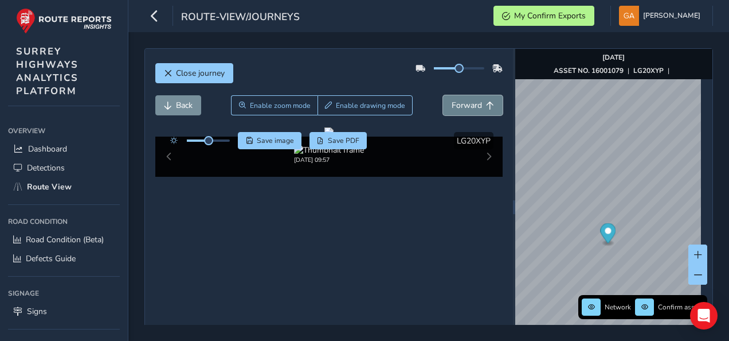
click at [467, 103] on span "Forward" at bounding box center [467, 105] width 30 height 11
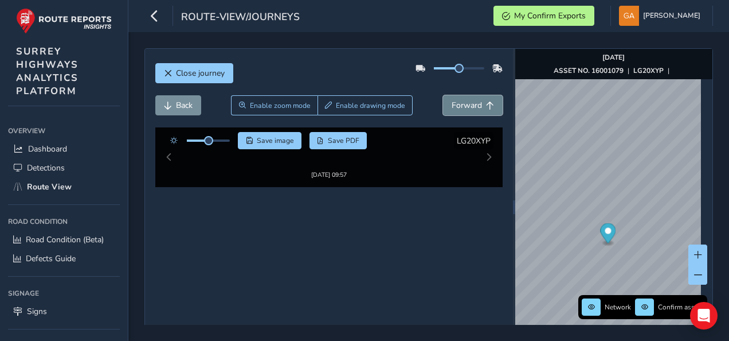
click at [467, 103] on span "Forward" at bounding box center [467, 105] width 30 height 11
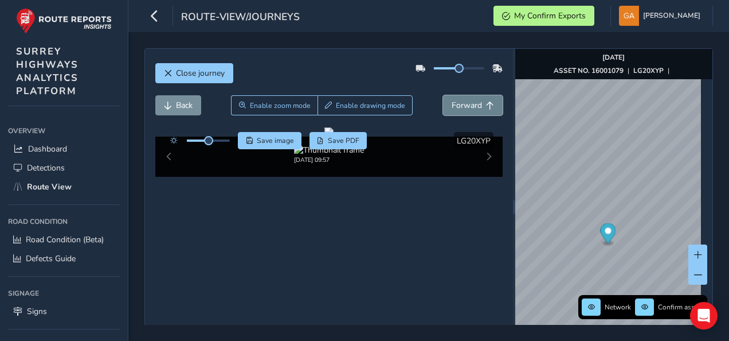
click at [467, 103] on span "Forward" at bounding box center [467, 105] width 30 height 11
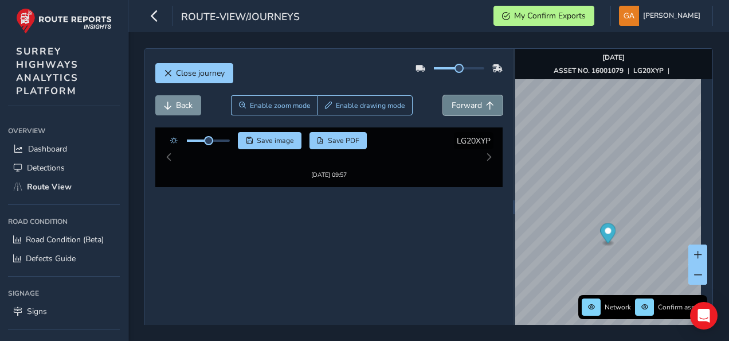
click at [467, 103] on span "Forward" at bounding box center [467, 105] width 30 height 11
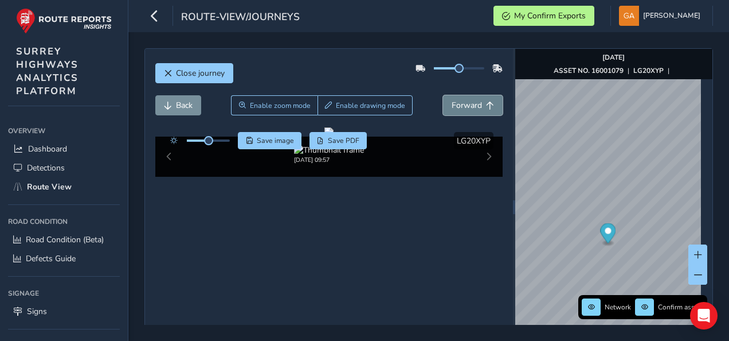
click at [467, 103] on span "Forward" at bounding box center [467, 105] width 30 height 11
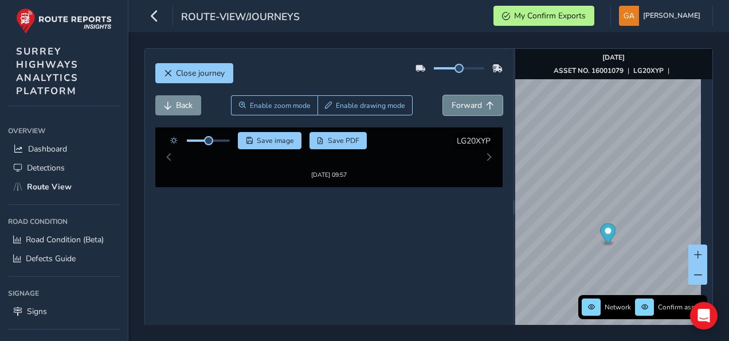
click at [467, 103] on span "Forward" at bounding box center [467, 105] width 30 height 11
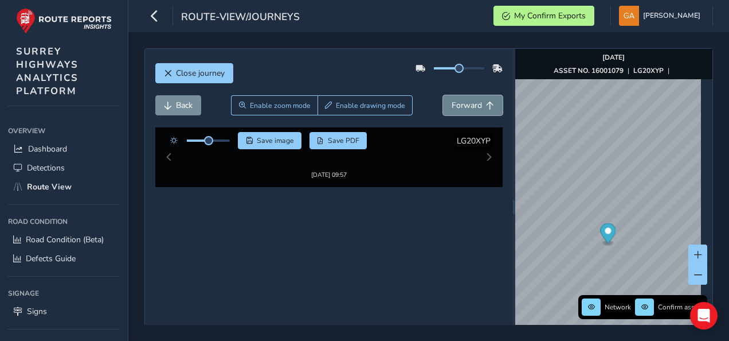
click at [467, 103] on span "Forward" at bounding box center [467, 105] width 30 height 11
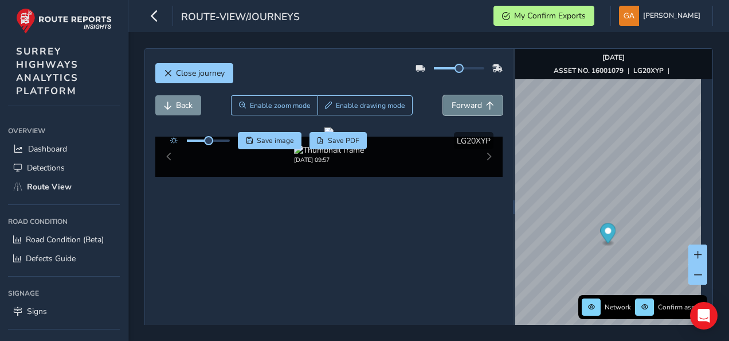
click at [467, 103] on span "Forward" at bounding box center [467, 105] width 30 height 11
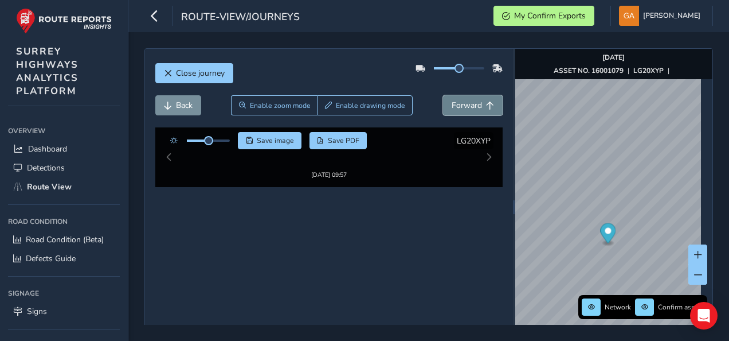
click at [467, 103] on span "Forward" at bounding box center [467, 105] width 30 height 11
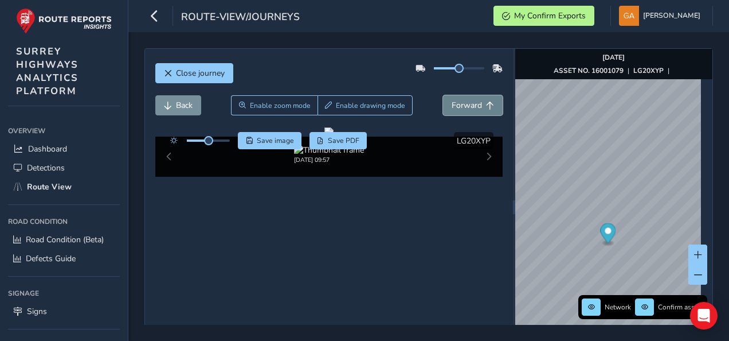
click at [467, 103] on span "Forward" at bounding box center [467, 105] width 30 height 11
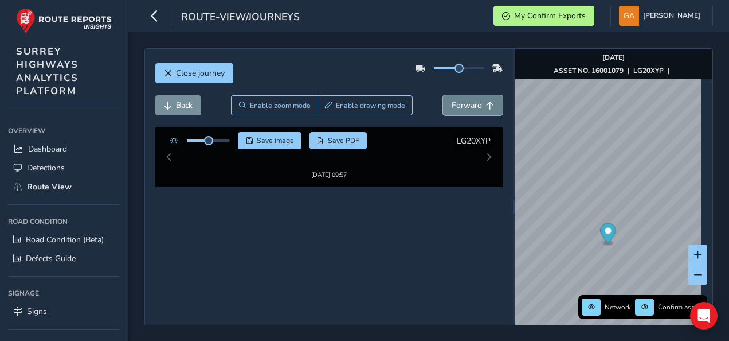
click at [467, 103] on span "Forward" at bounding box center [467, 105] width 30 height 11
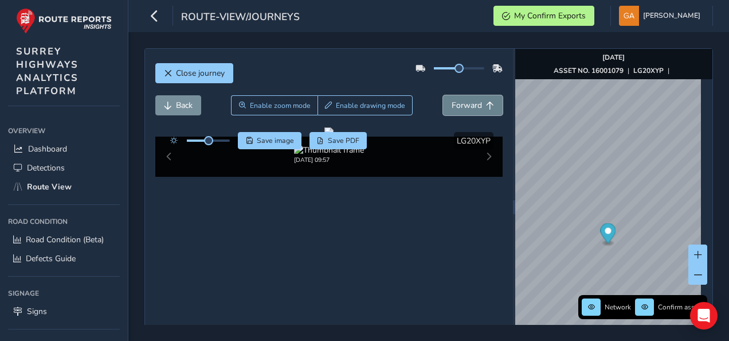
click at [467, 103] on span "Forward" at bounding box center [467, 105] width 30 height 11
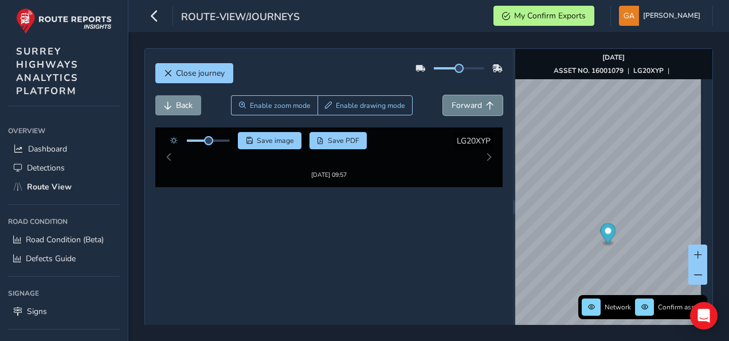
click at [467, 103] on span "Forward" at bounding box center [467, 105] width 30 height 11
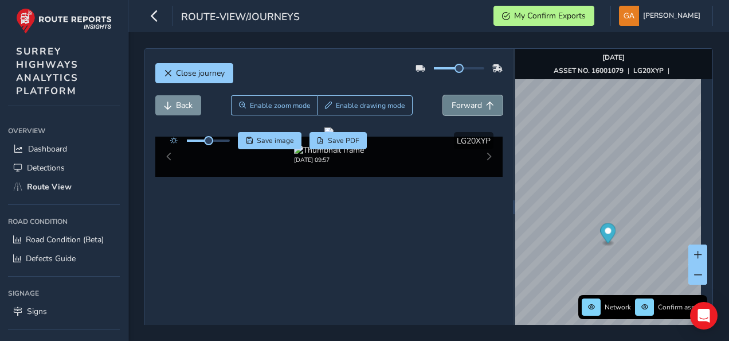
click at [467, 103] on span "Forward" at bounding box center [467, 105] width 30 height 11
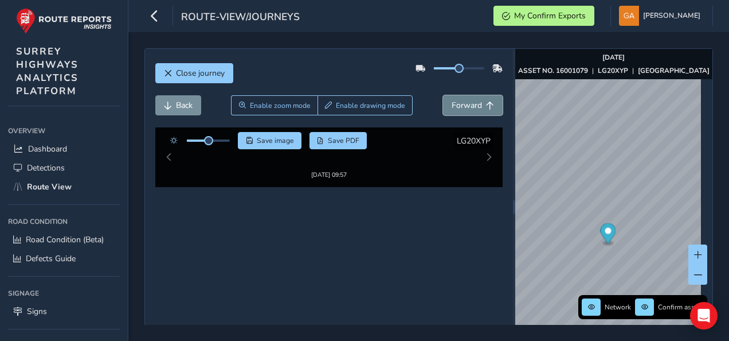
click at [467, 103] on span "Forward" at bounding box center [467, 105] width 30 height 11
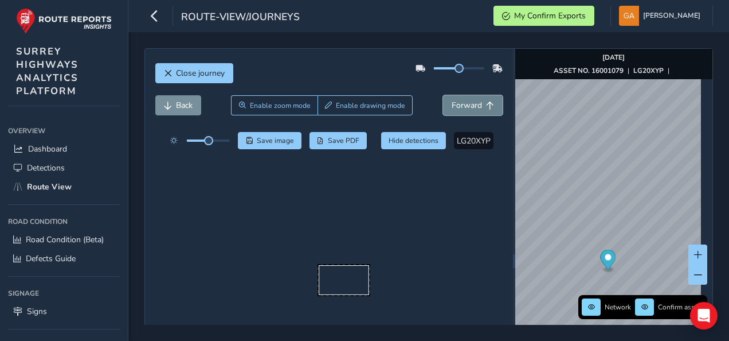
click at [467, 103] on span "Forward" at bounding box center [467, 105] width 30 height 11
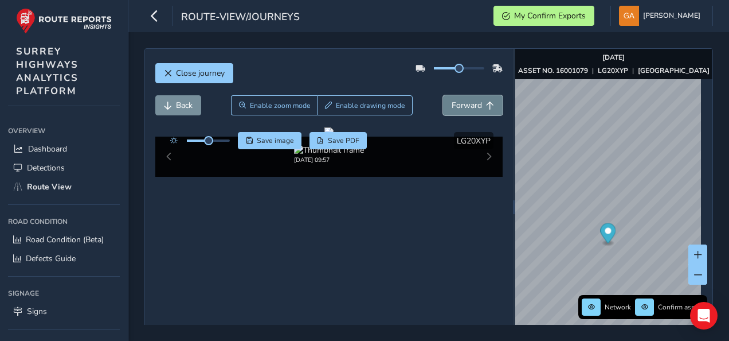
click at [467, 103] on span "Forward" at bounding box center [467, 105] width 30 height 11
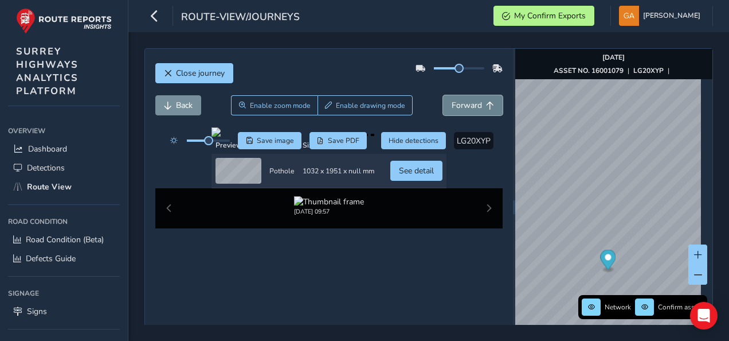
click at [467, 103] on span "Forward" at bounding box center [467, 105] width 30 height 11
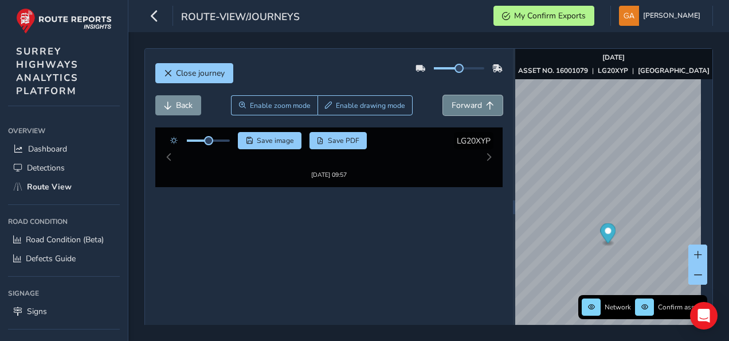
click at [467, 103] on span "Forward" at bounding box center [467, 105] width 30 height 11
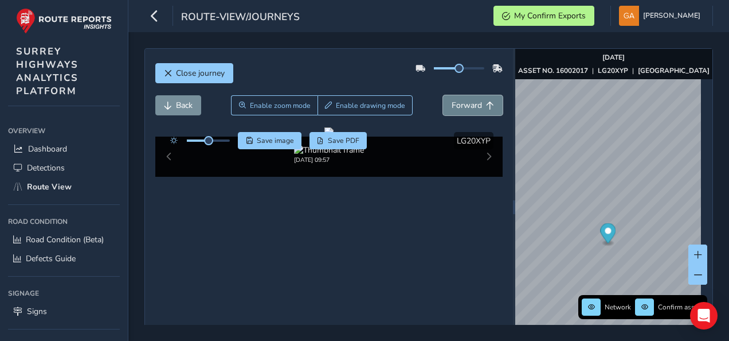
click at [467, 103] on span "Forward" at bounding box center [467, 105] width 30 height 11
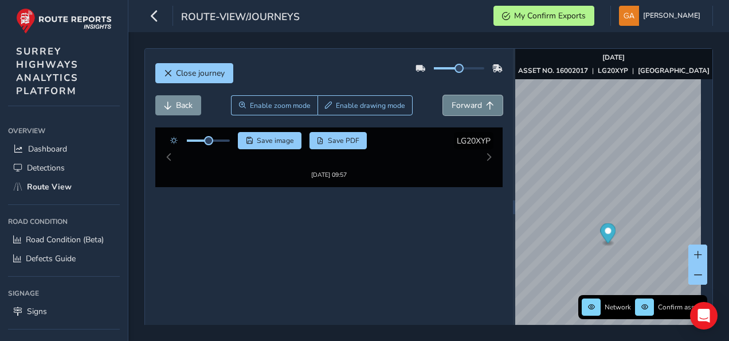
click at [467, 103] on span "Forward" at bounding box center [467, 105] width 30 height 11
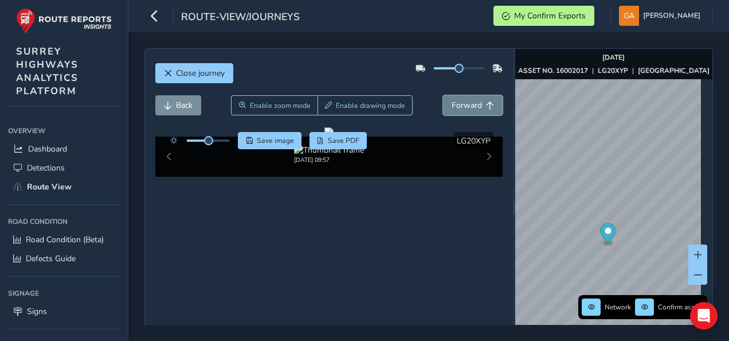
click at [467, 103] on span "Forward" at bounding box center [467, 105] width 30 height 11
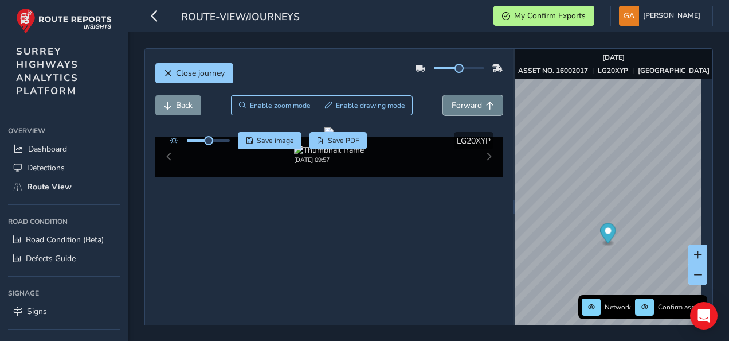
click at [467, 103] on span "Forward" at bounding box center [467, 105] width 30 height 11
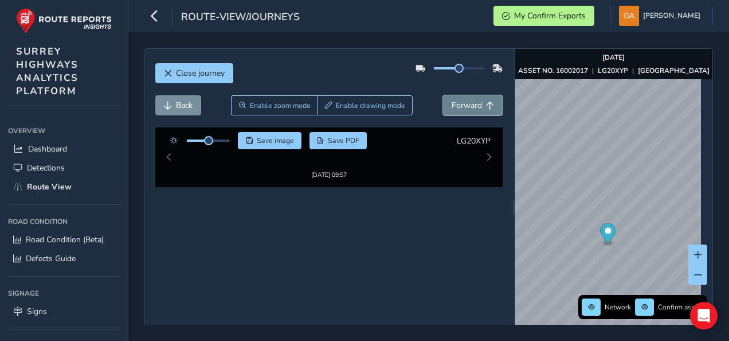
click at [467, 103] on span "Forward" at bounding box center [467, 105] width 30 height 11
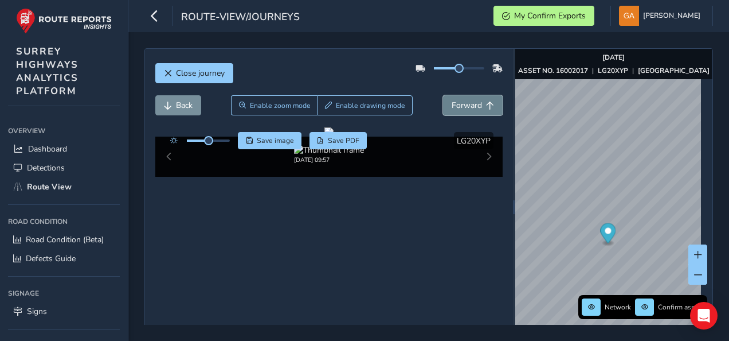
click at [467, 103] on span "Forward" at bounding box center [467, 105] width 30 height 11
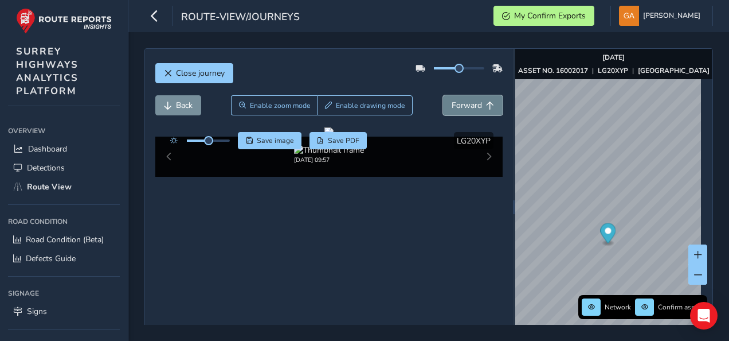
click at [467, 103] on span "Forward" at bounding box center [467, 105] width 30 height 11
click at [474, 103] on span "Forward" at bounding box center [467, 105] width 30 height 11
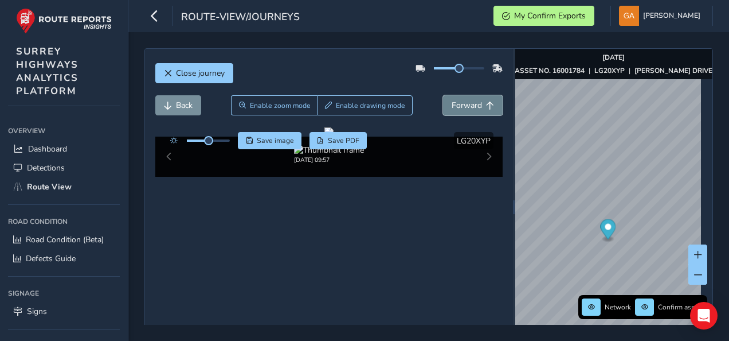
click at [474, 103] on span "Forward" at bounding box center [467, 105] width 30 height 11
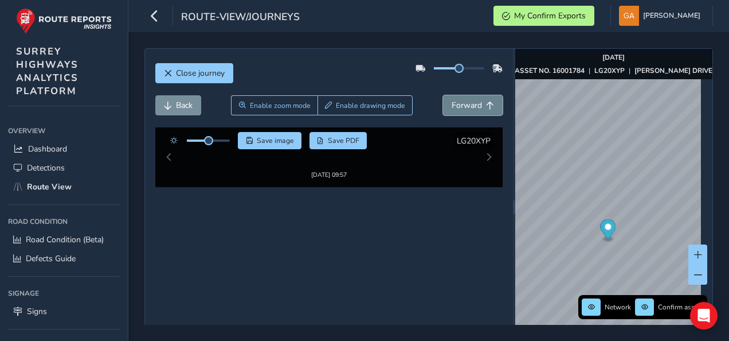
click at [469, 102] on span "Forward" at bounding box center [467, 105] width 30 height 11
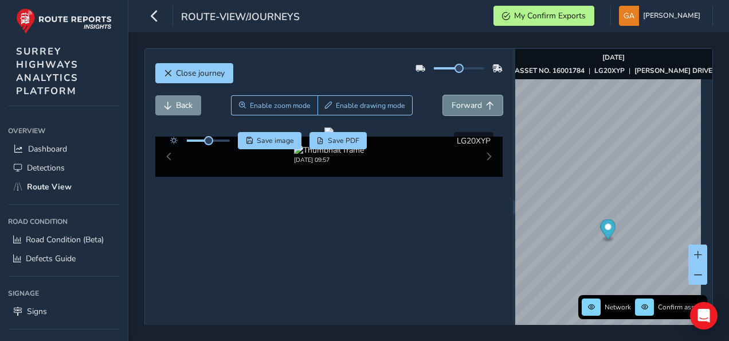
click at [469, 102] on span "Forward" at bounding box center [467, 105] width 30 height 11
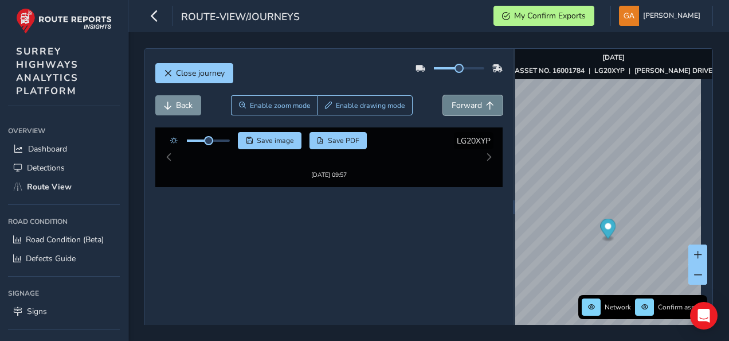
click at [469, 102] on span "Forward" at bounding box center [467, 105] width 30 height 11
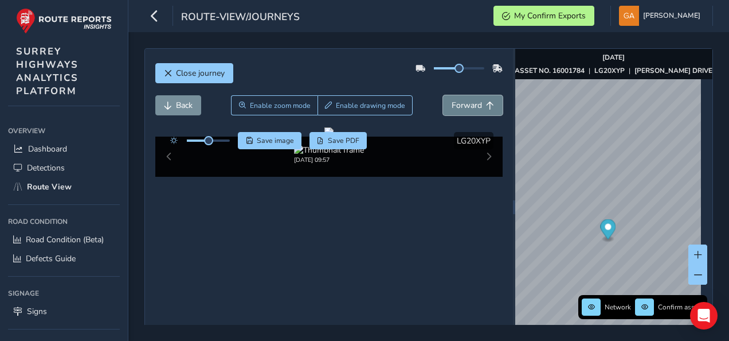
click at [469, 102] on span "Forward" at bounding box center [467, 105] width 30 height 11
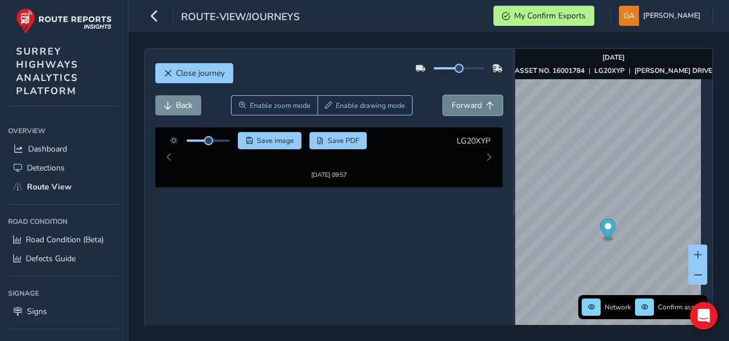
click at [469, 102] on span "Forward" at bounding box center [467, 105] width 30 height 11
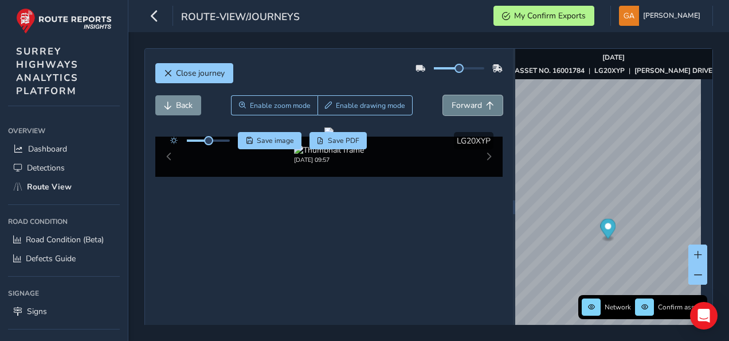
click at [469, 102] on span "Forward" at bounding box center [467, 105] width 30 height 11
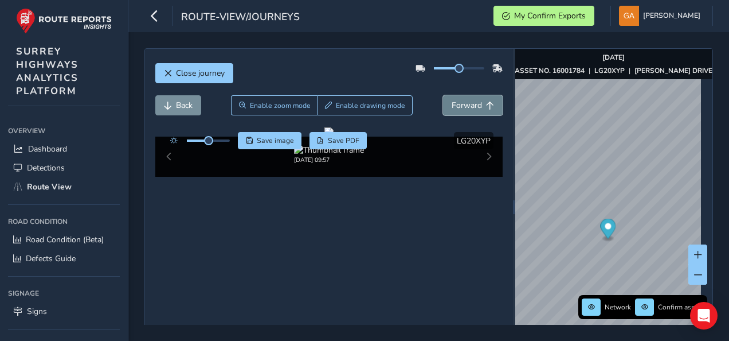
click at [469, 102] on span "Forward" at bounding box center [467, 105] width 30 height 11
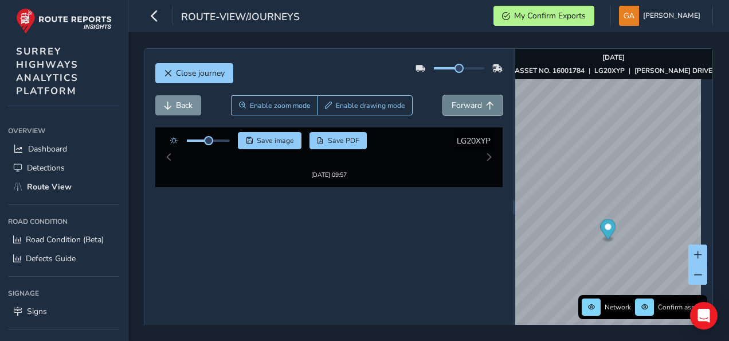
click at [469, 102] on span "Forward" at bounding box center [467, 105] width 30 height 11
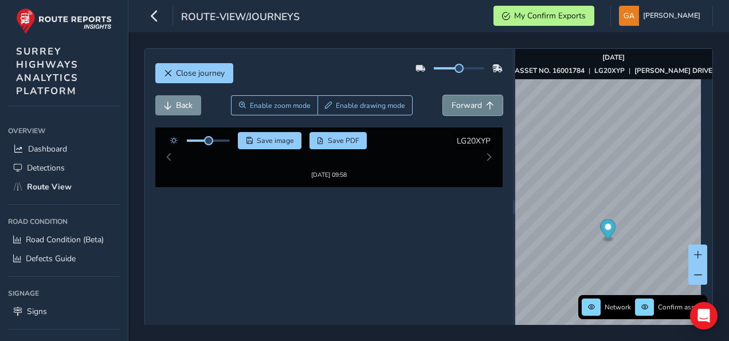
click at [469, 102] on span "Forward" at bounding box center [467, 105] width 30 height 11
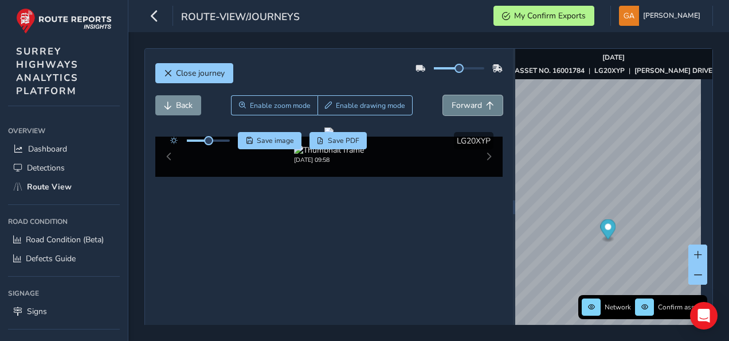
click at [469, 102] on span "Forward" at bounding box center [467, 105] width 30 height 11
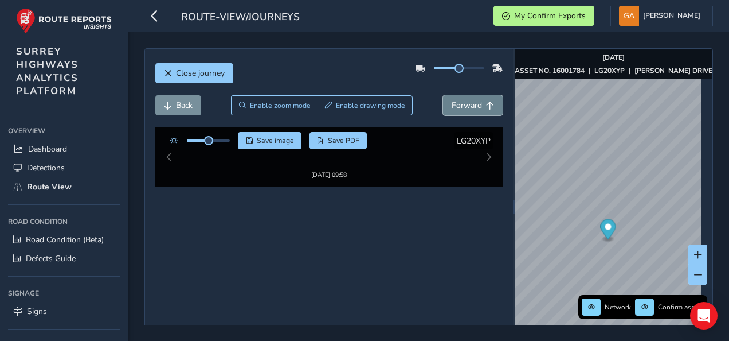
click at [469, 102] on span "Forward" at bounding box center [467, 105] width 30 height 11
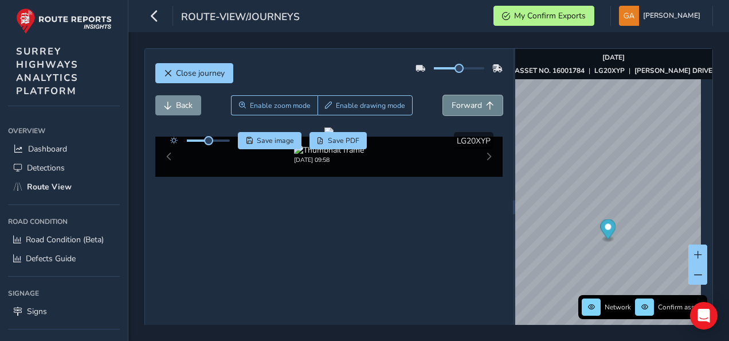
click at [469, 102] on span "Forward" at bounding box center [467, 105] width 30 height 11
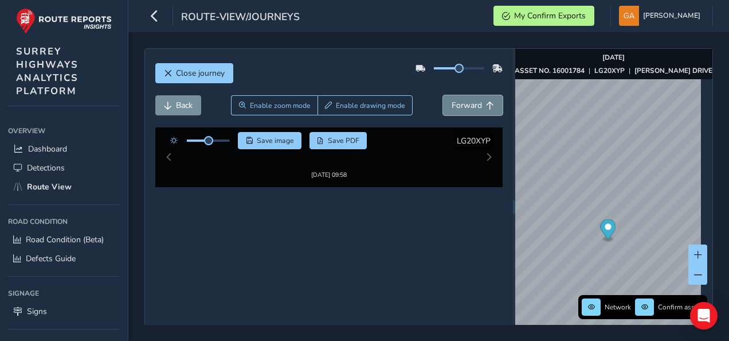
click at [469, 102] on span "Forward" at bounding box center [467, 105] width 30 height 11
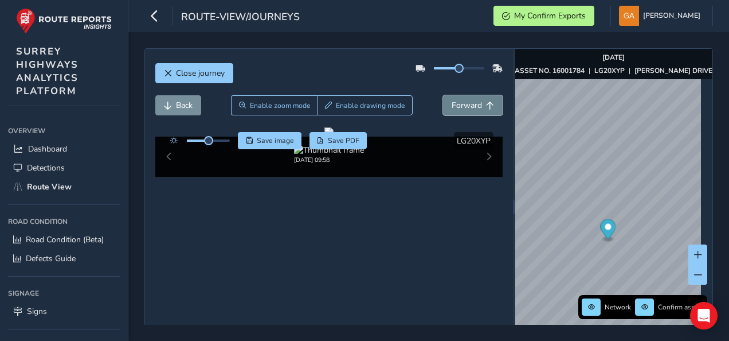
click at [469, 102] on span "Forward" at bounding box center [467, 105] width 30 height 11
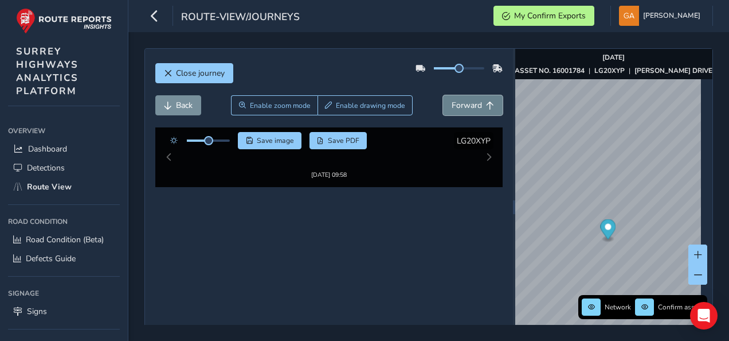
click at [469, 102] on span "Forward" at bounding box center [467, 105] width 30 height 11
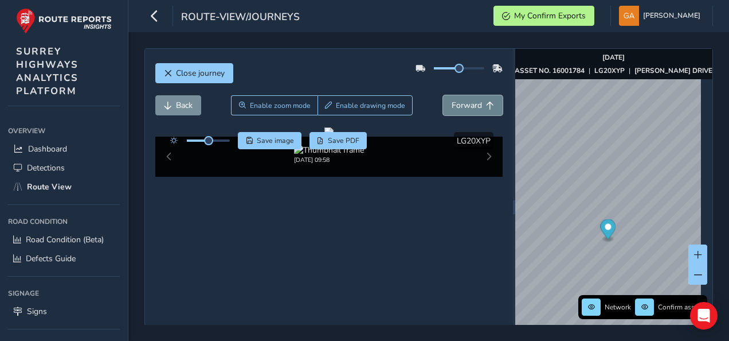
click at [469, 102] on span "Forward" at bounding box center [467, 105] width 30 height 11
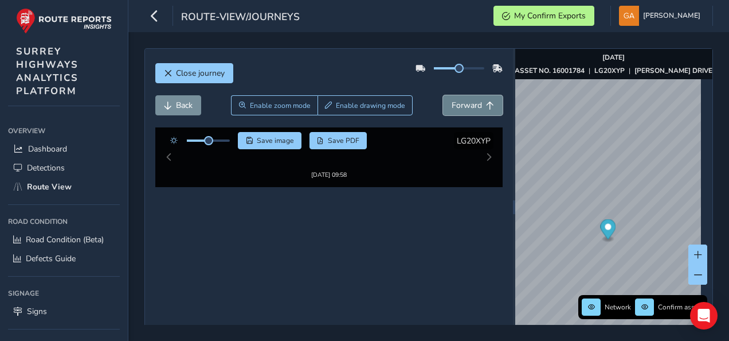
click at [469, 102] on span "Forward" at bounding box center [467, 105] width 30 height 11
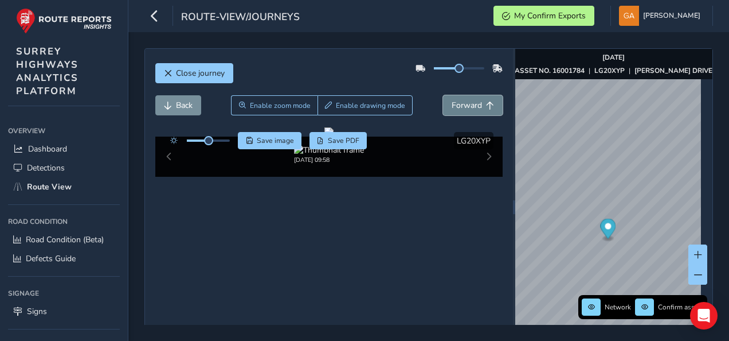
click at [469, 102] on span "Forward" at bounding box center [467, 105] width 30 height 11
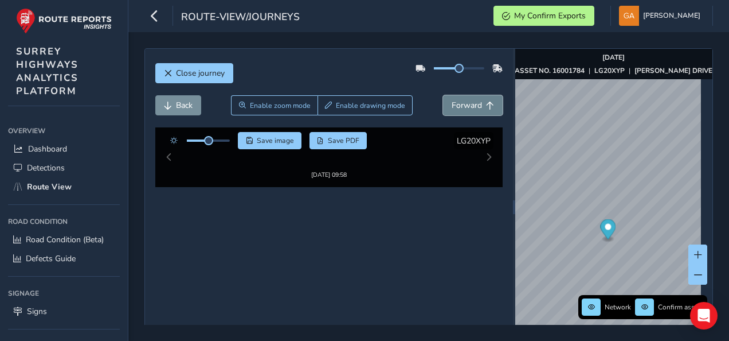
click at [469, 102] on span "Forward" at bounding box center [467, 105] width 30 height 11
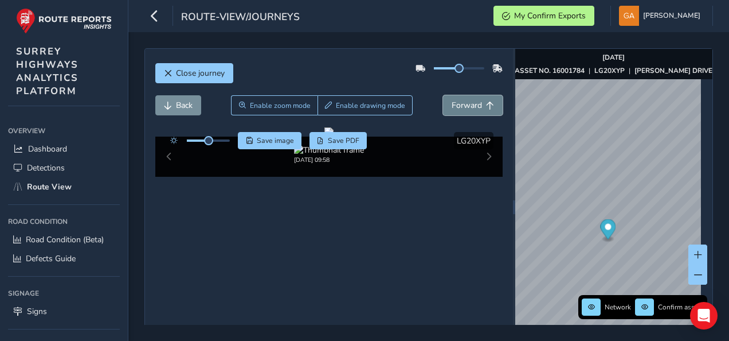
click at [469, 102] on span "Forward" at bounding box center [467, 105] width 30 height 11
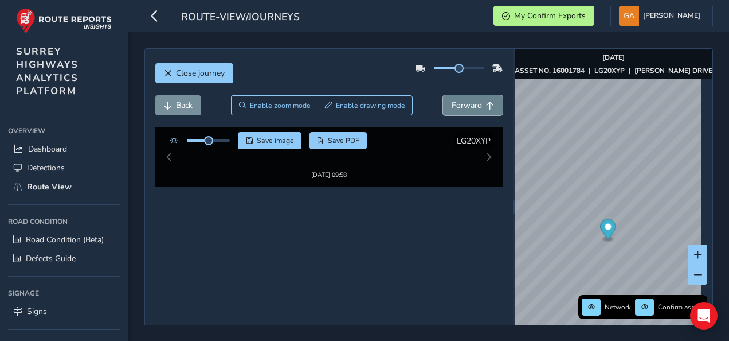
click at [469, 102] on span "Forward" at bounding box center [467, 105] width 30 height 11
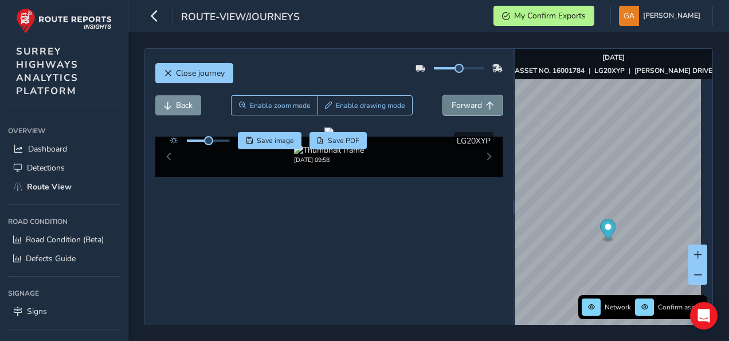
click at [469, 102] on span "Forward" at bounding box center [467, 105] width 30 height 11
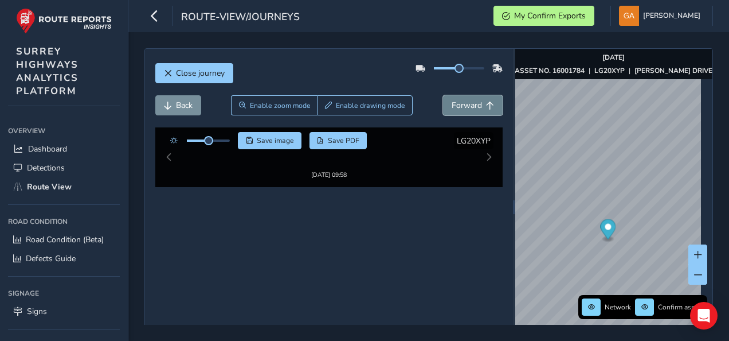
click at [469, 102] on span "Forward" at bounding box center [467, 105] width 30 height 11
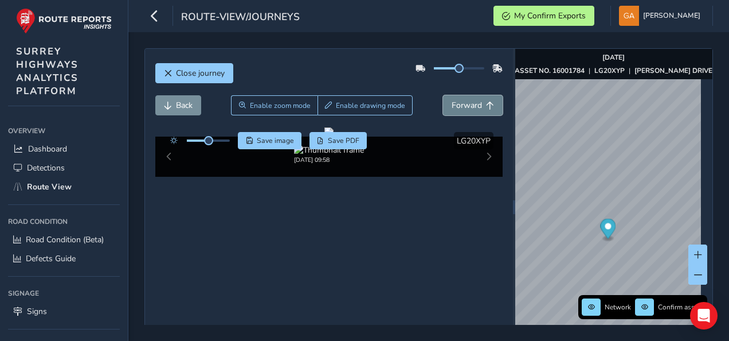
click at [469, 102] on span "Forward" at bounding box center [467, 105] width 30 height 11
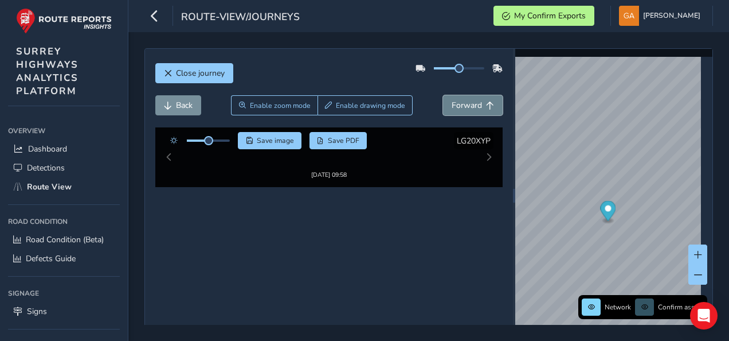
click at [469, 102] on span "Forward" at bounding box center [467, 105] width 30 height 11
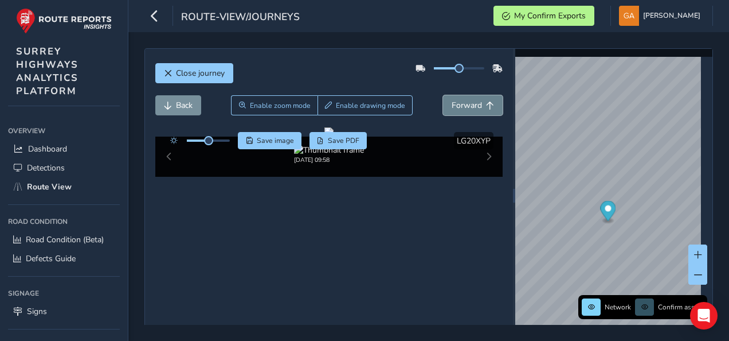
click at [469, 102] on span "Forward" at bounding box center [467, 105] width 30 height 11
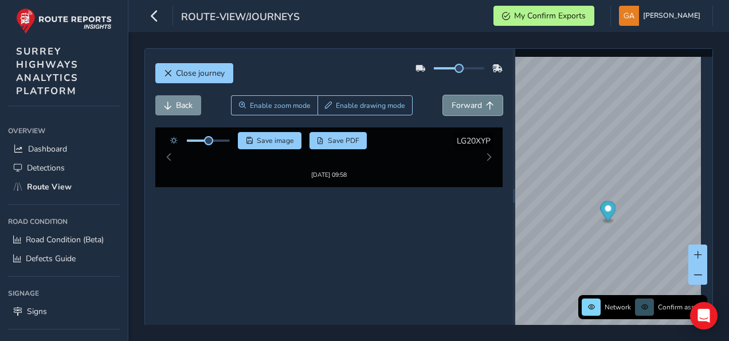
click at [469, 102] on span "Forward" at bounding box center [467, 105] width 30 height 11
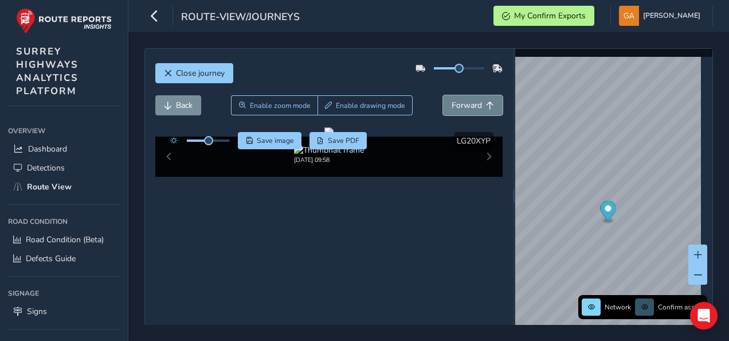
click at [469, 102] on span "Forward" at bounding box center [467, 105] width 30 height 11
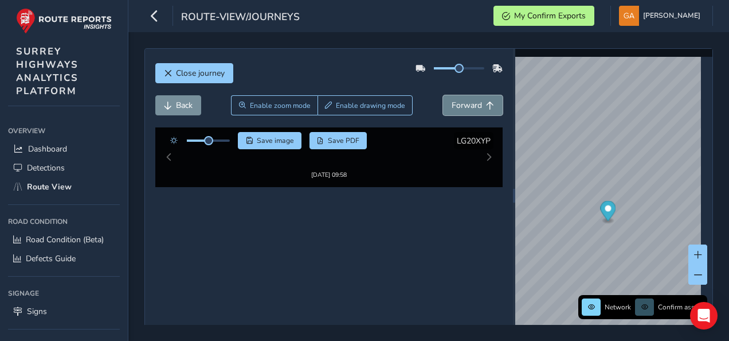
click at [469, 102] on span "Forward" at bounding box center [467, 105] width 30 height 11
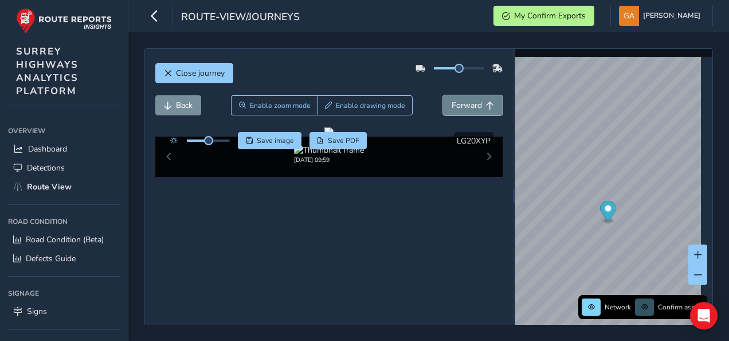
click at [469, 102] on span "Forward" at bounding box center [467, 105] width 30 height 11
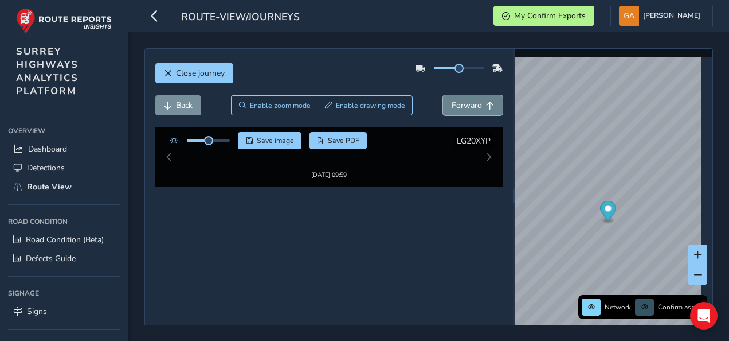
click at [469, 102] on span "Forward" at bounding box center [467, 105] width 30 height 11
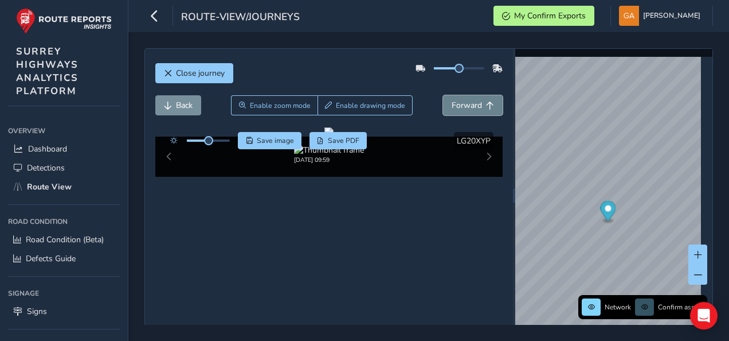
click at [469, 102] on span "Forward" at bounding box center [467, 105] width 30 height 11
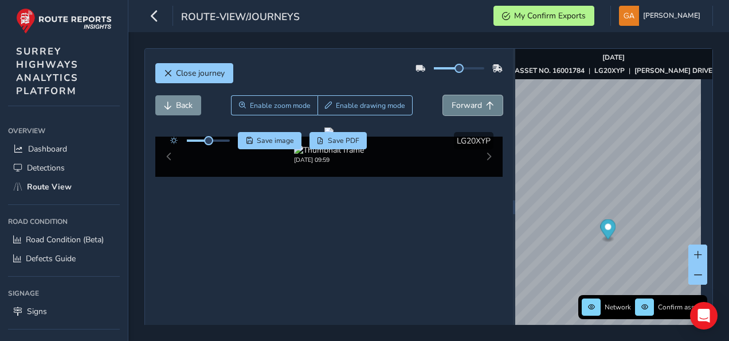
click at [469, 102] on span "Forward" at bounding box center [467, 105] width 30 height 11
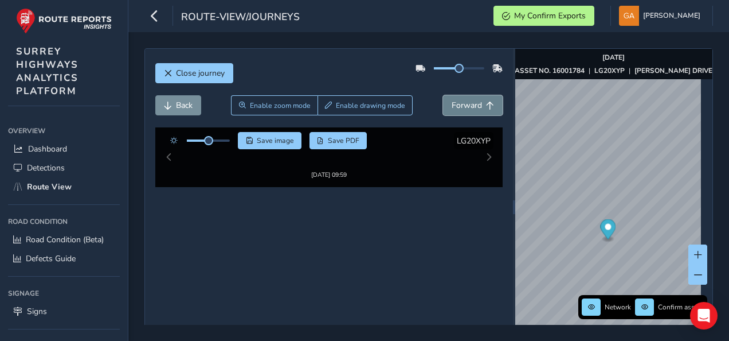
click at [469, 102] on span "Forward" at bounding box center [467, 105] width 30 height 11
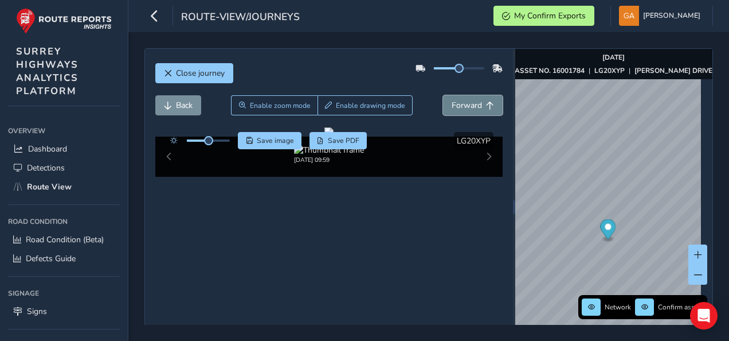
click at [469, 102] on span "Forward" at bounding box center [467, 105] width 30 height 11
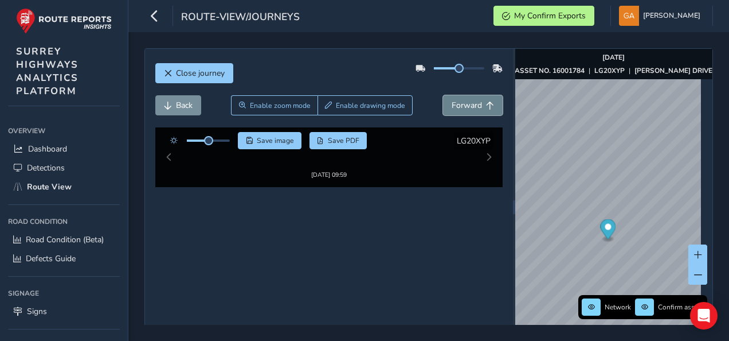
click at [469, 102] on span "Forward" at bounding box center [467, 105] width 30 height 11
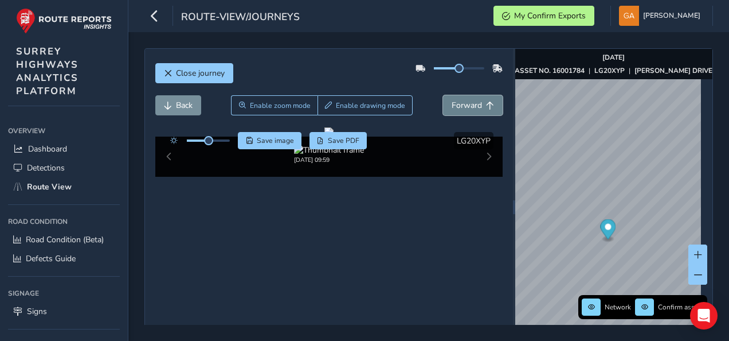
click at [469, 102] on span "Forward" at bounding box center [467, 105] width 30 height 11
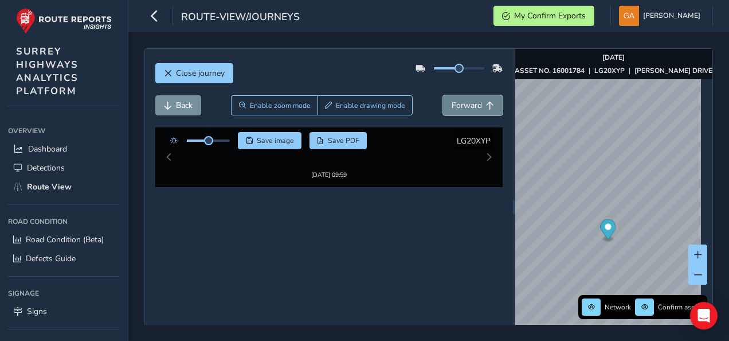
click at [469, 102] on span "Forward" at bounding box center [467, 105] width 30 height 11
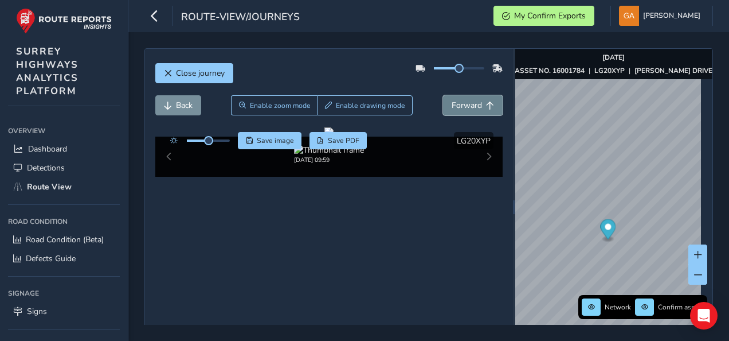
click at [469, 102] on span "Forward" at bounding box center [467, 105] width 30 height 11
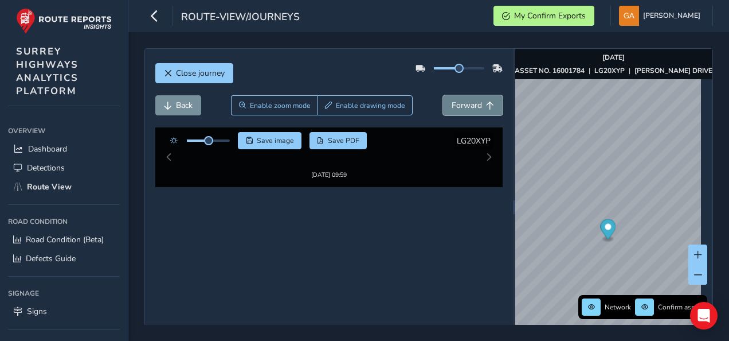
click at [469, 102] on span "Forward" at bounding box center [467, 105] width 30 height 11
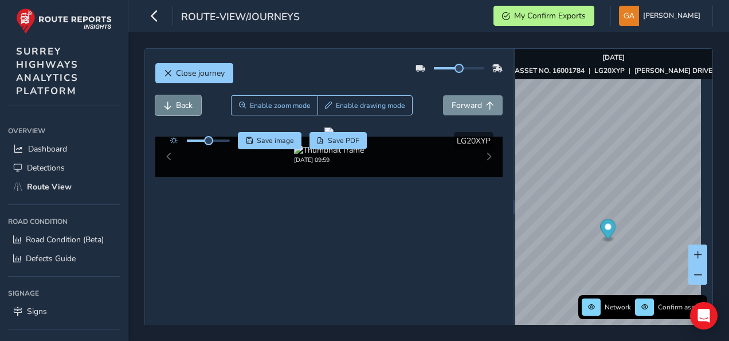
click at [183, 107] on span "Back" at bounding box center [184, 105] width 17 height 11
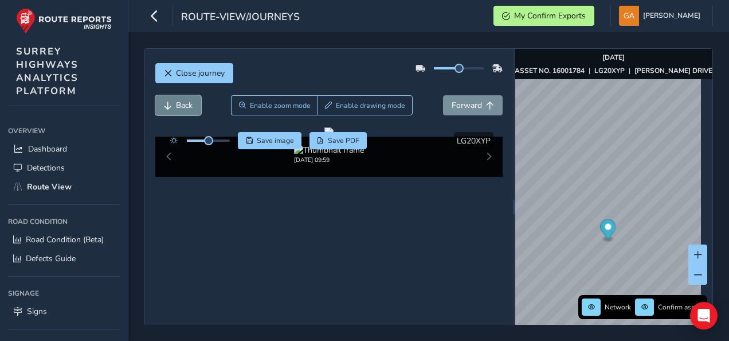
click at [183, 107] on span "Back" at bounding box center [184, 105] width 17 height 11
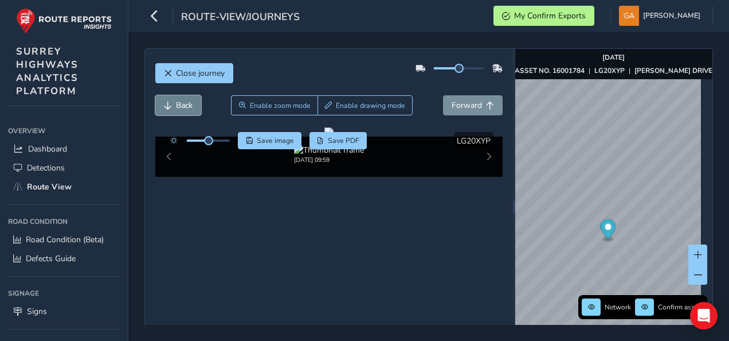
click at [183, 107] on span "Back" at bounding box center [184, 105] width 17 height 11
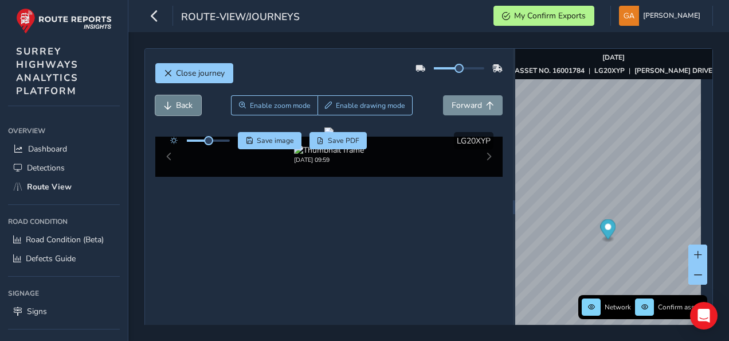
click at [183, 107] on span "Back" at bounding box center [184, 105] width 17 height 11
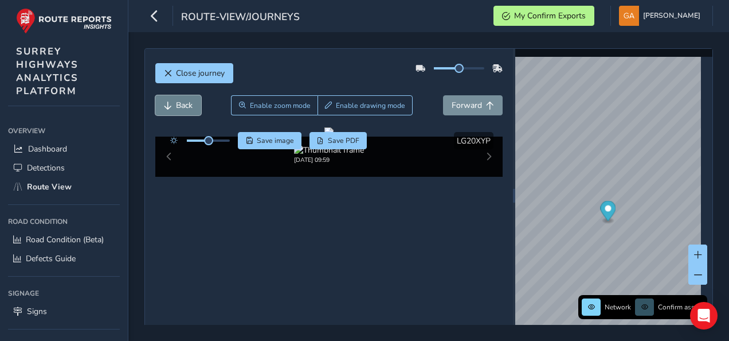
click at [183, 107] on span "Back" at bounding box center [184, 105] width 17 height 11
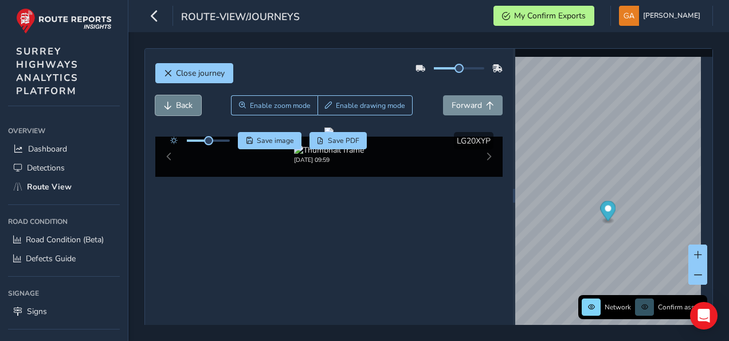
click at [183, 107] on span "Back" at bounding box center [184, 105] width 17 height 11
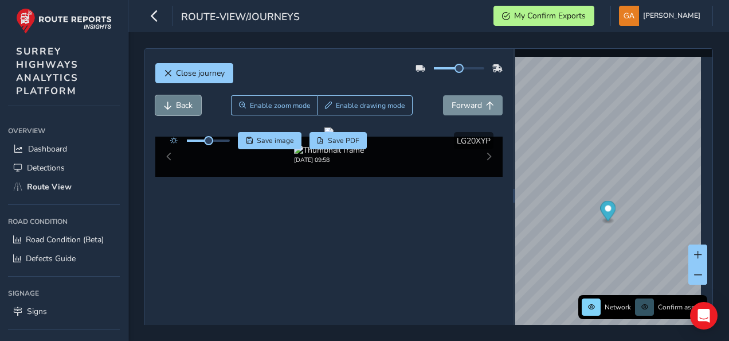
click at [183, 107] on span "Back" at bounding box center [184, 105] width 17 height 11
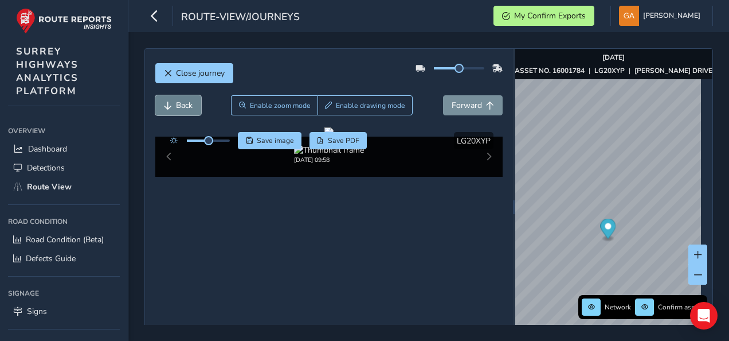
click at [183, 107] on span "Back" at bounding box center [184, 105] width 17 height 11
click
